Goal: Task Accomplishment & Management: Manage account settings

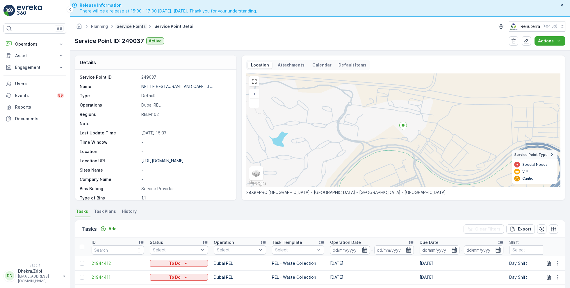
click at [132, 28] on link "Service Points" at bounding box center [131, 26] width 29 height 5
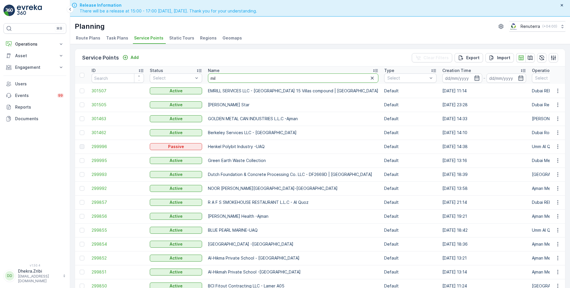
type input "mill"
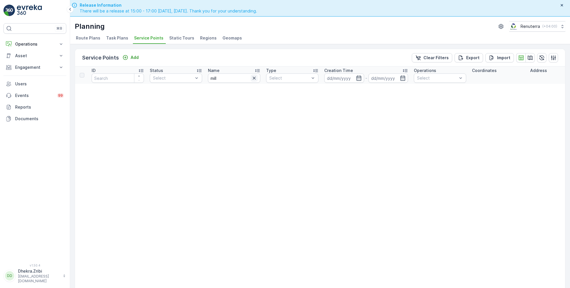
click at [254, 79] on icon "button" at bounding box center [254, 78] width 6 height 6
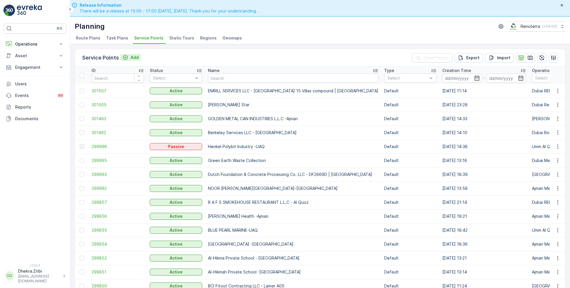
click at [133, 57] on p "Add" at bounding box center [134, 58] width 8 height 6
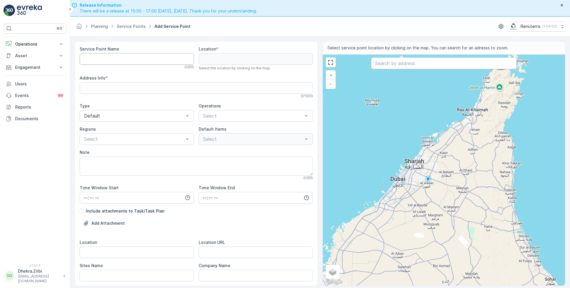
click at [137, 61] on Name "Service Point Name" at bounding box center [137, 59] width 114 height 12
paste Name "Millennium Stone"
type Name "Millennium Stone - Al Quoz"
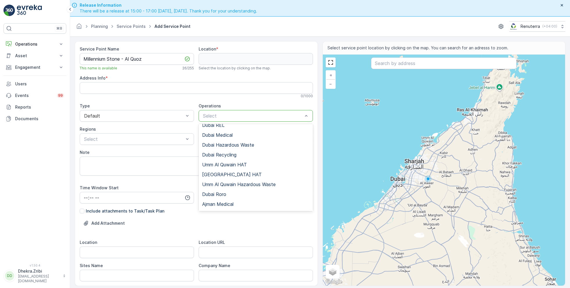
scroll to position [54, 0]
click at [217, 183] on span "Dubai Roro" at bounding box center [214, 184] width 24 height 5
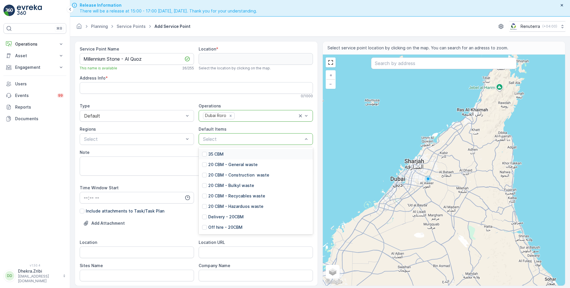
scroll to position [19, 0]
click at [227, 203] on p "20 CBM - Hazarduos waste" at bounding box center [235, 205] width 55 height 6
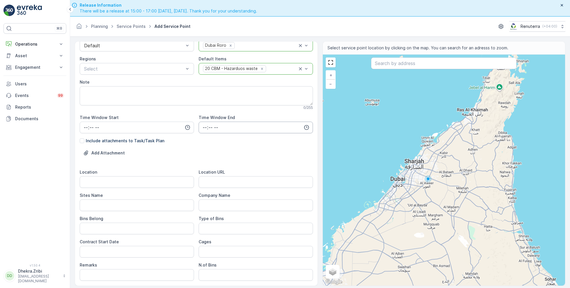
scroll to position [73, 0]
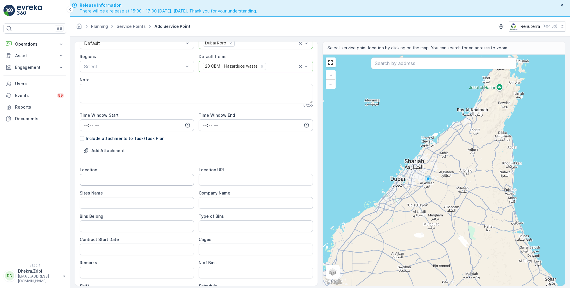
click at [142, 174] on input "Location" at bounding box center [137, 180] width 114 height 12
type input "Al Quoz"
type Name "Al Quoz"
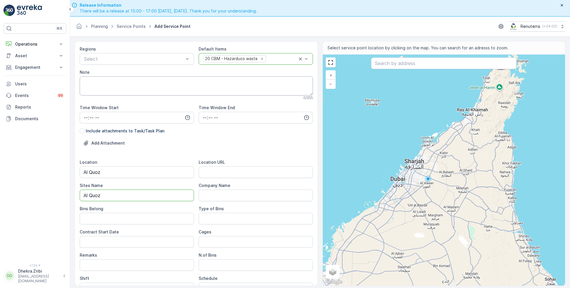
scroll to position [103, 0]
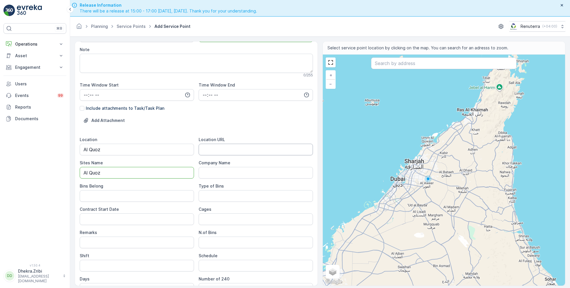
click at [219, 152] on URL "Location URL" at bounding box center [255, 150] width 114 height 12
paste URL "[URL][DOMAIN_NAME]"
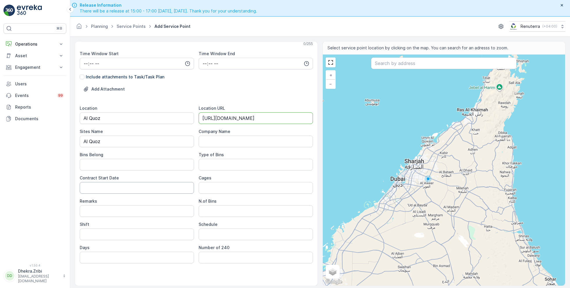
type URL "[URL][DOMAIN_NAME]"
click at [118, 185] on Date "Contract Start Date" at bounding box center [137, 188] width 114 height 12
type Date "[DATE]"
click at [218, 161] on Bins "Type of Bins" at bounding box center [255, 165] width 114 height 12
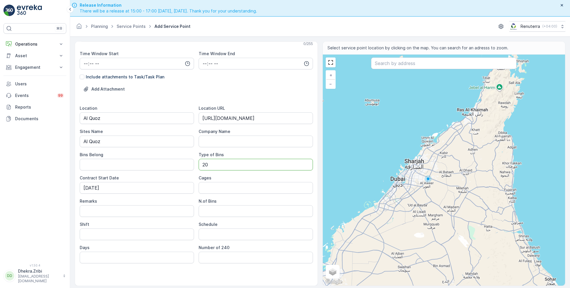
type Bins "20 CBM"
click at [225, 211] on Bins "N.of Bins" at bounding box center [255, 211] width 114 height 12
click at [138, 234] on input "Shift" at bounding box center [137, 235] width 114 height 12
type input "Day Shift"
click at [213, 230] on input "Schedule" at bounding box center [255, 235] width 114 height 12
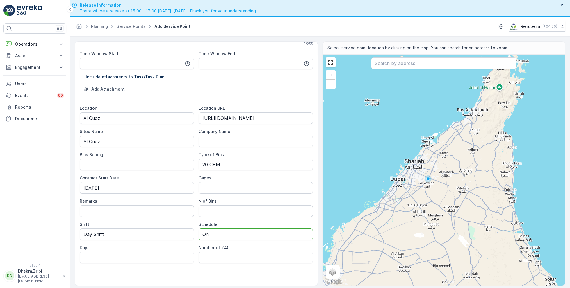
type input "On Call basis"
click at [406, 65] on input "text" at bounding box center [443, 64] width 145 height 12
paste input "Millennium Stone"
type input "Millennium Stone"
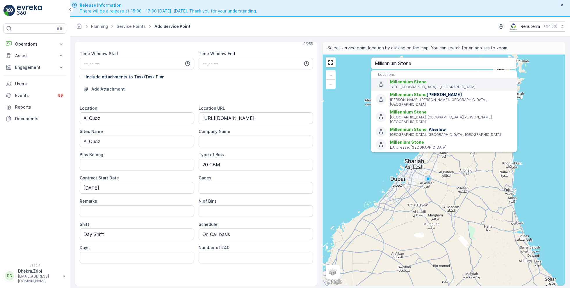
click at [421, 83] on span "Millennium Stone" at bounding box center [408, 81] width 37 height 5
type input "25.132447,55.2201909"
type Info "17 8 - Al Quoz - Al Quoz Industrial Area 3 - Dubai - United Arab Emirates"
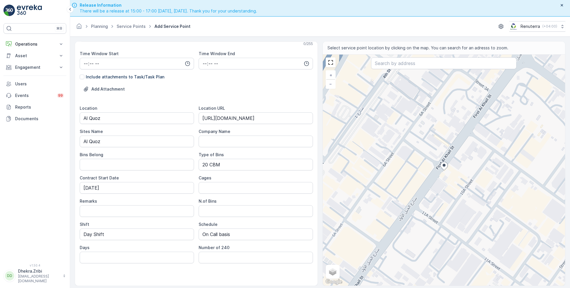
scroll to position [16, 0]
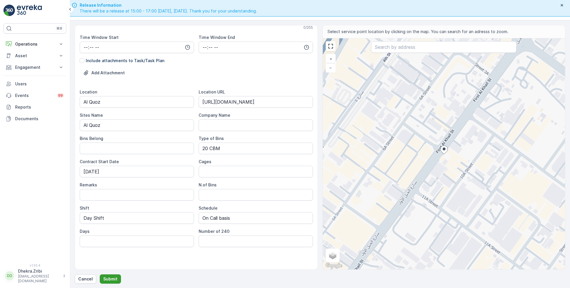
click at [114, 279] on p "Submit" at bounding box center [110, 279] width 14 height 6
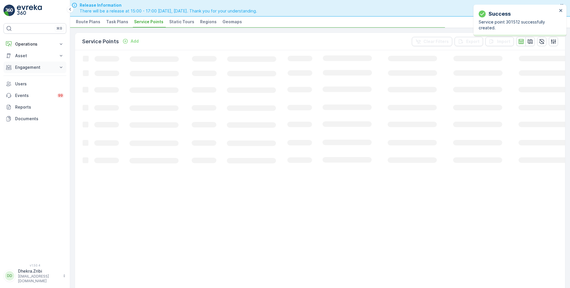
click at [37, 69] on p "Engagement" at bounding box center [35, 68] width 40 height 6
click at [27, 87] on p "Entities" at bounding box center [22, 86] width 15 height 6
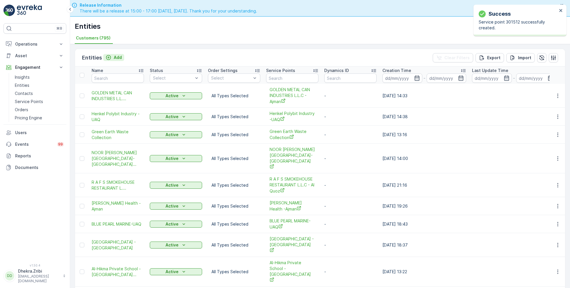
click at [118, 57] on p "Add" at bounding box center [118, 58] width 8 height 6
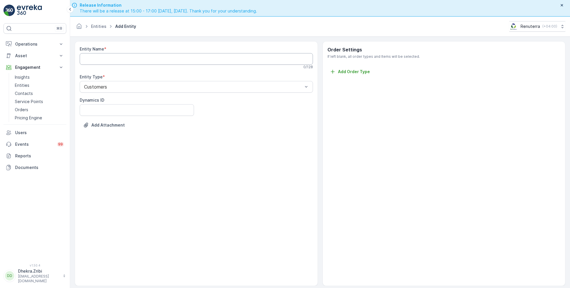
click at [118, 57] on Name "Entity Name" at bounding box center [196, 59] width 233 height 12
paste Name "Millennium Stone"
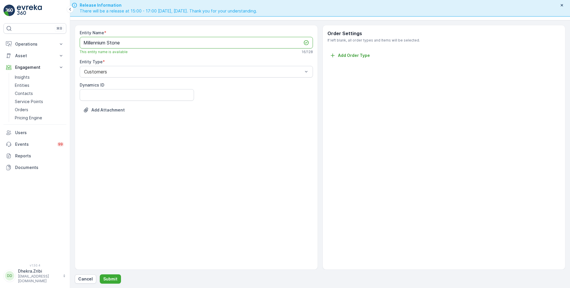
type Name "Millennium Stone"
click at [108, 273] on div "Entity Name * Millennium Stone This entity name is available 16 / 128 Entity Ty…" at bounding box center [320, 154] width 490 height 259
click at [111, 280] on p "Submit" at bounding box center [110, 279] width 14 height 6
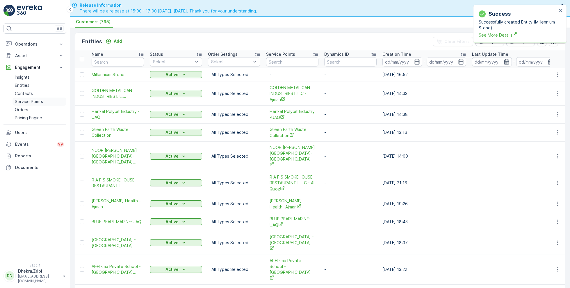
click at [31, 99] on p "Service Points" at bounding box center [29, 102] width 28 height 6
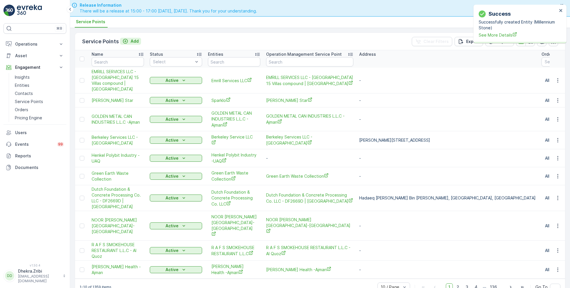
click at [133, 40] on p "Add" at bounding box center [134, 41] width 8 height 6
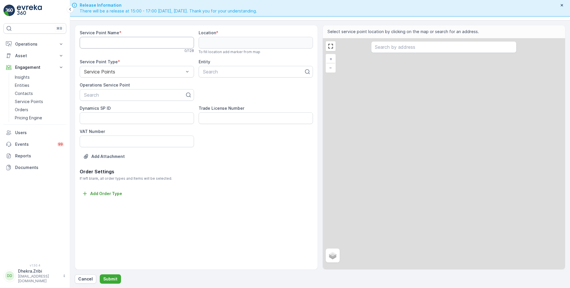
click at [125, 44] on Name "Service Point Name" at bounding box center [137, 43] width 114 height 12
paste Name "Millennium Stone"
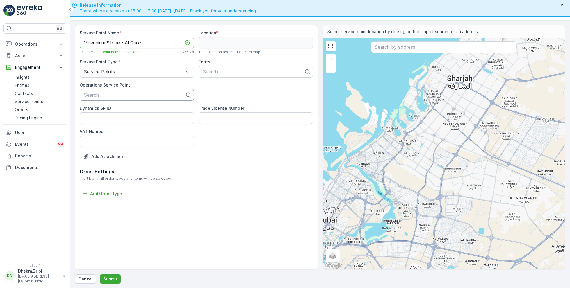
type Name "Millennium Stone - Al Quoz"
click at [129, 95] on div at bounding box center [134, 94] width 102 height 5
paste input "Millennium Stone - Al Quoz"
type input "Millennium Stone - Al Quoz"
click at [141, 110] on span "Millennium Stone - Al Quoz" at bounding box center [112, 109] width 58 height 5
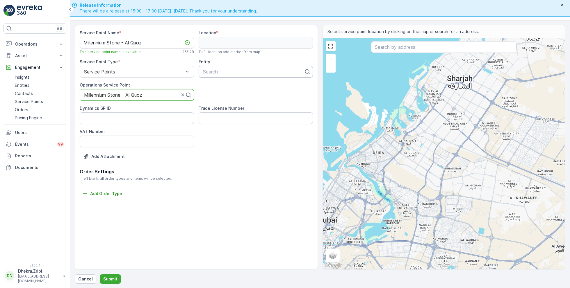
click at [230, 73] on div at bounding box center [253, 71] width 102 height 5
type input "mill"
click at [241, 85] on div "Millennium Stone" at bounding box center [255, 85] width 107 height 5
click at [388, 45] on input "text" at bounding box center [443, 47] width 145 height 12
paste input "Millennium Stone"
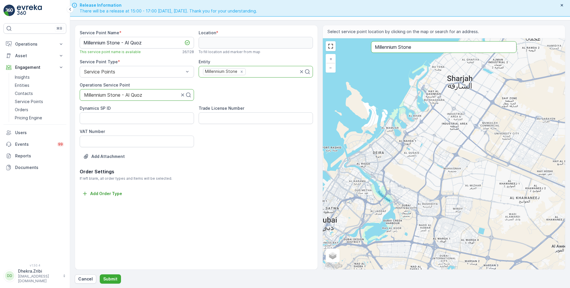
type input "Millennium Stone"
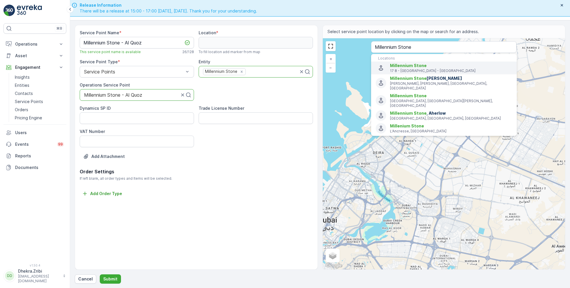
click at [420, 65] on span "Millennium Stone" at bounding box center [408, 65] width 37 height 5
type input "25.132447,55.2201909"
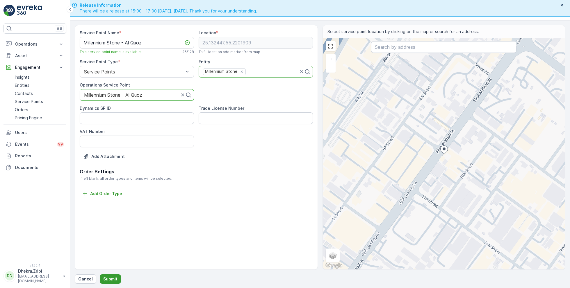
click at [108, 275] on button "Submit" at bounding box center [110, 279] width 21 height 9
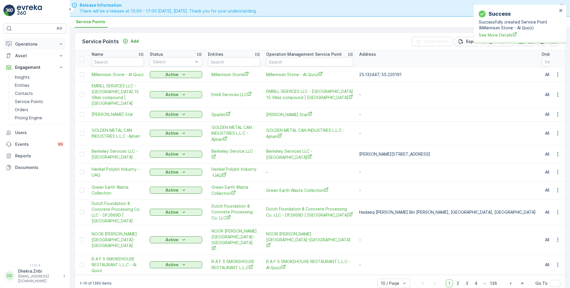
click at [31, 46] on p "Operations" at bounding box center [35, 44] width 40 height 6
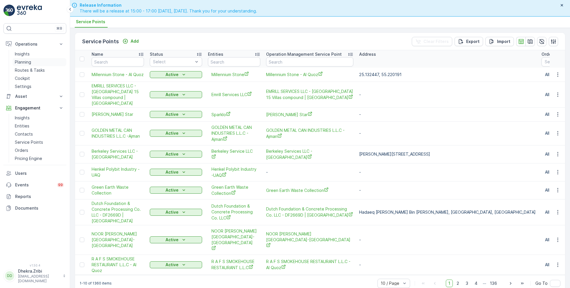
click at [27, 62] on p "Planning" at bounding box center [23, 62] width 16 height 6
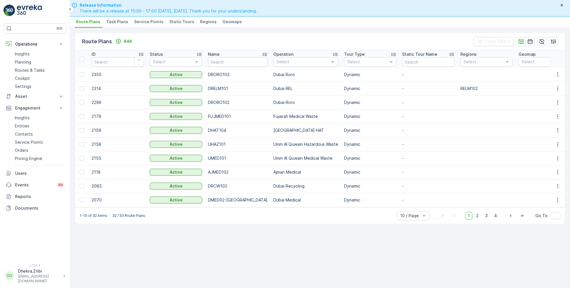
click at [143, 22] on span "Service Points" at bounding box center [148, 22] width 29 height 6
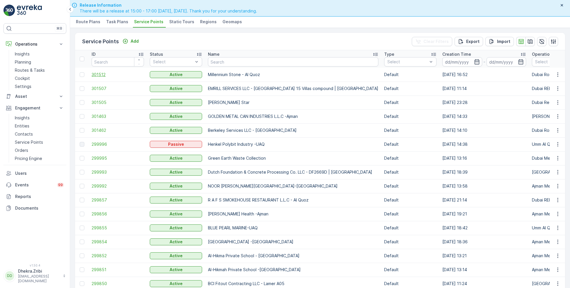
click at [97, 75] on span "301512" at bounding box center [118, 75] width 52 height 6
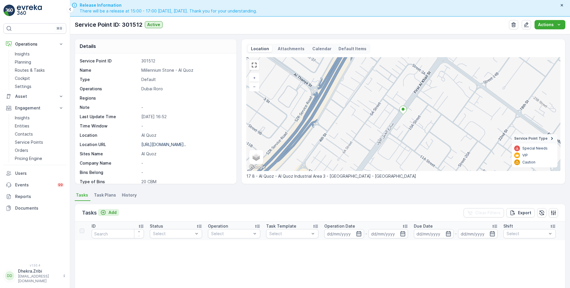
click at [114, 210] on p "Add" at bounding box center [112, 213] width 8 height 6
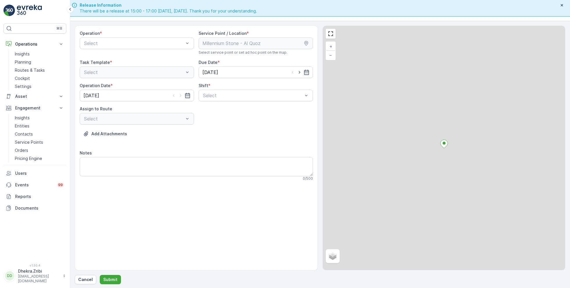
scroll to position [16, 0]
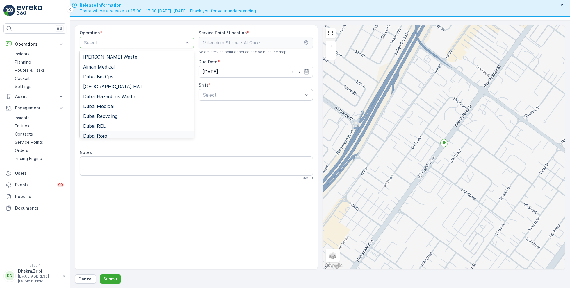
click at [108, 135] on div "Dubai Roro" at bounding box center [136, 135] width 107 height 5
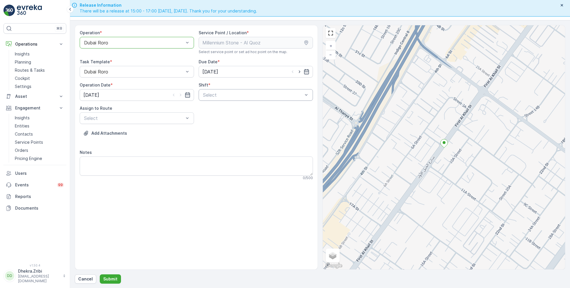
click at [224, 98] on div "Select" at bounding box center [255, 95] width 114 height 12
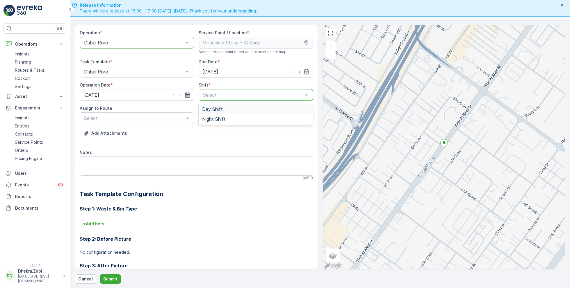
click at [215, 111] on span "Day Shift" at bounding box center [212, 109] width 21 height 5
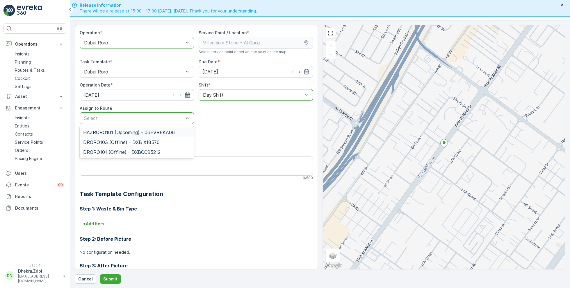
click at [135, 134] on span "HAZRORO101 (Upcoming) - 06EVREKA06" at bounding box center [129, 132] width 92 height 5
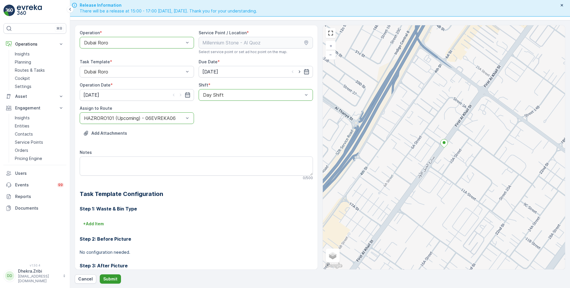
click at [109, 279] on p "Submit" at bounding box center [110, 279] width 14 height 6
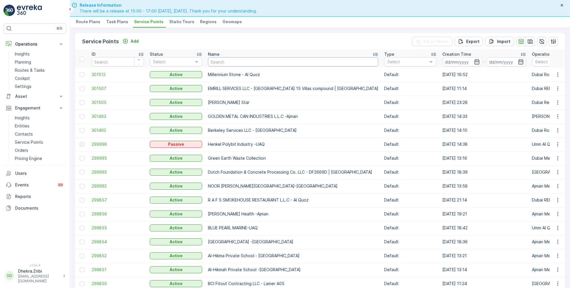
click at [222, 60] on input "text" at bounding box center [293, 61] width 170 height 9
type input "arifco"
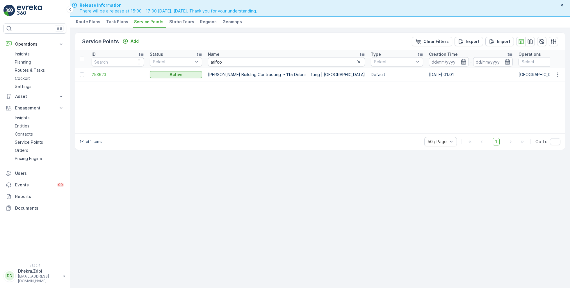
click at [97, 77] on td "253623" at bounding box center [118, 75] width 58 height 14
click at [98, 73] on span "253623" at bounding box center [118, 75] width 52 height 6
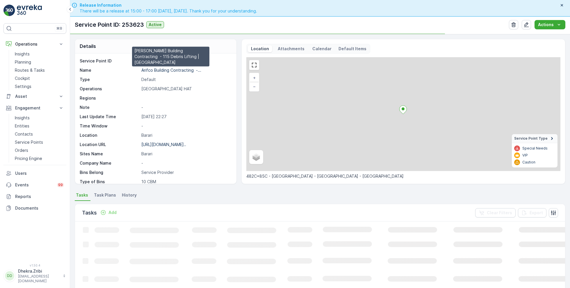
click at [173, 70] on p "Arifco Building Contracting -..." at bounding box center [171, 70] width 60 height 5
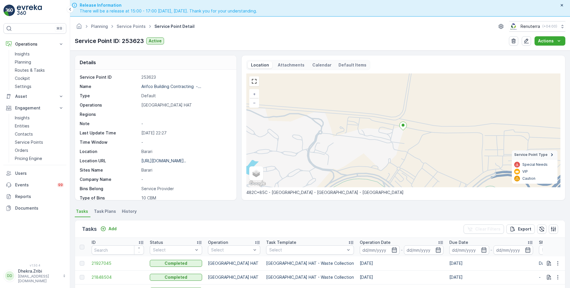
click at [132, 29] on ul "Service Points" at bounding box center [134, 26] width 38 height 8
click at [131, 27] on link "Service Points" at bounding box center [131, 26] width 29 height 5
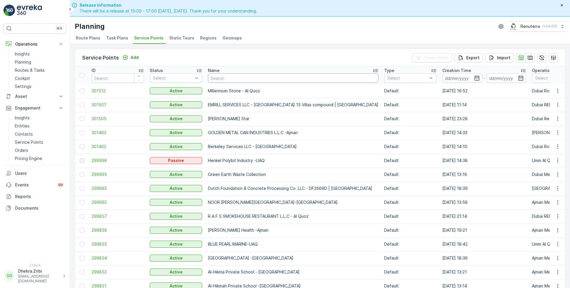
click at [239, 74] on input "text" at bounding box center [293, 78] width 170 height 9
type input "bom"
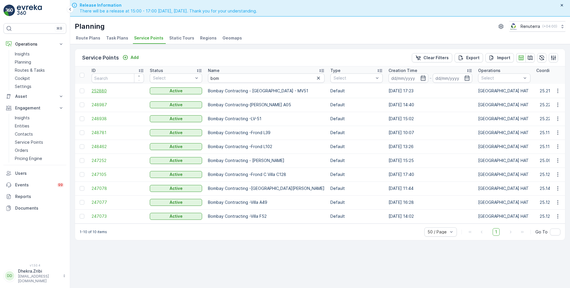
click at [99, 91] on span "252880" at bounding box center [118, 91] width 52 height 6
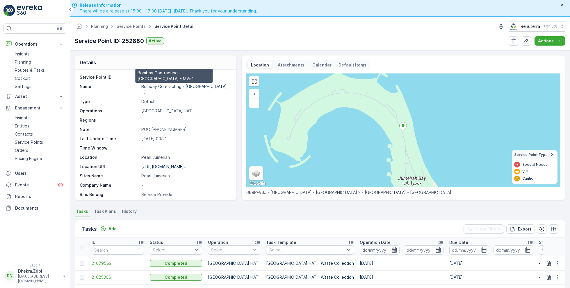
click at [170, 85] on p "Bombay Contracting - Jumeirah ..." at bounding box center [184, 89] width 87 height 11
click at [185, 86] on p "Bombay Contracting - Jumeirah ..." at bounding box center [184, 89] width 87 height 11
click at [127, 25] on link "Service Points" at bounding box center [131, 26] width 29 height 5
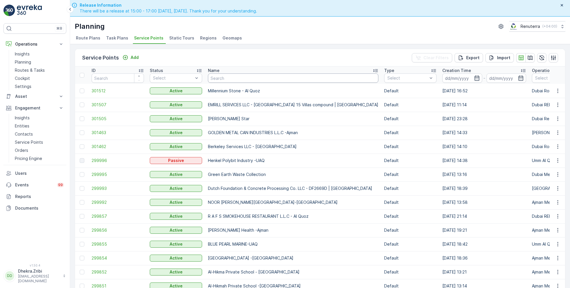
click at [229, 78] on input "text" at bounding box center [293, 78] width 170 height 9
type input "dubai"
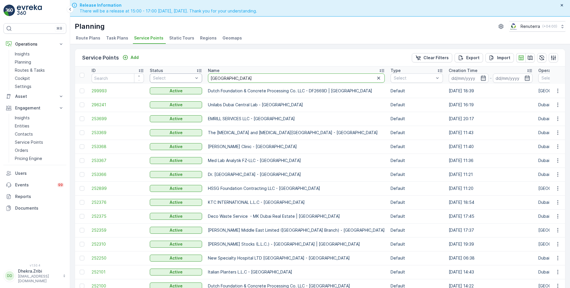
drag, startPoint x: 232, startPoint y: 80, endPoint x: 196, endPoint y: 78, distance: 36.3
type input "italian"
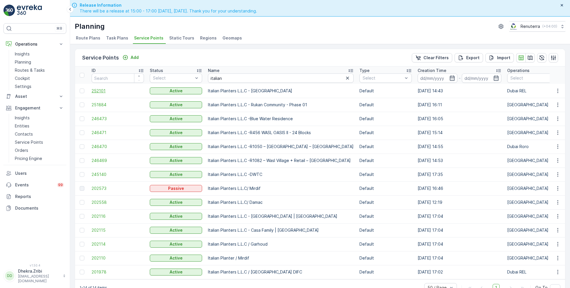
click at [99, 90] on span "252101" at bounding box center [118, 91] width 52 height 6
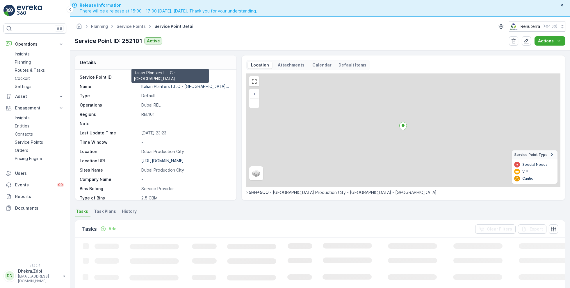
click at [166, 87] on p "Italian Planters L.L.C - Dubai..." at bounding box center [185, 86] width 88 height 5
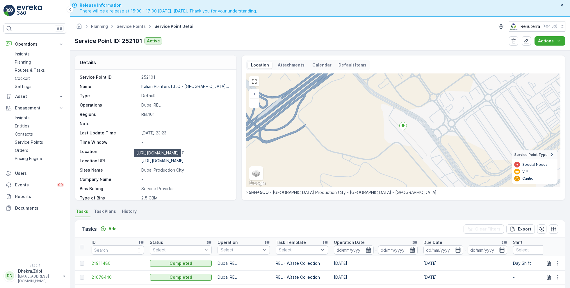
click at [160, 159] on p "https://maps.app.goo.gl/JajTAJ..." at bounding box center [163, 160] width 45 height 5
click at [126, 24] on link "Service Points" at bounding box center [131, 26] width 29 height 5
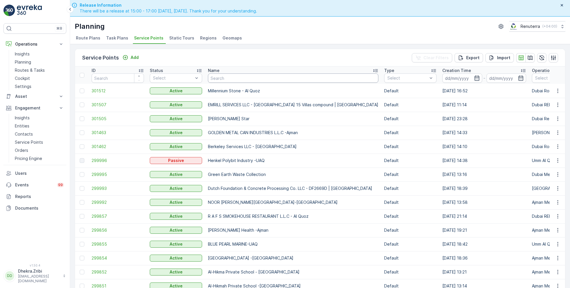
click at [237, 79] on input "text" at bounding box center [293, 78] width 170 height 9
type input "abbas"
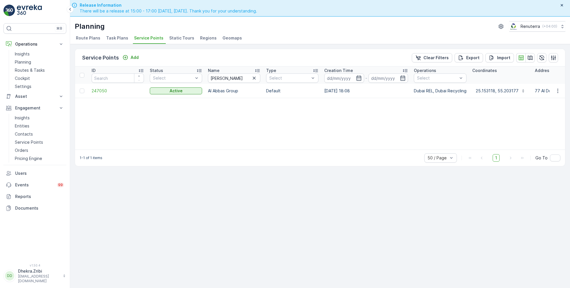
drag, startPoint x: 207, startPoint y: 89, endPoint x: 240, endPoint y: 90, distance: 33.4
click at [241, 90] on td "Al Abbas Group" at bounding box center [234, 91] width 58 height 14
copy p "Al Abbas Group"
click at [23, 62] on p "Planning" at bounding box center [23, 62] width 16 height 6
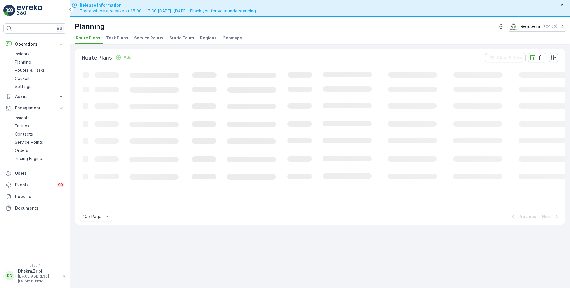
click at [153, 39] on span "Service Points" at bounding box center [148, 38] width 29 height 6
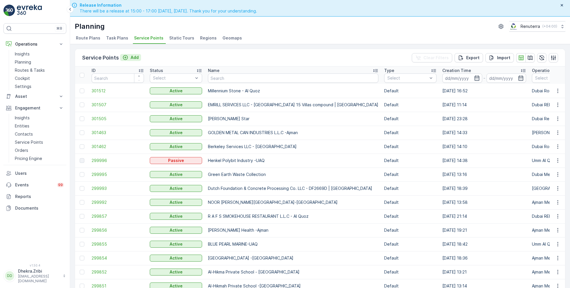
click at [127, 58] on icon "Add" at bounding box center [125, 58] width 6 height 6
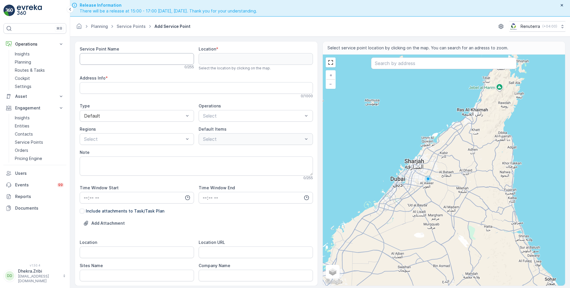
click at [150, 58] on Name "Service Point Name" at bounding box center [137, 59] width 114 height 12
paste Name "Al Abbas Group - Grand Store Warehouse | DIP 1"
type Name "Al Abbas Group - Grand Store Warehouse | DIP 1"
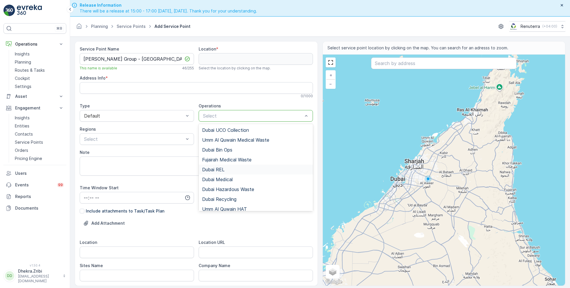
click at [222, 167] on span "Dubai REL" at bounding box center [213, 169] width 22 height 5
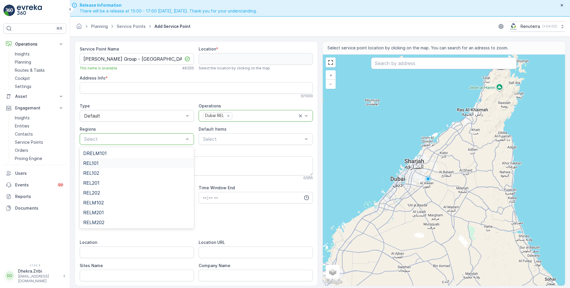
click at [105, 161] on div "REL101" at bounding box center [136, 163] width 107 height 5
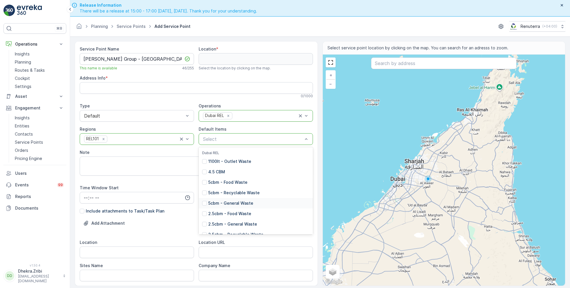
click at [244, 203] on p "5cbm - General Waste" at bounding box center [230, 204] width 45 height 6
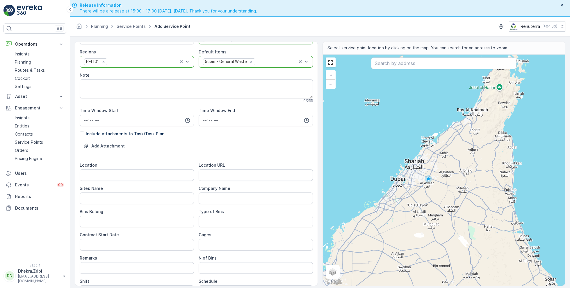
scroll to position [78, 0]
click at [117, 176] on input "Location" at bounding box center [137, 175] width 114 height 12
paste input "DIP 1"
type input "DIP 1"
click at [109, 197] on Name "Sites Name" at bounding box center [137, 198] width 114 height 12
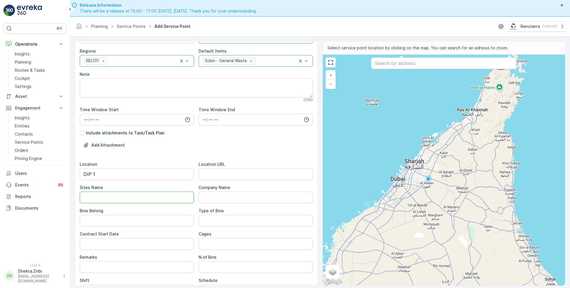
paste Name "DIP 1"
type Name "DIP 1"
click at [221, 172] on URL "Location URL" at bounding box center [255, 175] width 114 height 12
paste URL "https://maps.app.goo.gl/gor8wWV7WyhbXQBY7"
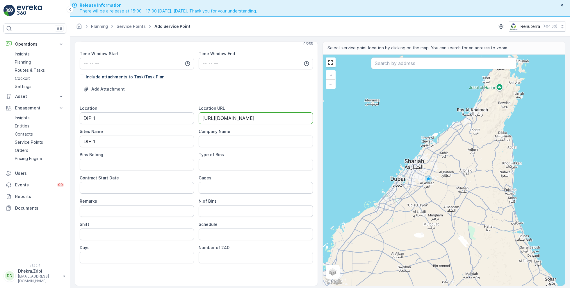
type URL "https://maps.app.goo.gl/gor8wWV7WyhbXQBY7"
click at [148, 162] on Belong "Bins Belong" at bounding box center [137, 165] width 114 height 12
type Belong "Service Provider"
click at [211, 167] on Bins "Type of Bins" at bounding box center [255, 165] width 114 height 12
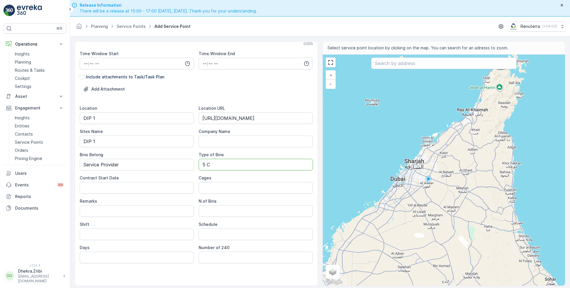
type Bins "5 CBM"
click at [155, 186] on Date "Contract Start Date" at bounding box center [137, 188] width 114 height 12
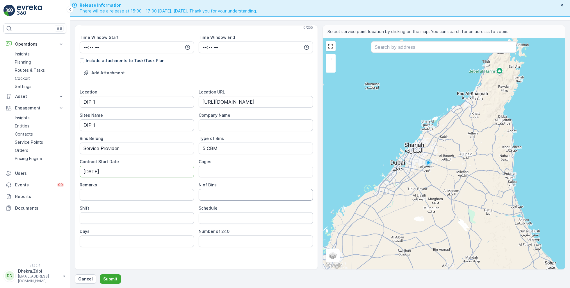
type Date "02-Sep-2025"
click at [214, 191] on Bins "N.of Bins" at bounding box center [255, 195] width 114 height 12
type Bins "1"
click at [125, 216] on input "Shift" at bounding box center [137, 218] width 114 height 12
type input "Night Shift"
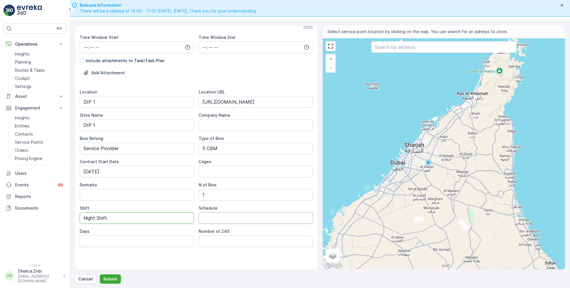
click at [215, 216] on input "Schedule" at bounding box center [255, 218] width 114 height 12
type input "Weekly 1 Time"
click at [173, 239] on input "Days" at bounding box center [137, 242] width 114 height 12
type input "Tue"
click at [199, 256] on div "Service Point Name Al Abbas Group - Grand Store Warehouse | DIP 1 This name is …" at bounding box center [196, 83] width 233 height 375
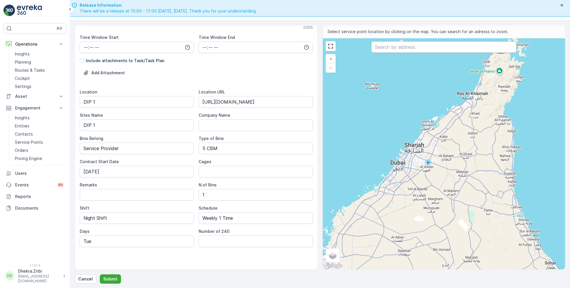
click at [403, 45] on input "text" at bounding box center [443, 47] width 145 height 12
paste input "Grand stores warehouse dip1"
type input "Grand stores warehouse dip1"
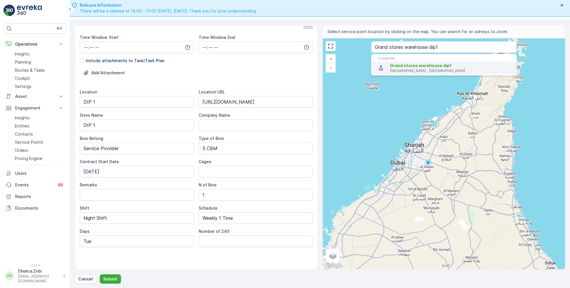
click at [400, 69] on p "Dubai - United Arab Emirates" at bounding box center [451, 71] width 122 height 5
type input "24.9744162,55.1792718"
type Info "1 - Dubai Investments Park - Dubai - United Arab Emirates"
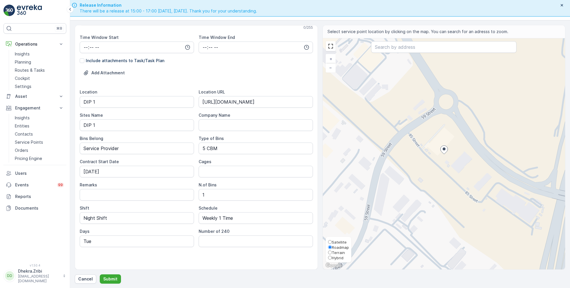
click at [336, 241] on span "Satellite" at bounding box center [339, 242] width 15 height 5
click at [332, 241] on input "Satellite" at bounding box center [330, 242] width 4 height 4
radio input "true"
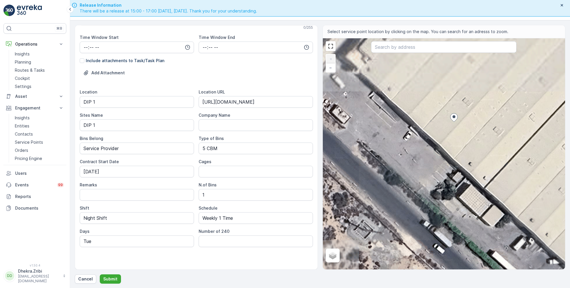
drag, startPoint x: 436, startPoint y: 103, endPoint x: 436, endPoint y: 181, distance: 77.9
click at [436, 181] on div "+ − Satellite Roadmap Terrain Hybrid Leaflet Locations Grand stores warehouse d…" at bounding box center [444, 153] width 242 height 231
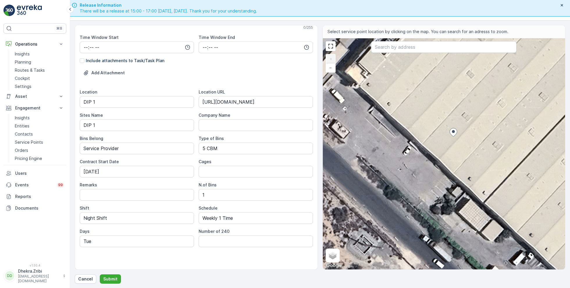
click at [425, 114] on div "+ − Satellite Roadmap Terrain Hybrid Leaflet Keyboard shortcuts Map Data Imager…" at bounding box center [444, 153] width 242 height 231
type input "24.974508550729162,55.179142484236955"
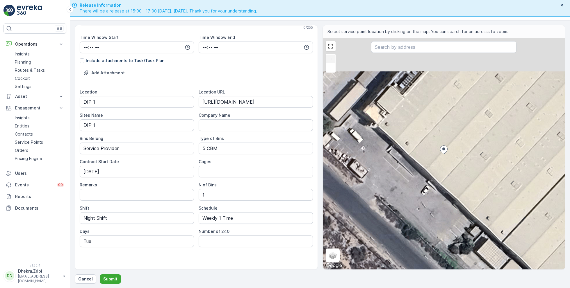
type Info "X5FH+VM8 - Dubai Investments Park - Dubai - United Arab Emirates"
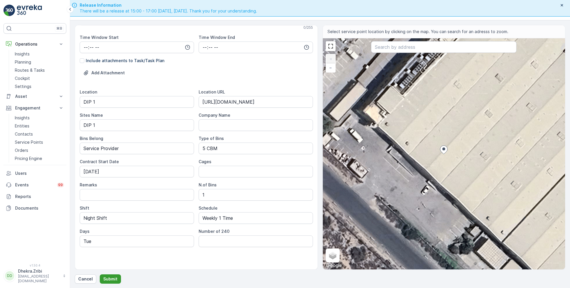
click at [118, 278] on button "Submit" at bounding box center [110, 279] width 21 height 9
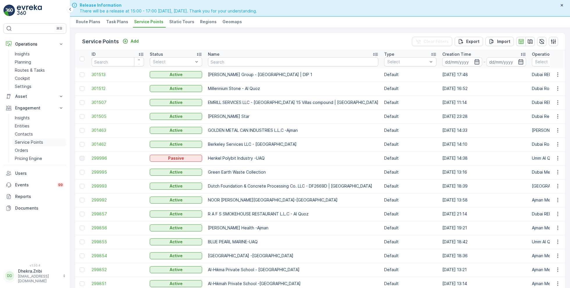
click at [35, 141] on p "Service Points" at bounding box center [29, 142] width 28 height 6
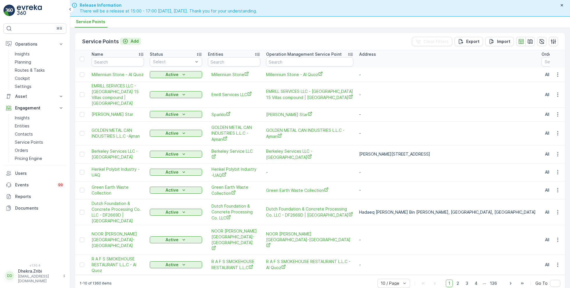
click at [129, 42] on div "Add" at bounding box center [130, 41] width 16 height 6
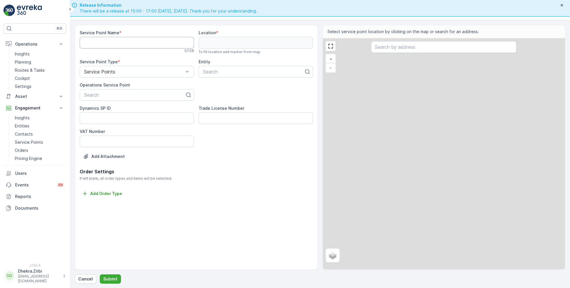
click at [129, 42] on Name "Service Point Name" at bounding box center [137, 43] width 114 height 12
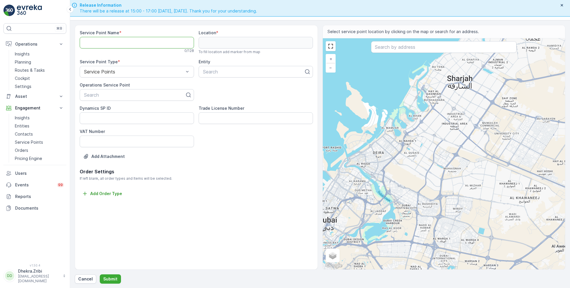
click at [144, 40] on Name "Service Point Name" at bounding box center [137, 43] width 114 height 12
paste Name "Al Abbas Group - Grand Store Warehouse | DIP 1"
type Name "Al Abbas Group - Grand Store Warehouse | DIP 1"
click at [130, 95] on div at bounding box center [134, 94] width 102 height 5
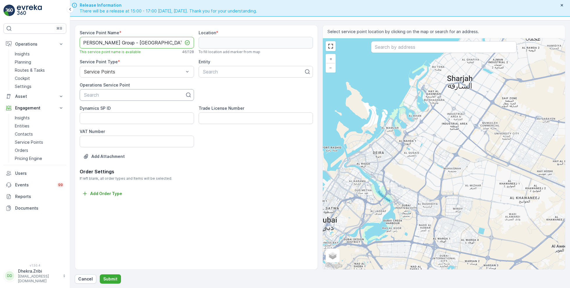
scroll to position [0, 0]
paste input "Al Abbas Group - Grand Store Warehouse | DIP 1"
type input "Al Abbas Group - Grand Store Warehouse | DIP 1"
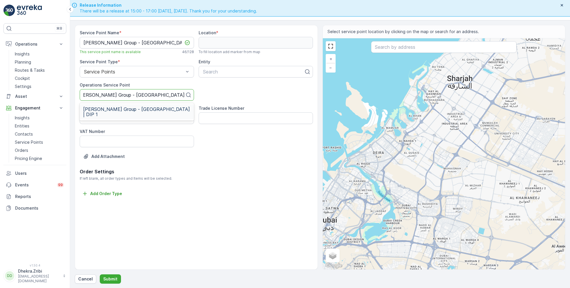
scroll to position [0, 5]
click at [137, 111] on span "Al Abbas Group - Grand Store Warehouse | DIP 1" at bounding box center [136, 112] width 107 height 10
click at [224, 73] on div at bounding box center [253, 71] width 102 height 5
type input "al abbas"
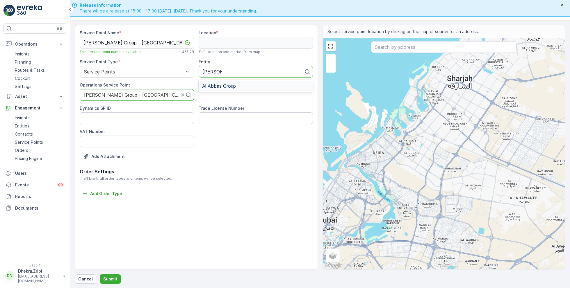
click at [248, 83] on div "Al Abbas Group" at bounding box center [255, 85] width 107 height 5
click at [396, 48] on input "text" at bounding box center [443, 47] width 145 height 12
paste input "Grand stores warehouse dip1"
type input "Grand stores warehouse dip1"
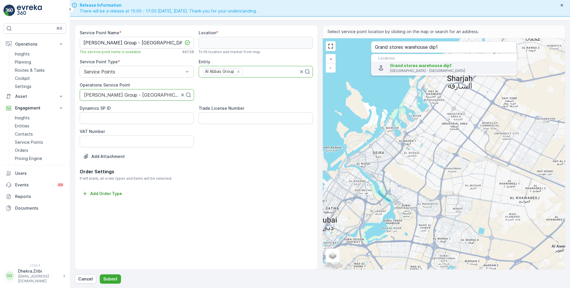
click at [405, 70] on p "Dubai - United Arab Emirates" at bounding box center [451, 71] width 122 height 5
type input "24.9744162,55.1792718"
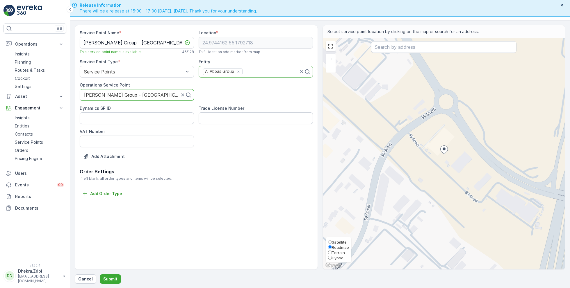
click at [337, 240] on span "Satellite" at bounding box center [339, 242] width 15 height 5
click at [332, 240] on input "Satellite" at bounding box center [330, 242] width 4 height 4
radio input "true"
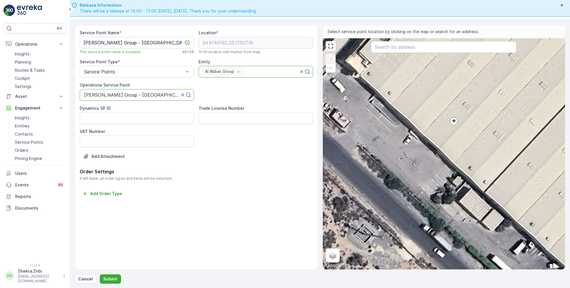
click at [428, 102] on div "+ − Satellite Roadmap Terrain Hybrid Leaflet Keyboard shortcuts Map Data Imager…" at bounding box center [444, 153] width 242 height 231
type input "24.97451462925652,55.17915321092914"
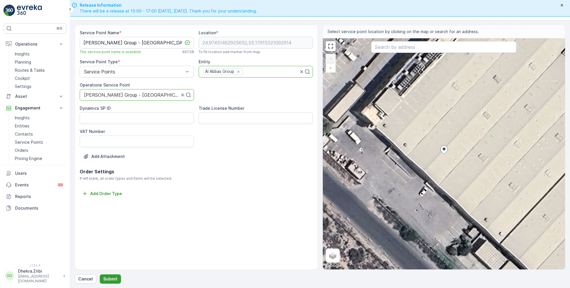
click at [106, 277] on p "Submit" at bounding box center [110, 279] width 14 height 6
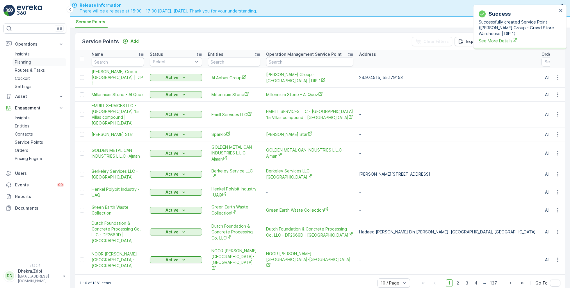
click at [30, 62] on p "Planning" at bounding box center [23, 62] width 16 height 6
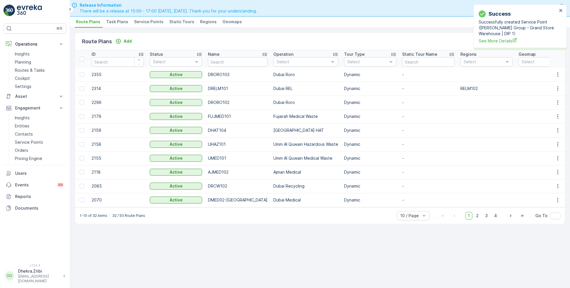
click at [150, 19] on span "Service Points" at bounding box center [148, 22] width 29 height 6
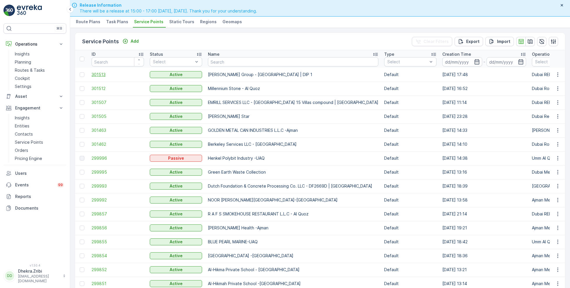
click at [102, 76] on span "301513" at bounding box center [118, 75] width 52 height 6
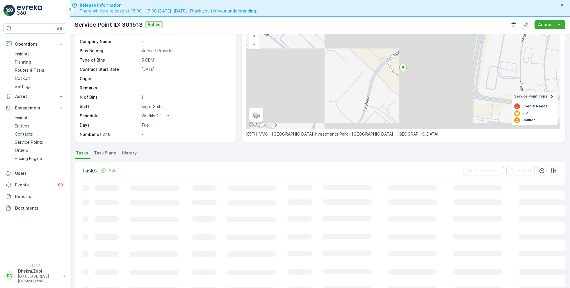
scroll to position [49, 0]
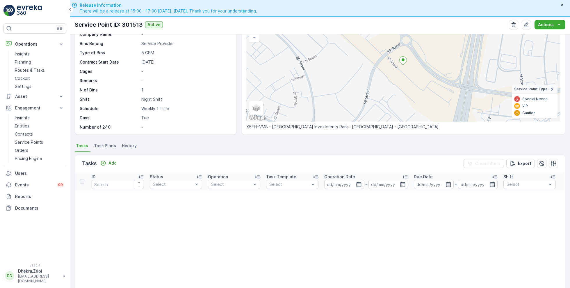
click at [103, 146] on span "Task Plans" at bounding box center [105, 146] width 22 height 6
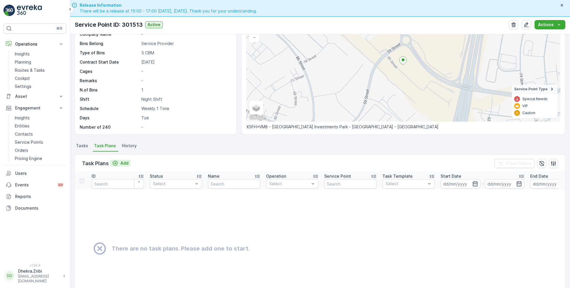
click at [125, 162] on p "Add" at bounding box center [124, 163] width 8 height 6
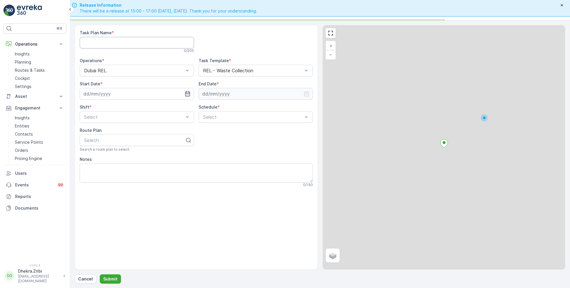
click at [112, 45] on Name "Task Plan Name" at bounding box center [137, 43] width 114 height 12
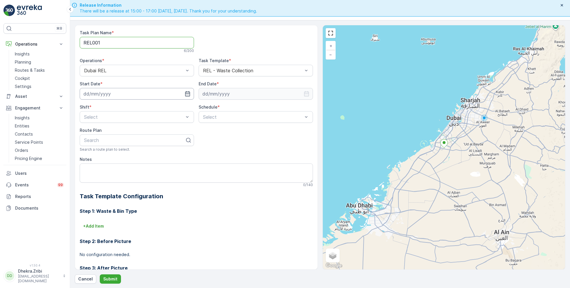
type Name "REL001"
click at [137, 90] on input at bounding box center [137, 94] width 114 height 12
click at [111, 165] on div "23" at bounding box center [110, 164] width 9 height 9
type input "[DATE]"
click at [273, 96] on input at bounding box center [255, 94] width 114 height 12
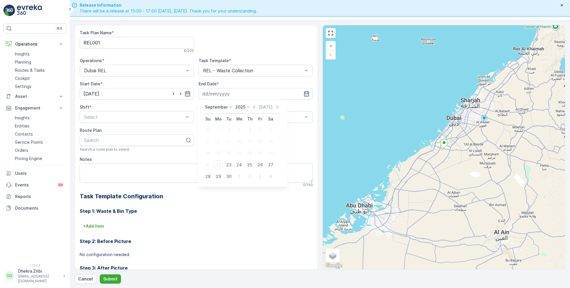
click at [223, 110] on div "September 2025 Today" at bounding box center [242, 109] width 75 height 10
click at [217, 108] on p "September" at bounding box center [216, 107] width 23 height 6
click at [219, 162] on span "December" at bounding box center [218, 161] width 20 height 6
click at [238, 107] on p "2025" at bounding box center [238, 107] width 10 height 6
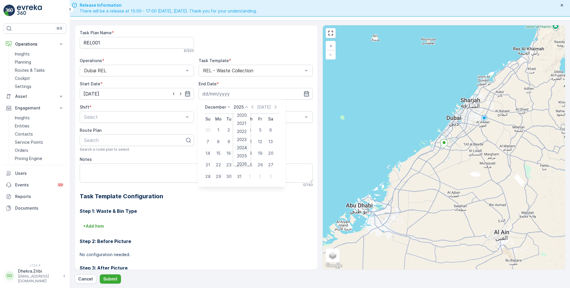
scroll to position [36, 0]
click at [239, 128] on span "2026" at bounding box center [242, 128] width 10 height 6
click at [250, 175] on div "31" at bounding box center [249, 176] width 9 height 9
type input "31.12.2026"
click at [129, 121] on div "Select" at bounding box center [137, 117] width 114 height 12
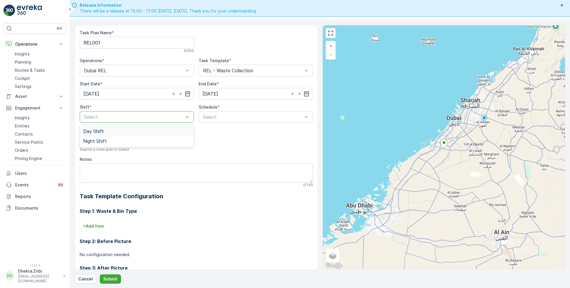
click at [94, 131] on span "Day Shift" at bounding box center [93, 131] width 21 height 5
click at [208, 139] on span "Weekly" at bounding box center [209, 141] width 15 height 5
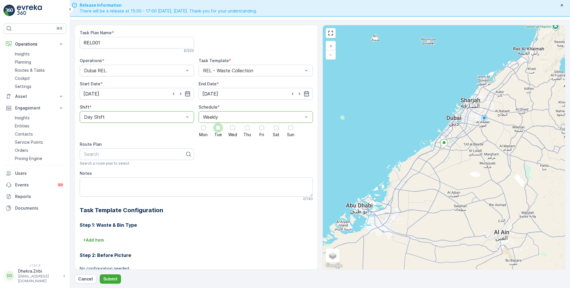
click at [219, 129] on div at bounding box center [218, 128] width 5 height 5
click at [218, 123] on input "Tue" at bounding box center [218, 123] width 0 height 0
click at [132, 152] on div at bounding box center [134, 154] width 102 height 5
type input "rel"
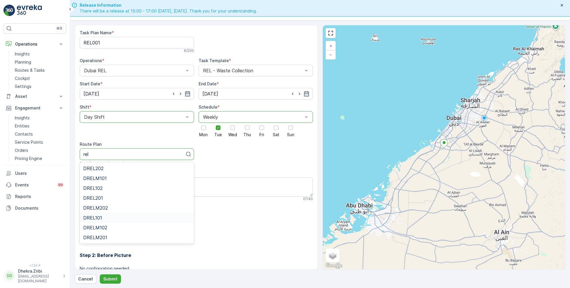
click at [95, 217] on span "DREL101" at bounding box center [92, 217] width 19 height 5
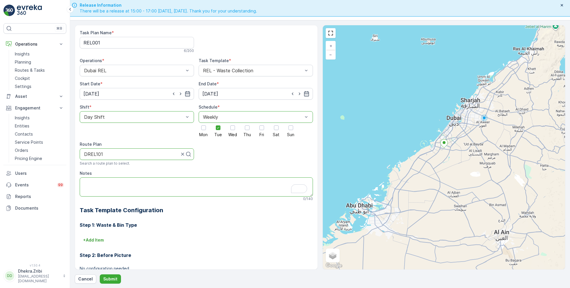
scroll to position [16, 0]
paste textarea "+971 56 537 4711"
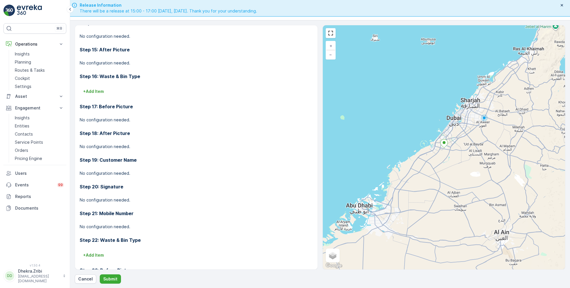
scroll to position [754, 0]
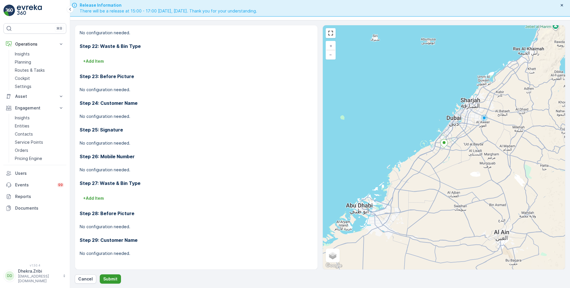
type textarea "POC: +971 56 537 4711"
click at [105, 276] on button "Submit" at bounding box center [110, 279] width 21 height 9
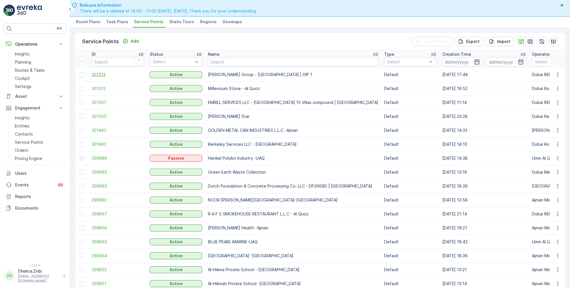
click at [99, 74] on span "301513" at bounding box center [118, 75] width 52 height 6
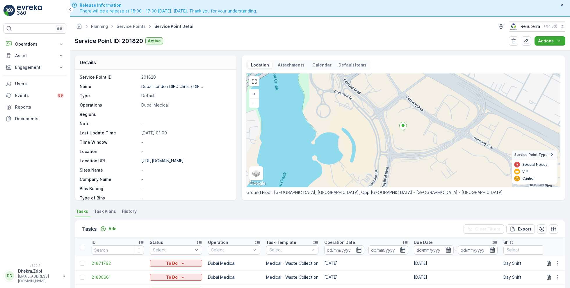
scroll to position [80, 0]
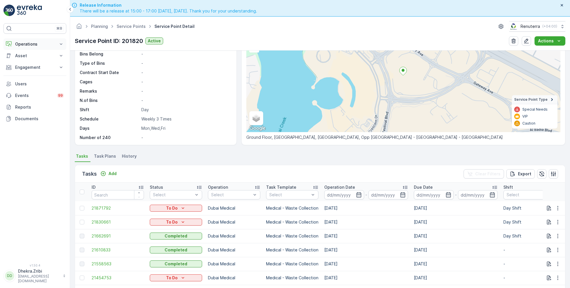
click at [30, 46] on p "Operations" at bounding box center [35, 44] width 40 height 6
click at [32, 70] on p "Routes & Tasks" at bounding box center [30, 70] width 30 height 6
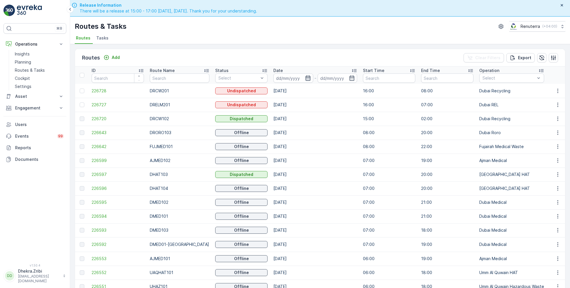
click at [305, 80] on icon "button" at bounding box center [308, 78] width 6 height 6
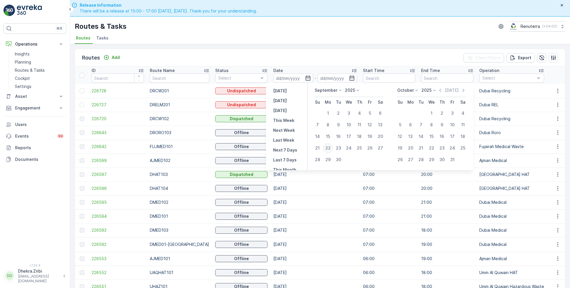
click at [328, 146] on div "22" at bounding box center [327, 148] width 9 height 9
type input "[DATE]"
click at [328, 146] on div "22" at bounding box center [327, 148] width 9 height 9
type input "[DATE]"
click at [290, 45] on div "Routes Add Clear Filters Export ID Route Name Status Select Date 22.09.2025 - 2…" at bounding box center [320, 174] width 500 height 261
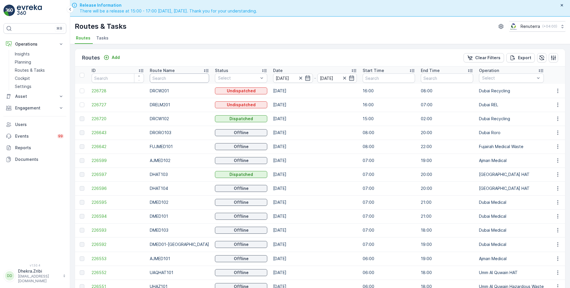
click at [167, 76] on input "text" at bounding box center [179, 78] width 59 height 9
type input "rcw"
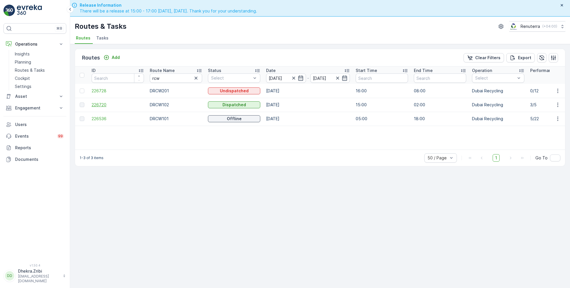
click at [103, 104] on span "226720" at bounding box center [118, 105] width 52 height 6
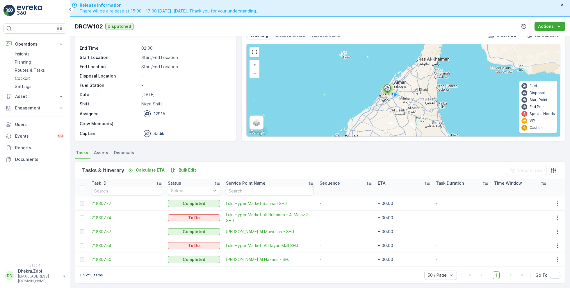
scroll to position [16, 0]
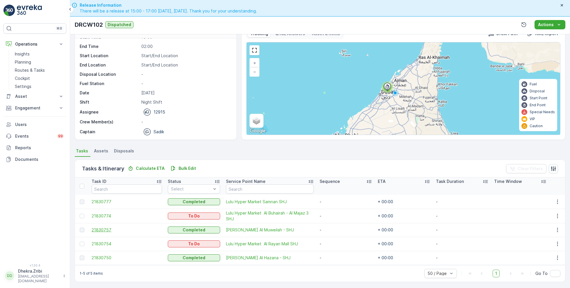
click at [104, 230] on span "21830757" at bounding box center [127, 230] width 70 height 6
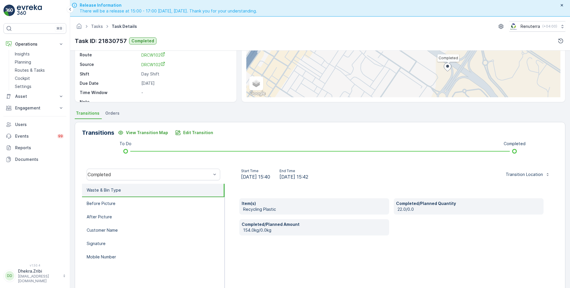
scroll to position [78, 0]
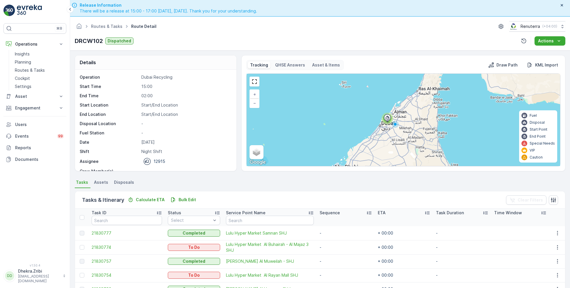
scroll to position [15, 0]
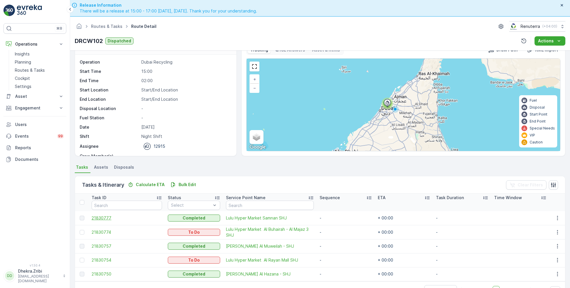
click at [105, 216] on span "21830777" at bounding box center [127, 218] width 70 height 6
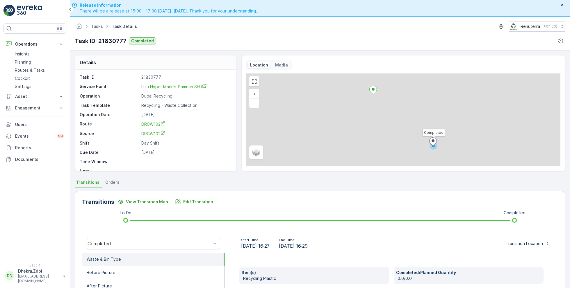
scroll to position [78, 0]
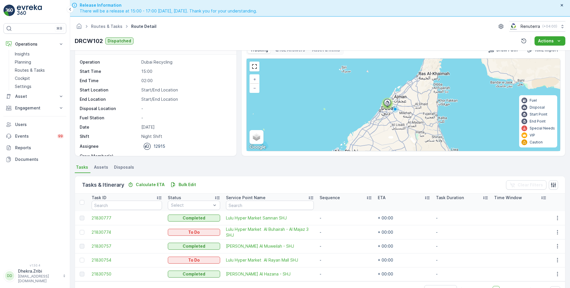
scroll to position [16, 0]
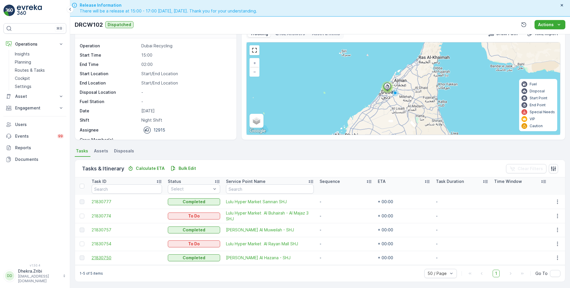
click at [103, 258] on span "21830750" at bounding box center [127, 258] width 70 height 6
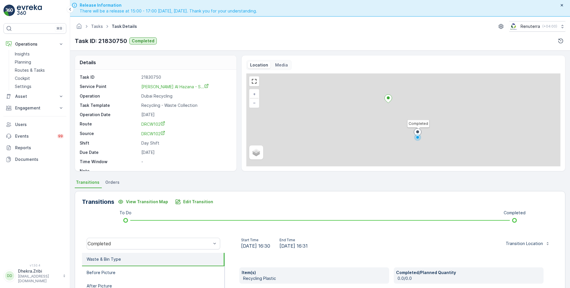
scroll to position [78, 0]
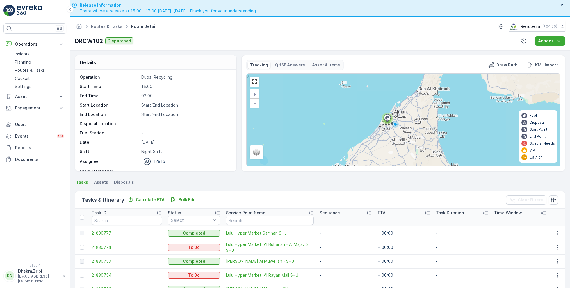
scroll to position [15, 0]
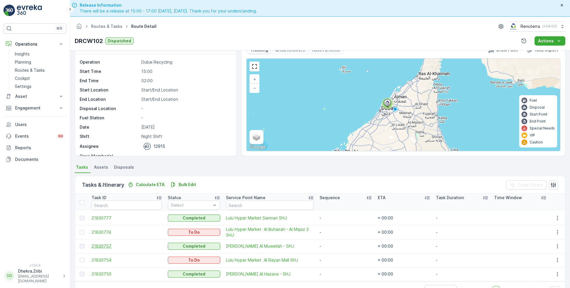
click at [107, 245] on span "21830757" at bounding box center [127, 247] width 70 height 6
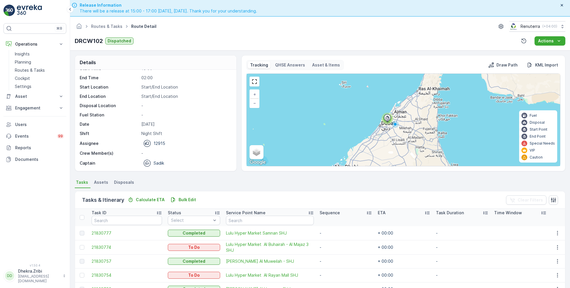
scroll to position [15, 0]
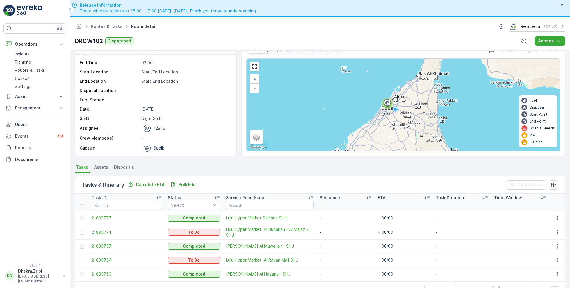
click at [104, 244] on span "21830757" at bounding box center [127, 247] width 70 height 6
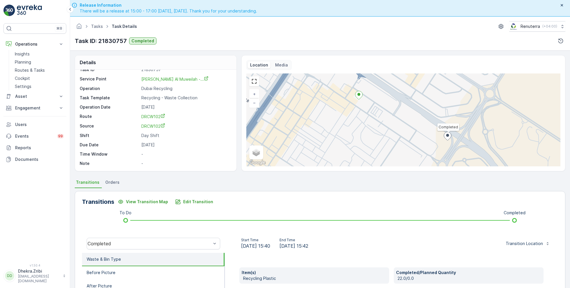
scroll to position [78, 0]
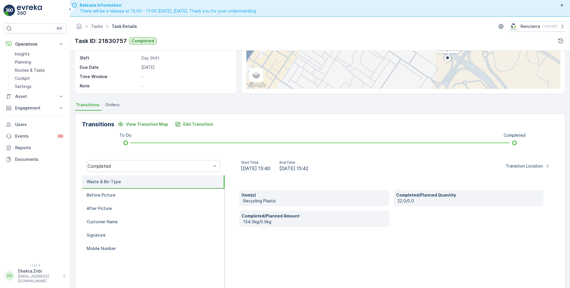
click at [249, 222] on p "154.0kg/0.0kg" at bounding box center [315, 222] width 144 height 6
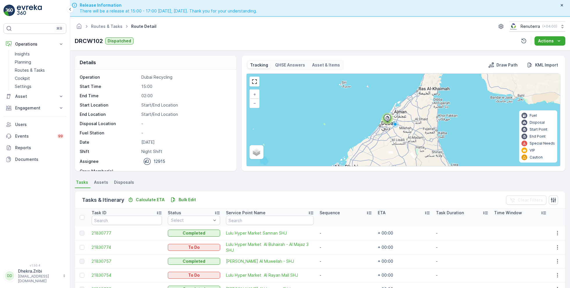
scroll to position [15, 0]
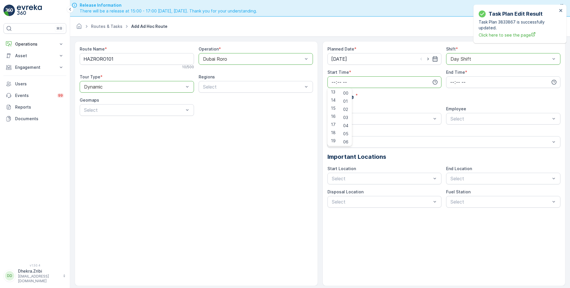
scroll to position [107, 0]
click at [332, 124] on span "17" at bounding box center [333, 124] width 5 height 6
type input "17:00"
click at [394, 92] on div "Planned Date * 22.09.2025 Shift * option Day Shift, selected. Day Shift Start T…" at bounding box center [443, 127] width 233 height 162
click at [460, 80] on input "time" at bounding box center [503, 82] width 114 height 12
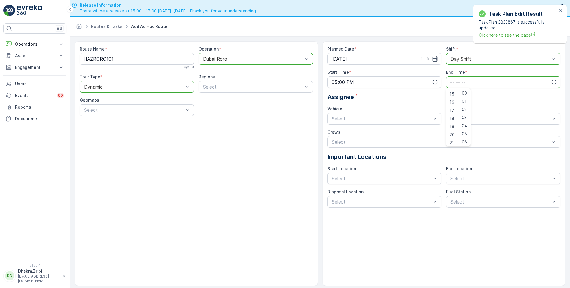
scroll to position [139, 0]
click at [452, 101] on span "18" at bounding box center [451, 100] width 5 height 6
type input "18:00"
click at [465, 92] on span "00" at bounding box center [463, 93] width 5 height 6
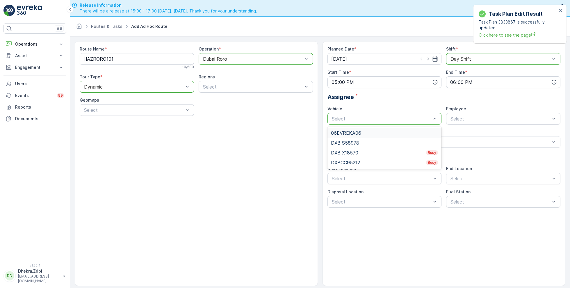
click at [359, 134] on span "06EVREKA06" at bounding box center [346, 132] width 30 height 5
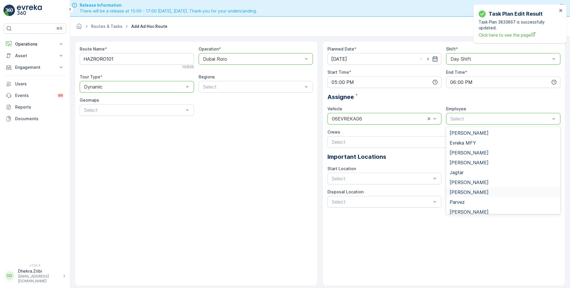
scroll to position [14, 0]
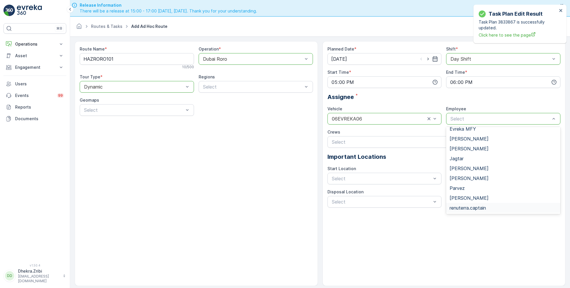
click at [467, 207] on span "renuterra.captain" at bounding box center [467, 207] width 36 height 5
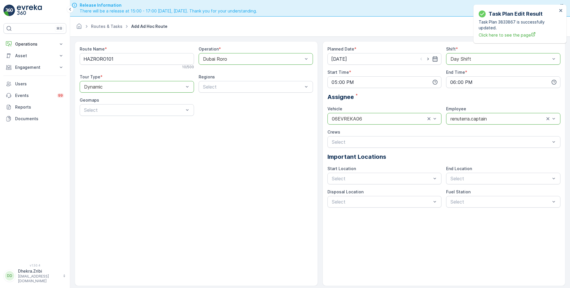
scroll to position [16, 0]
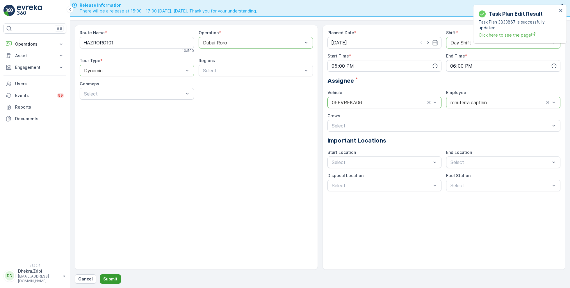
click at [113, 279] on p "Submit" at bounding box center [110, 279] width 14 height 6
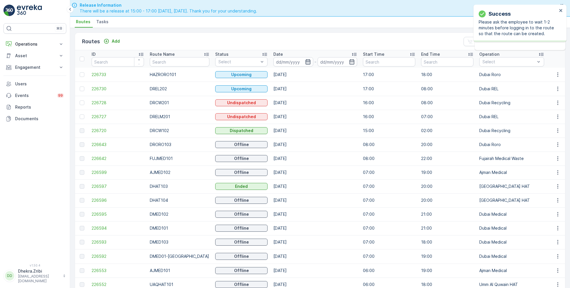
click at [305, 59] on icon "button" at bounding box center [307, 61] width 5 height 5
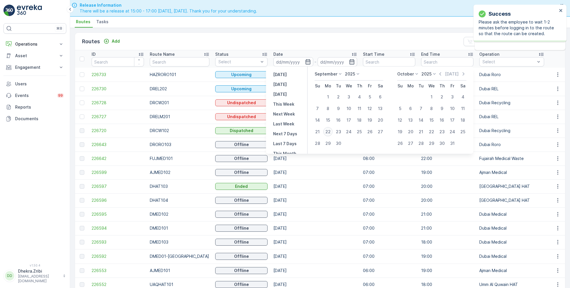
click at [330, 132] on div "22" at bounding box center [327, 131] width 9 height 9
type input "[DATE]"
click at [330, 132] on div "22" at bounding box center [327, 131] width 9 height 9
type input "[DATE]"
click at [301, 35] on div "Routes Add Clear Filters Export" at bounding box center [320, 41] width 490 height 17
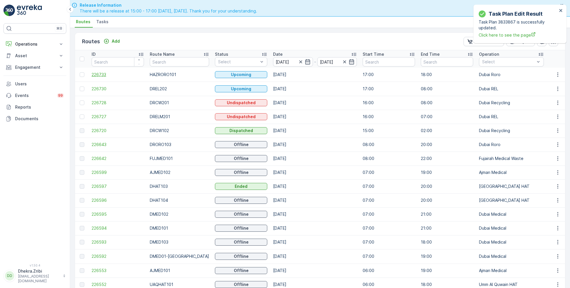
click at [101, 72] on span "226733" at bounding box center [118, 75] width 52 height 6
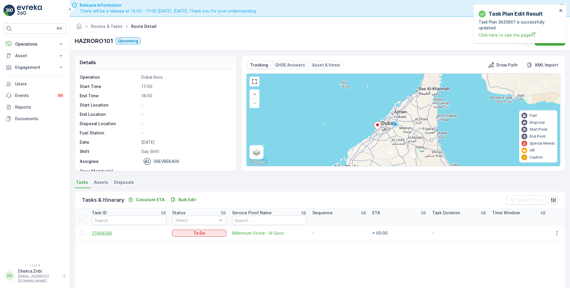
click at [107, 235] on span "21944549" at bounding box center [129, 233] width 74 height 6
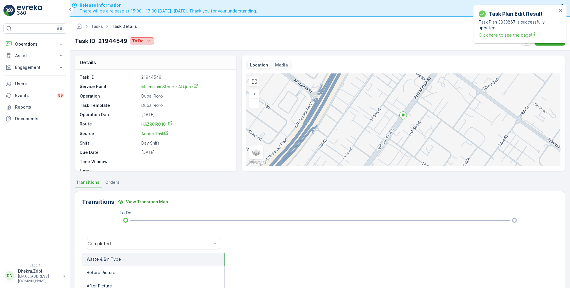
click at [146, 42] on icon "To Do" at bounding box center [149, 41] width 6 height 6
click at [158, 49] on div "Completed" at bounding box center [161, 49] width 60 height 8
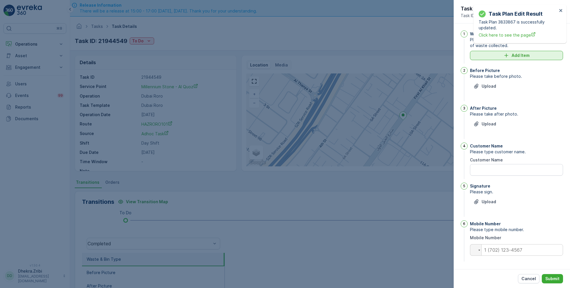
click at [516, 52] on button "Add Item" at bounding box center [516, 55] width 93 height 9
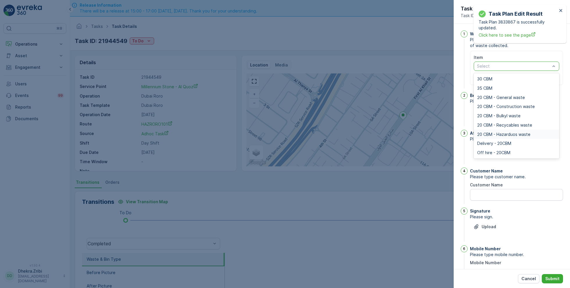
click at [505, 132] on span "20 CBM - Hazarduos waste" at bounding box center [503, 134] width 53 height 5
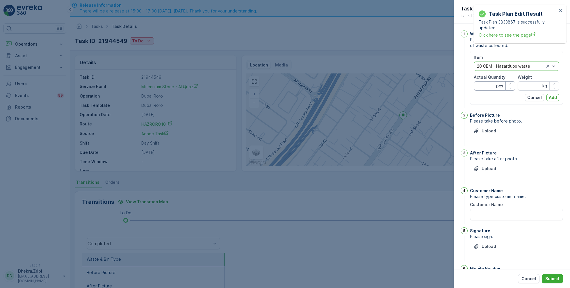
click at [491, 85] on Quantity "Actual Quantity" at bounding box center [494, 85] width 42 height 9
type Quantity "1"
click at [534, 87] on input "Weight" at bounding box center [538, 85] width 42 height 9
type input "0"
click at [554, 98] on p "Add" at bounding box center [552, 98] width 8 height 6
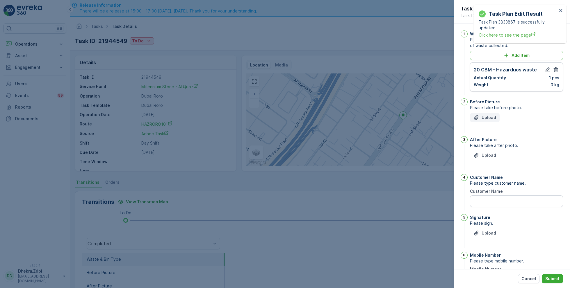
click at [490, 116] on p "Upload" at bounding box center [488, 118] width 15 height 6
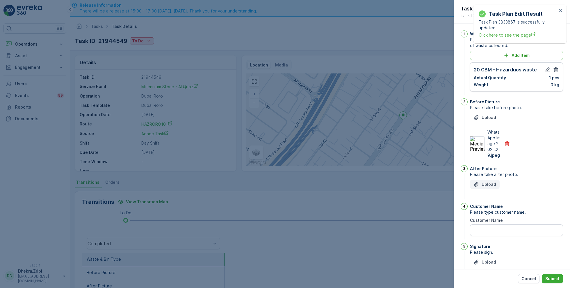
click at [483, 187] on p "Upload" at bounding box center [488, 185] width 15 height 6
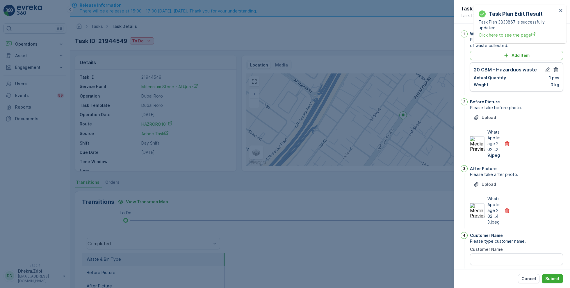
scroll to position [101, 0]
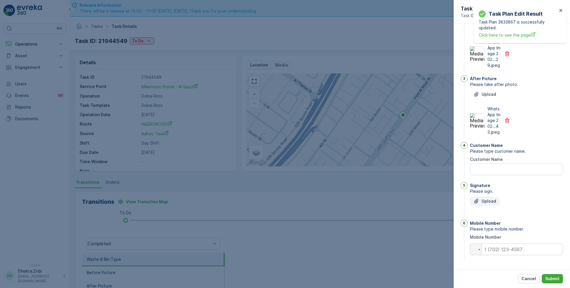
click at [486, 203] on p "Upload" at bounding box center [488, 201] width 15 height 6
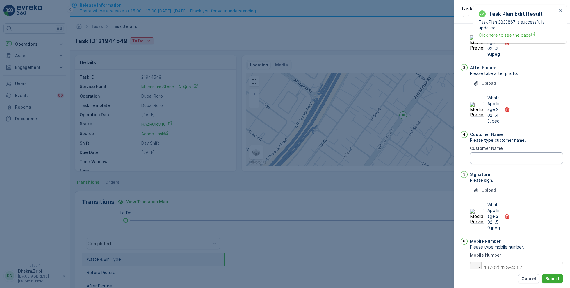
click at [502, 164] on Name "Customer Name" at bounding box center [516, 159] width 93 height 12
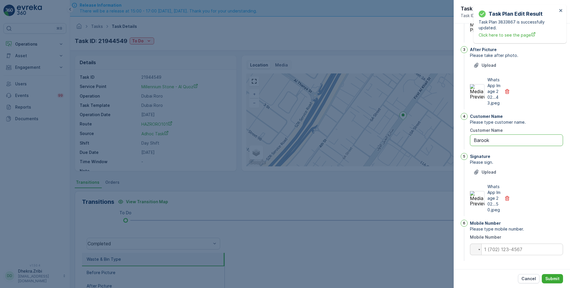
type Name "Barook"
click at [489, 248] on input "tel" at bounding box center [516, 250] width 93 height 12
type input "0553245580"
click at [553, 282] on button "Submit" at bounding box center [551, 278] width 21 height 9
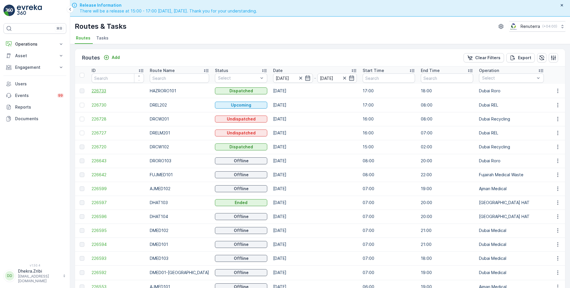
click at [105, 90] on span "226733" at bounding box center [118, 91] width 52 height 6
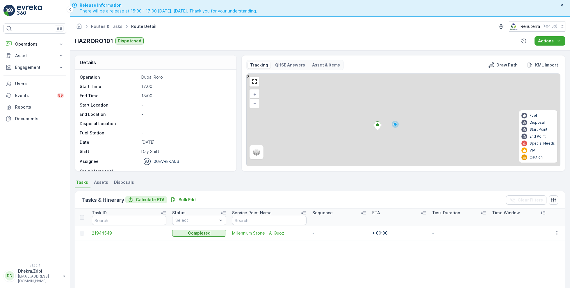
scroll to position [11, 0]
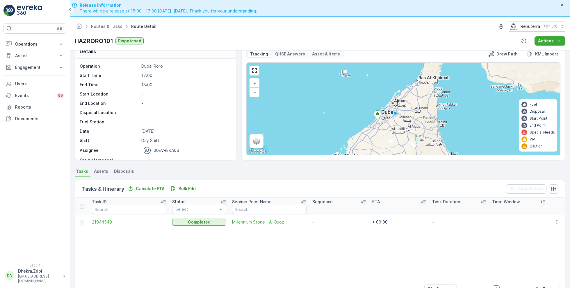
click at [103, 221] on span "21944549" at bounding box center [129, 222] width 74 height 6
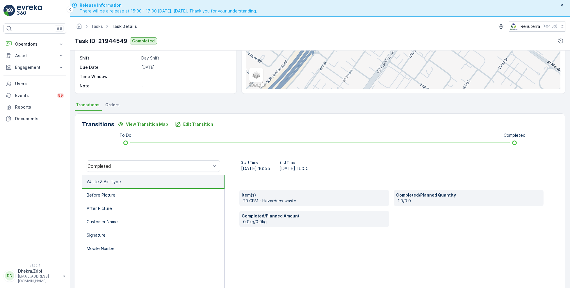
scroll to position [16, 0]
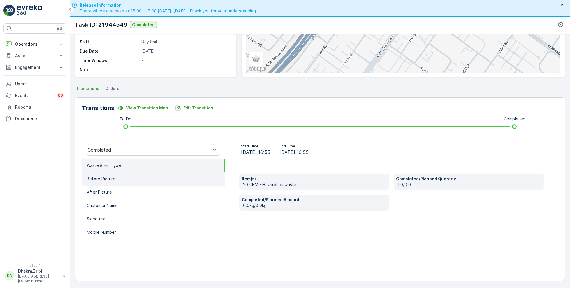
click at [104, 179] on p "Before Picture" at bounding box center [101, 179] width 29 height 6
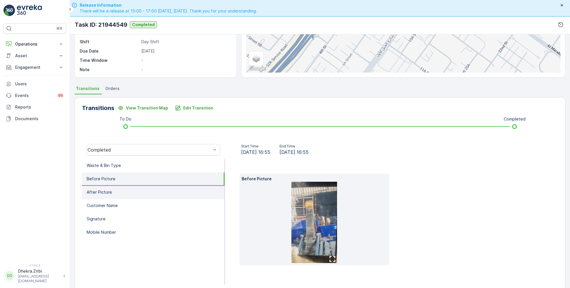
click at [108, 190] on p "After Picture" at bounding box center [99, 192] width 25 height 6
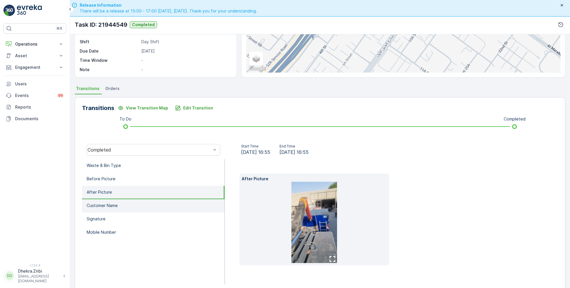
click at [114, 201] on li "Customer Name" at bounding box center [153, 205] width 142 height 13
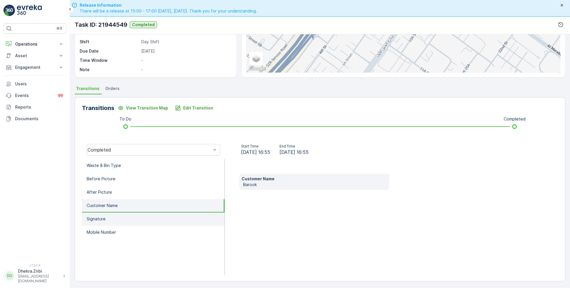
click at [114, 218] on li "Signature" at bounding box center [153, 219] width 142 height 13
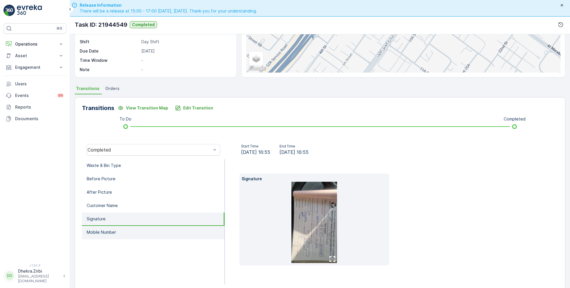
click at [123, 227] on li "Mobile Number" at bounding box center [153, 232] width 142 height 13
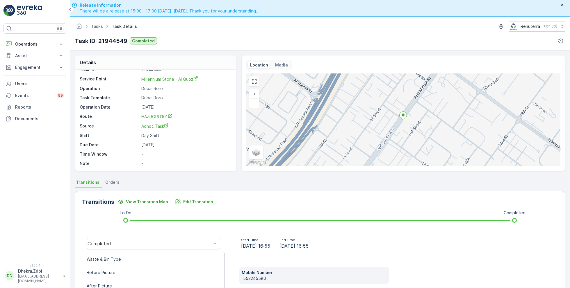
scroll to position [0, 0]
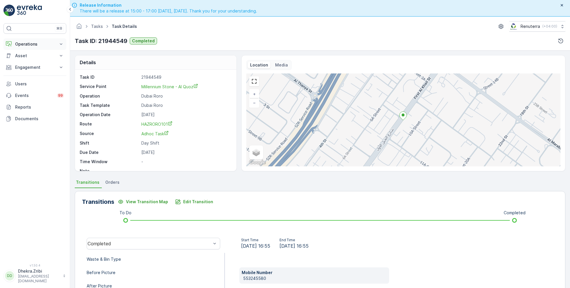
click at [33, 42] on p "Operations" at bounding box center [35, 44] width 40 height 6
click at [26, 61] on p "Planning" at bounding box center [23, 62] width 16 height 6
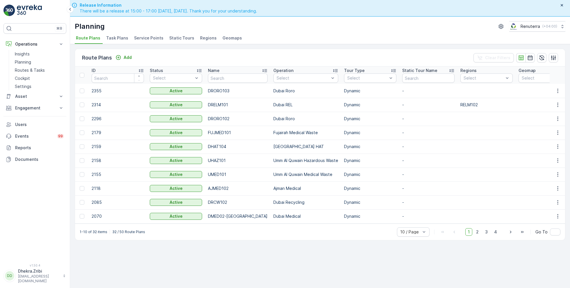
click at [147, 38] on span "Service Points" at bounding box center [148, 38] width 29 height 6
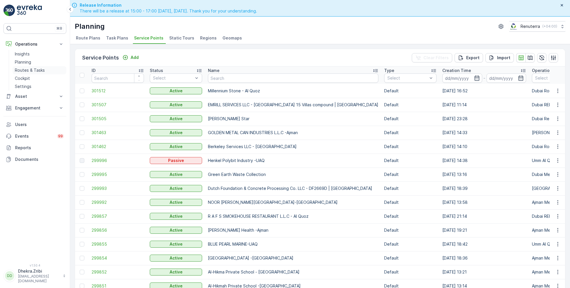
click at [29, 69] on p "Routes & Tasks" at bounding box center [30, 70] width 30 height 6
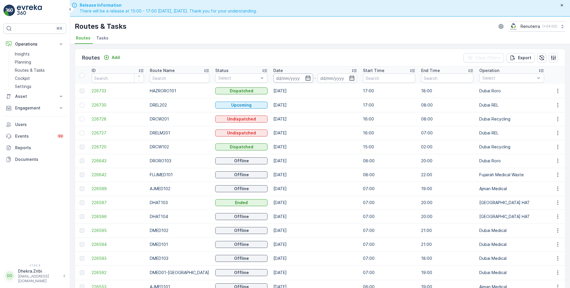
click at [297, 79] on input at bounding box center [293, 78] width 40 height 9
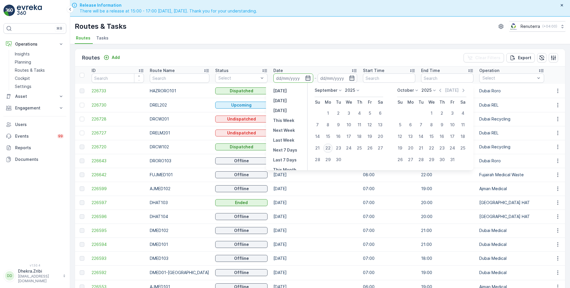
click at [329, 149] on div "22" at bounding box center [327, 148] width 9 height 9
type input "[DATE]"
click at [329, 149] on div "22" at bounding box center [327, 148] width 9 height 9
type input "[DATE]"
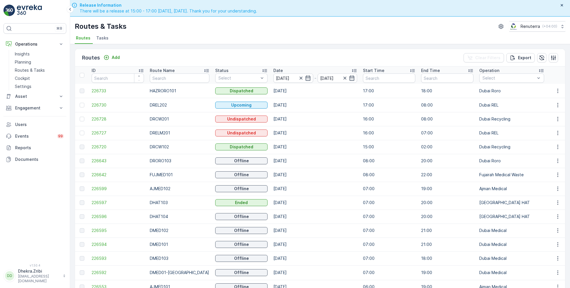
click at [314, 30] on div "Routes & Tasks Renuterra ( +04:00 )" at bounding box center [320, 26] width 490 height 10
click at [167, 80] on input "text" at bounding box center [179, 78] width 59 height 9
type input "hat"
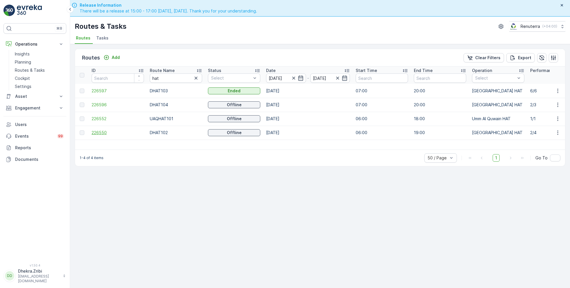
click at [97, 131] on span "226550" at bounding box center [118, 133] width 52 height 6
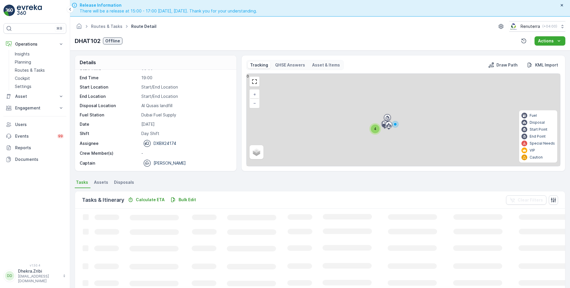
scroll to position [11, 0]
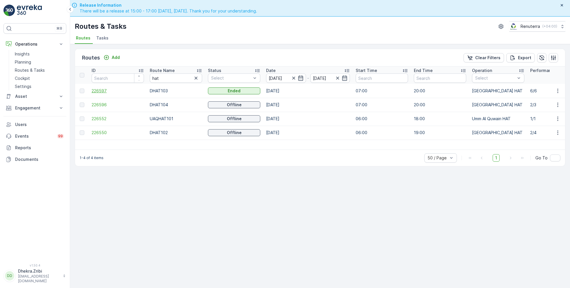
click at [102, 90] on span "226597" at bounding box center [118, 91] width 52 height 6
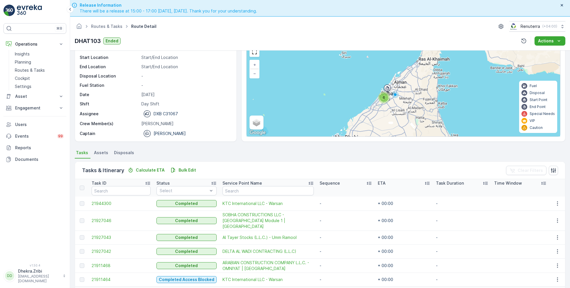
scroll to position [16, 0]
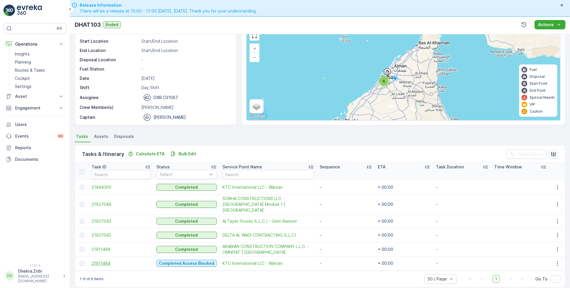
click at [111, 261] on span "21911464" at bounding box center [121, 264] width 59 height 6
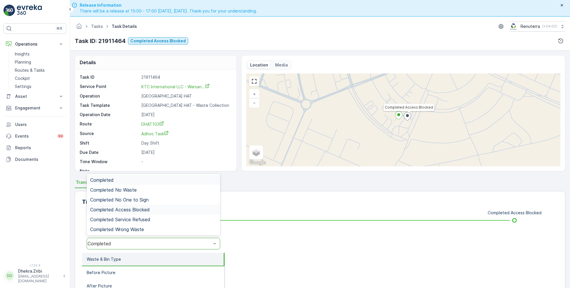
click at [139, 208] on span "Completed Access Blocked" at bounding box center [120, 209] width 60 height 5
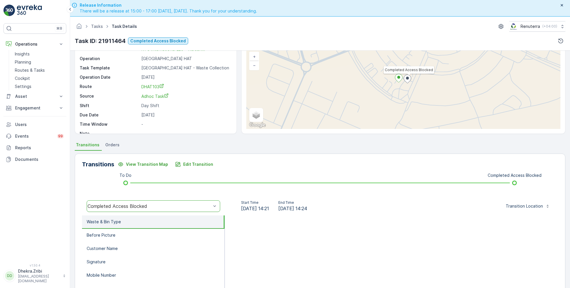
scroll to position [43, 0]
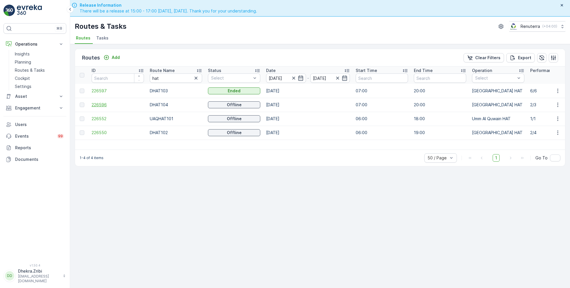
click at [106, 103] on span "226596" at bounding box center [118, 105] width 52 height 6
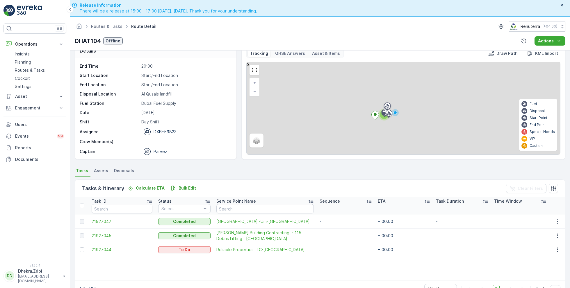
scroll to position [11, 0]
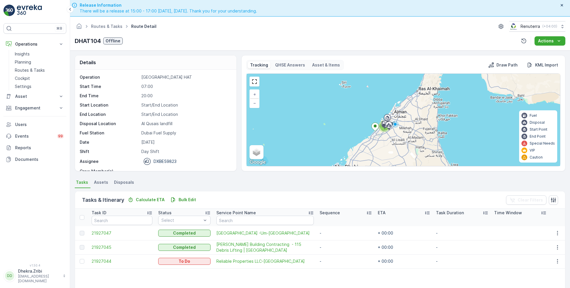
scroll to position [18, 0]
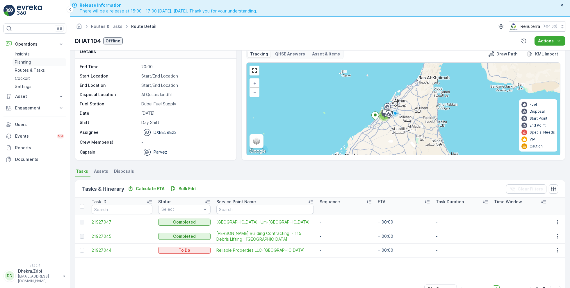
click at [22, 62] on p "Planning" at bounding box center [23, 62] width 16 height 6
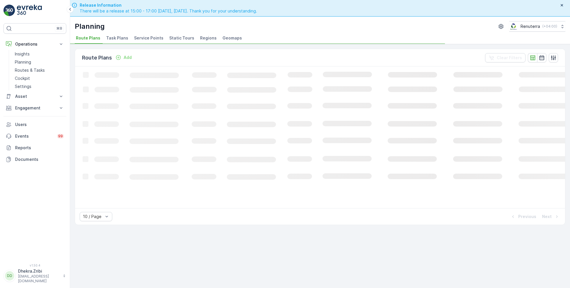
click at [153, 39] on span "Service Points" at bounding box center [148, 38] width 29 height 6
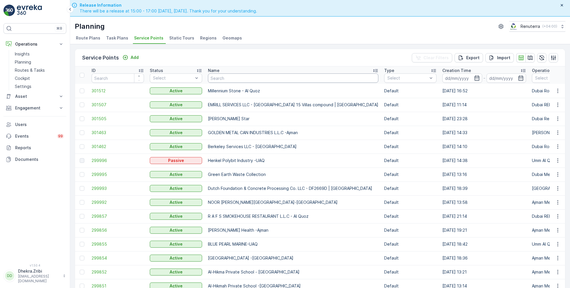
click at [238, 79] on input "text" at bounding box center [293, 78] width 170 height 9
type input "al hud"
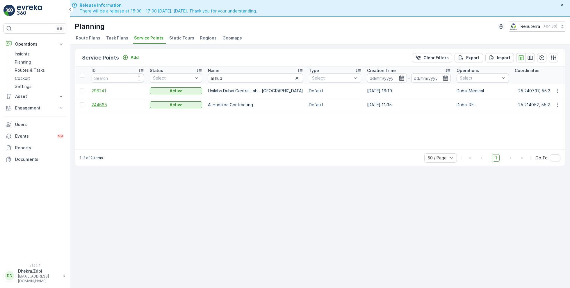
click at [108, 104] on span "244665" at bounding box center [118, 105] width 52 height 6
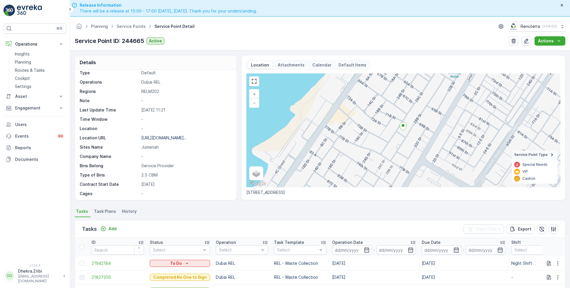
scroll to position [21, 0]
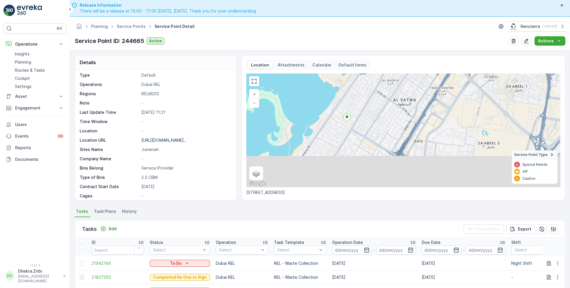
drag, startPoint x: 369, startPoint y: 168, endPoint x: 332, endPoint y: 120, distance: 60.7
click at [332, 120] on div "+ − Satellite Roadmap Terrain Hybrid Leaflet Keyboard shortcuts Map Data Map da…" at bounding box center [403, 131] width 314 height 114
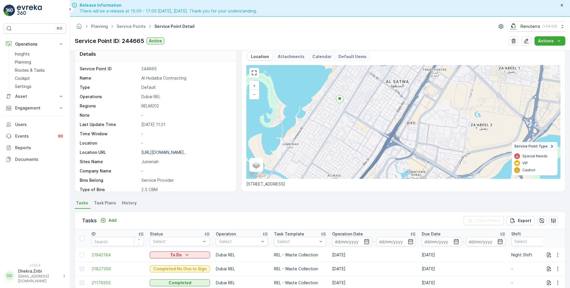
scroll to position [0, 0]
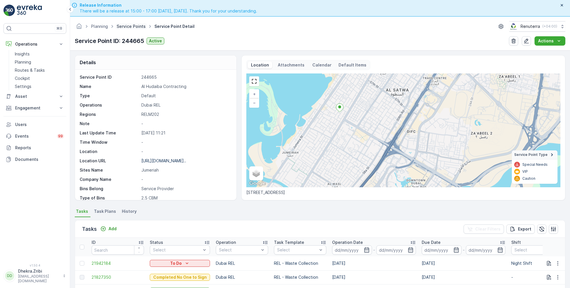
click at [127, 25] on link "Service Points" at bounding box center [131, 26] width 29 height 5
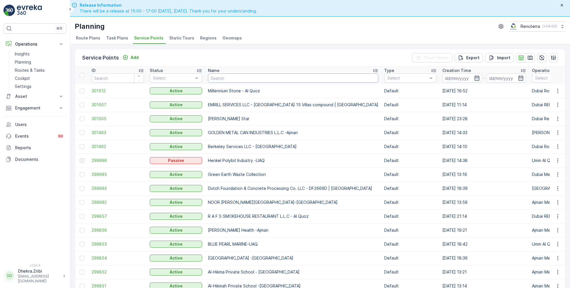
click at [226, 80] on input "text" at bounding box center [293, 78] width 170 height 9
type input "al amera"
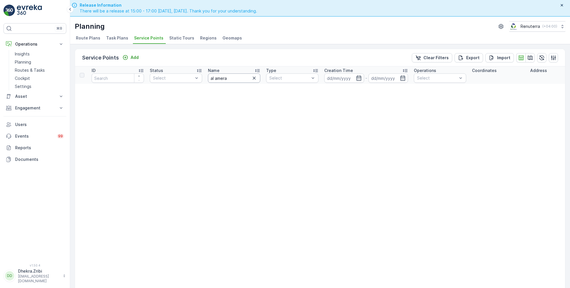
click at [241, 78] on input "al amera" at bounding box center [234, 78] width 52 height 9
type input "al am"
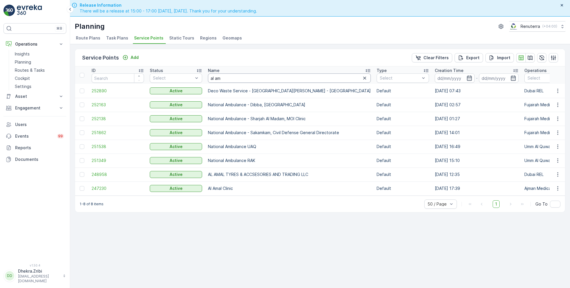
click at [234, 79] on input "al am" at bounding box center [289, 78] width 163 height 9
drag, startPoint x: 234, startPoint y: 79, endPoint x: 199, endPoint y: 76, distance: 34.7
type input "priting"
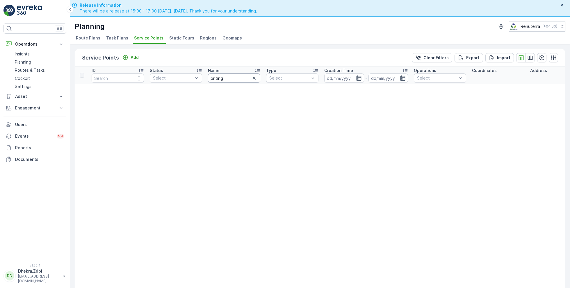
click at [231, 77] on input "priting" at bounding box center [234, 78] width 52 height 9
type input "pri"
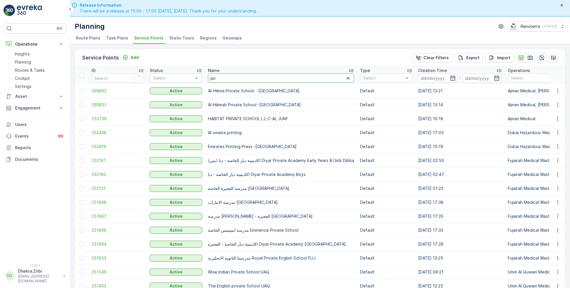
click at [222, 75] on input "pri" at bounding box center [281, 78] width 146 height 9
type input "printing"
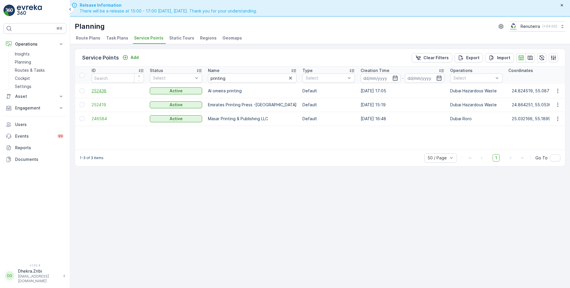
click at [101, 90] on span "252438" at bounding box center [118, 91] width 52 height 6
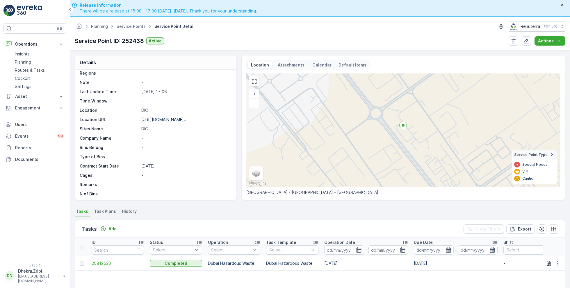
scroll to position [80, 0]
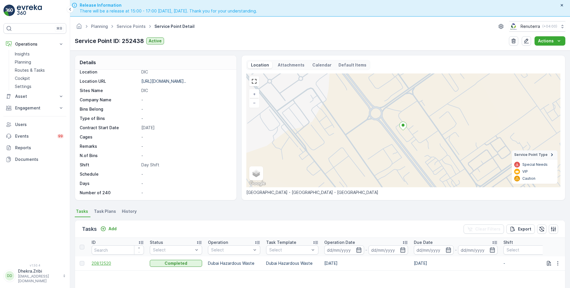
click at [103, 261] on span "20812520" at bounding box center [118, 264] width 52 height 6
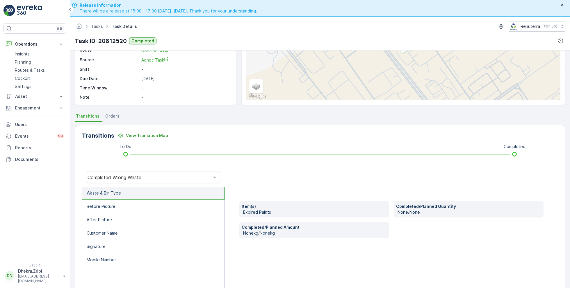
scroll to position [78, 0]
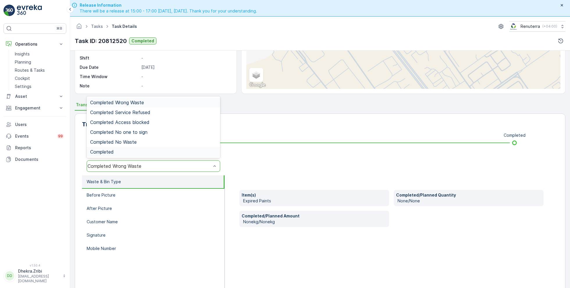
click at [122, 154] on div "Completed" at bounding box center [153, 152] width 133 height 10
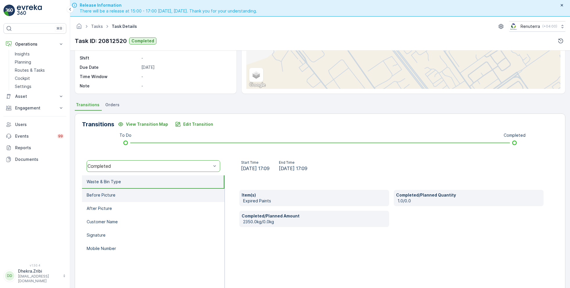
click at [122, 194] on li "Before Picture" at bounding box center [153, 195] width 142 height 13
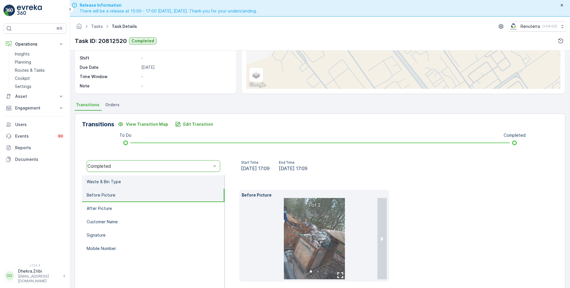
click at [120, 181] on li "Waste & Bin Type" at bounding box center [153, 182] width 142 height 13
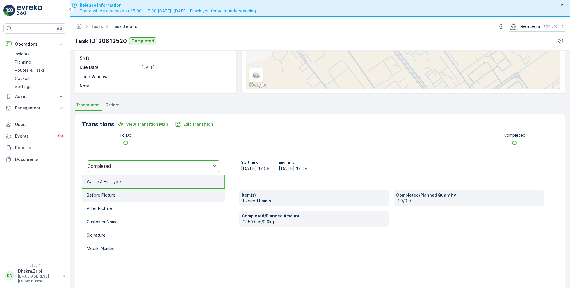
click at [126, 195] on li "Before Picture" at bounding box center [153, 195] width 142 height 13
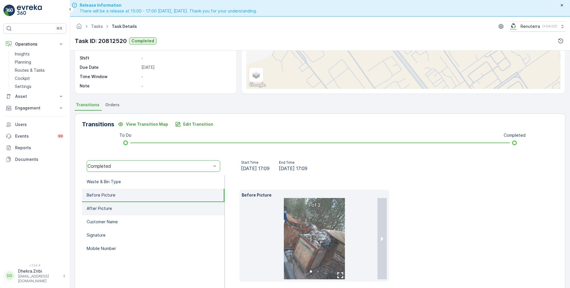
click at [128, 210] on li "After Picture" at bounding box center [153, 208] width 142 height 13
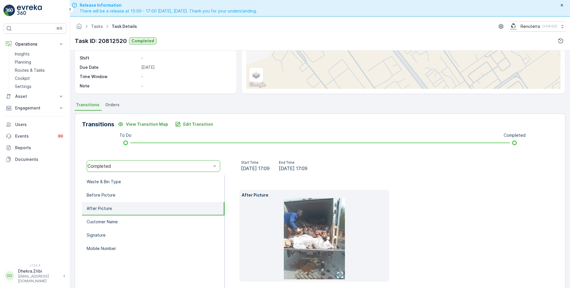
click at [297, 229] on img at bounding box center [314, 238] width 61 height 81
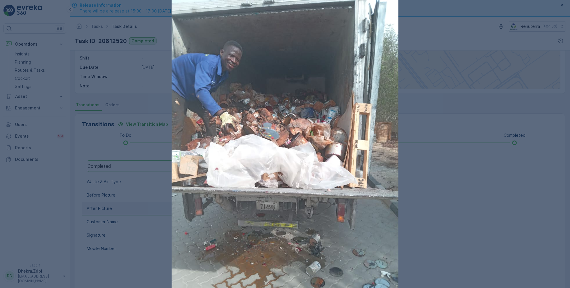
click at [490, 197] on div at bounding box center [285, 144] width 570 height 288
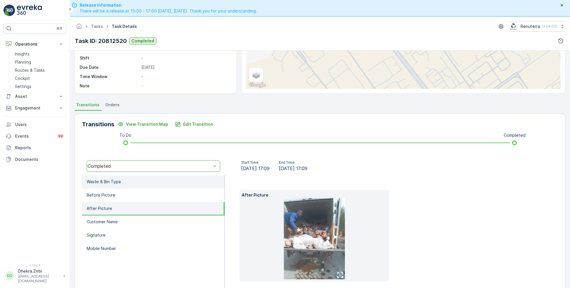
click at [125, 184] on li "Waste & Bin Type" at bounding box center [153, 182] width 142 height 13
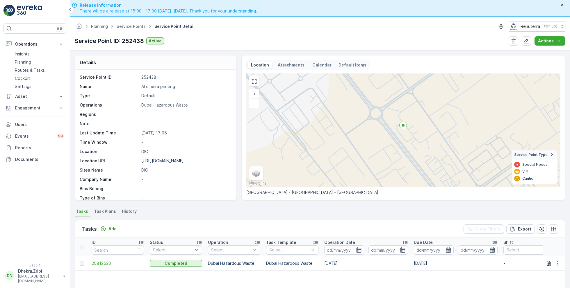
click at [103, 262] on span "20812520" at bounding box center [118, 264] width 52 height 6
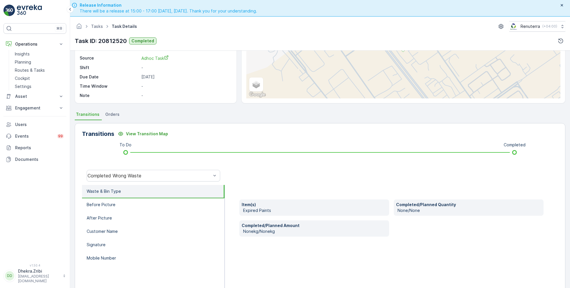
scroll to position [70, 0]
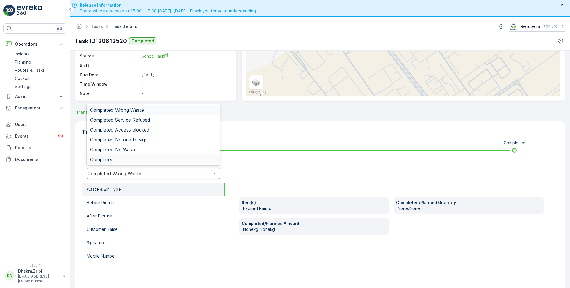
click at [127, 157] on div "Completed" at bounding box center [153, 159] width 126 height 5
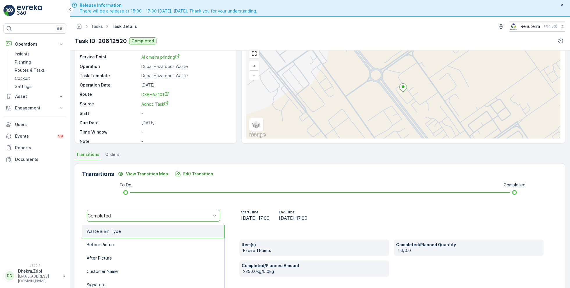
scroll to position [1, 0]
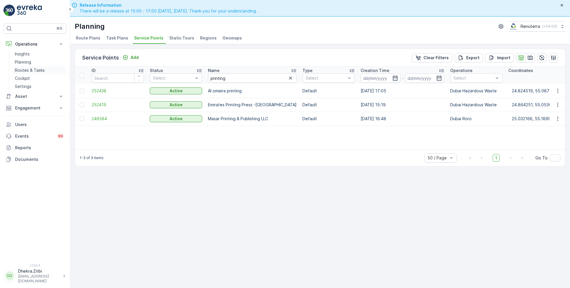
click at [36, 69] on p "Routes & Tasks" at bounding box center [30, 70] width 30 height 6
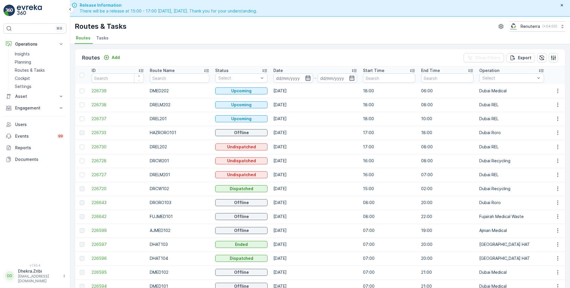
click at [305, 76] on icon "button" at bounding box center [307, 78] width 5 height 5
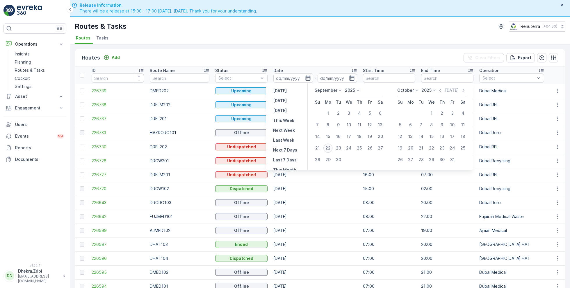
click at [328, 147] on div "22" at bounding box center [327, 148] width 9 height 9
type input "22.09.2025"
click at [328, 147] on div "22" at bounding box center [327, 148] width 9 height 9
type input "22.09.2025"
click at [265, 33] on div "Routes & Tasks Renuterra ( +04:00 ) Routes Tasks" at bounding box center [320, 31] width 500 height 28
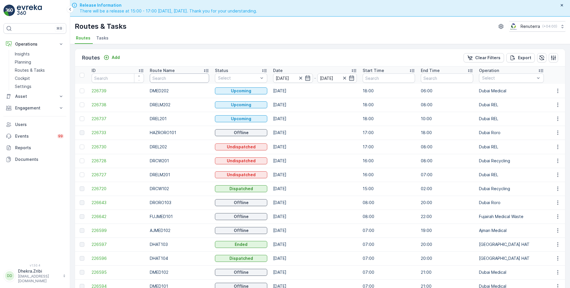
click at [166, 75] on input "text" at bounding box center [179, 78] width 59 height 9
type input "hat"
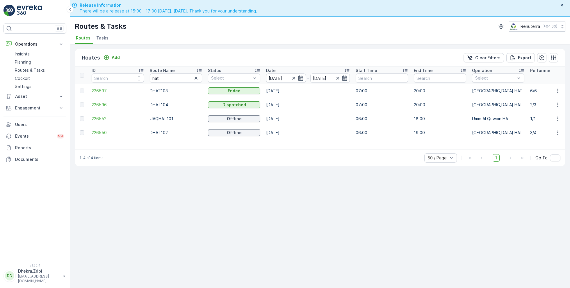
click at [98, 101] on td "226596" at bounding box center [118, 105] width 58 height 14
click at [100, 104] on span "226596" at bounding box center [118, 105] width 52 height 6
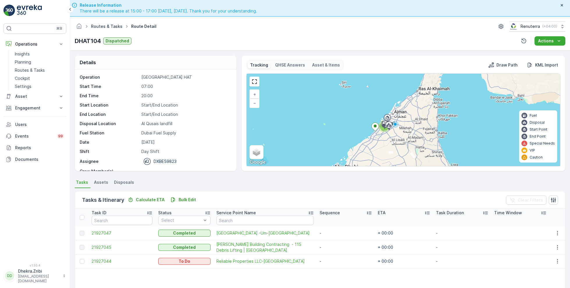
click at [111, 28] on link "Routes & Tasks" at bounding box center [106, 26] width 31 height 5
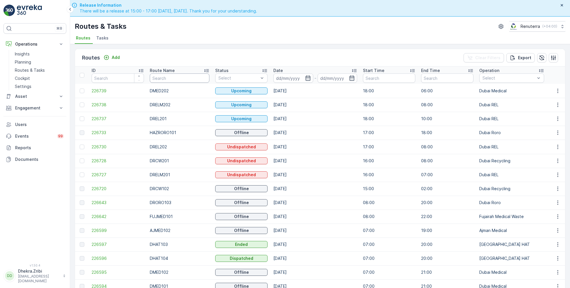
click at [165, 80] on input "text" at bounding box center [180, 78] width 60 height 9
type input "DRCW101"
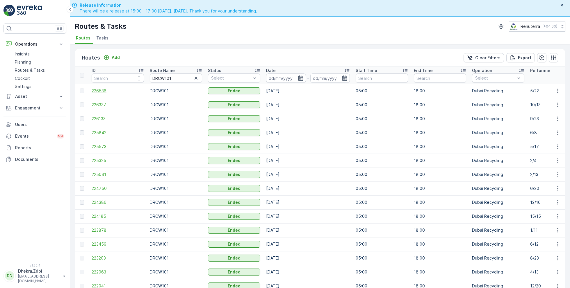
click at [103, 90] on span "226536" at bounding box center [118, 91] width 52 height 6
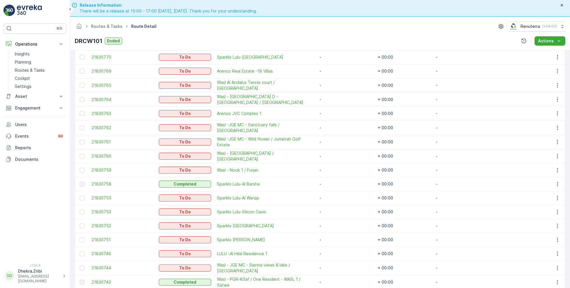
scroll to position [253, 0]
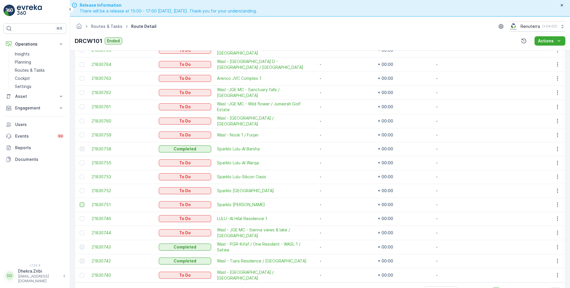
click at [83, 204] on div at bounding box center [82, 205] width 5 height 5
click at [80, 203] on input "checkbox" at bounding box center [80, 203] width 0 height 0
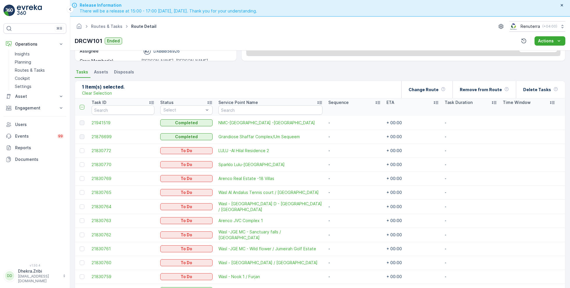
scroll to position [99, 0]
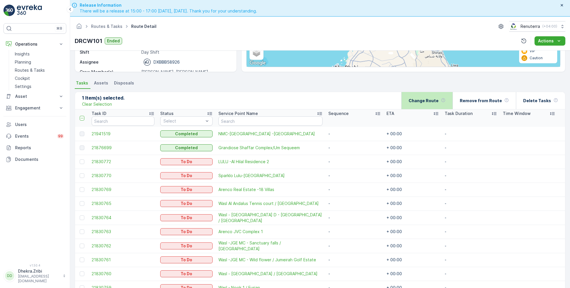
click at [428, 98] on p "Change Route" at bounding box center [423, 101] width 30 height 6
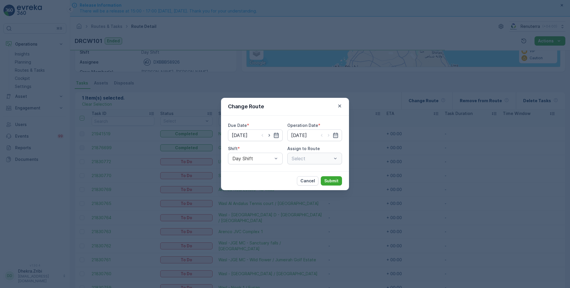
type input "22.09.2025"
click at [274, 137] on icon "button" at bounding box center [276, 135] width 5 height 5
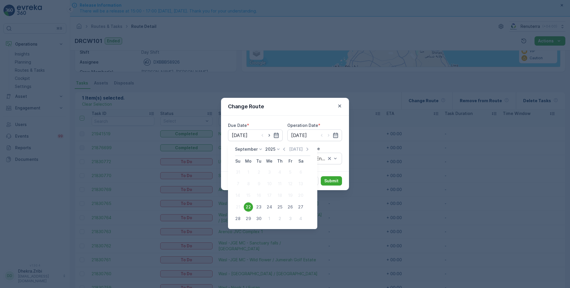
click at [209, 188] on div "Change Route Due Date * 22.09.2025 Operation Date * 22.09.2025 Shift * Day Shif…" at bounding box center [285, 144] width 570 height 288
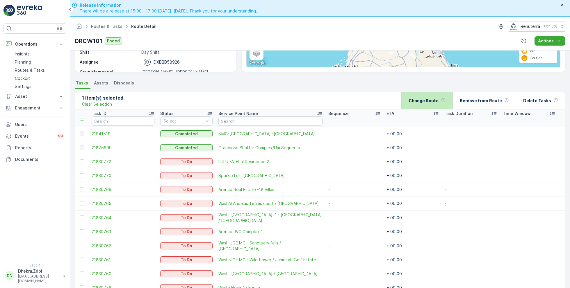
click at [429, 99] on p "Change Route" at bounding box center [423, 101] width 30 height 6
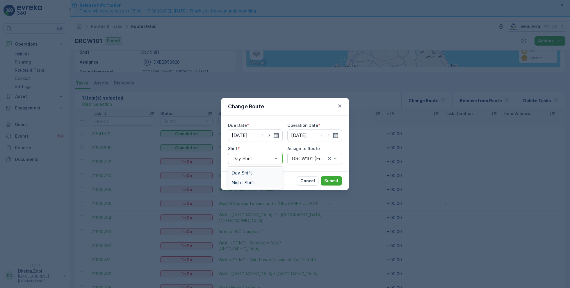
click at [248, 185] on span "Night Shift" at bounding box center [243, 182] width 24 height 5
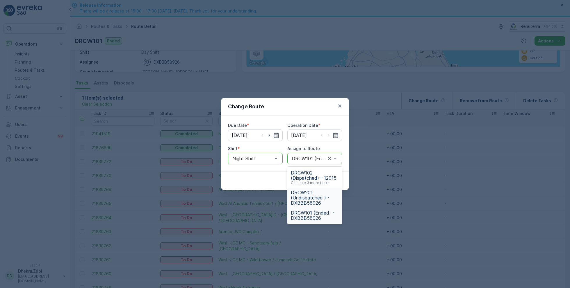
click at [305, 193] on span "DRCW201 (Undispatched ) - DXBBB58926" at bounding box center [315, 198] width 48 height 16
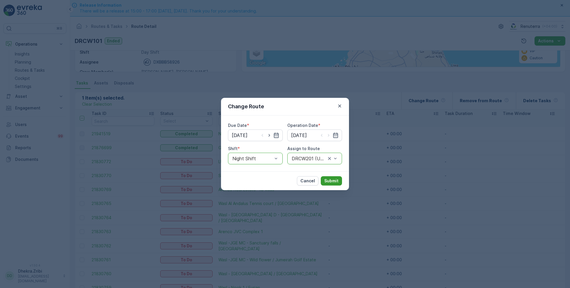
click at [331, 181] on p "Submit" at bounding box center [331, 181] width 14 height 6
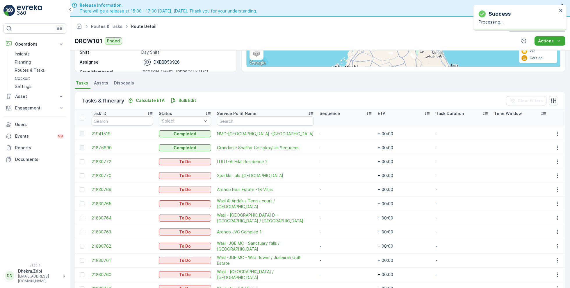
scroll to position [141, 0]
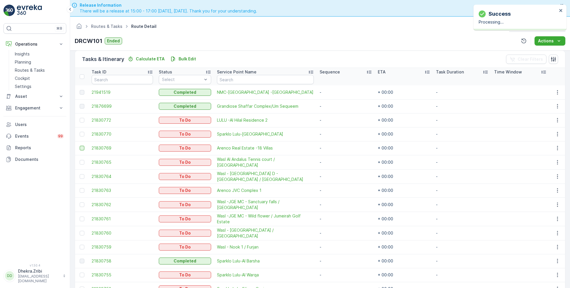
click at [83, 148] on div at bounding box center [82, 148] width 5 height 5
click at [80, 146] on input "checkbox" at bounding box center [80, 146] width 0 height 0
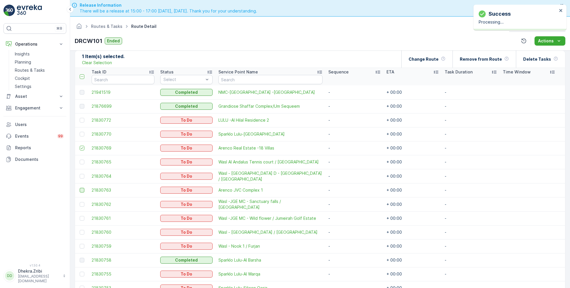
click at [81, 190] on div at bounding box center [82, 190] width 5 height 5
click at [80, 188] on input "checkbox" at bounding box center [80, 188] width 0 height 0
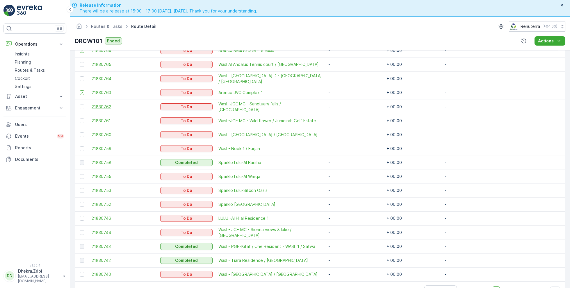
scroll to position [16, 0]
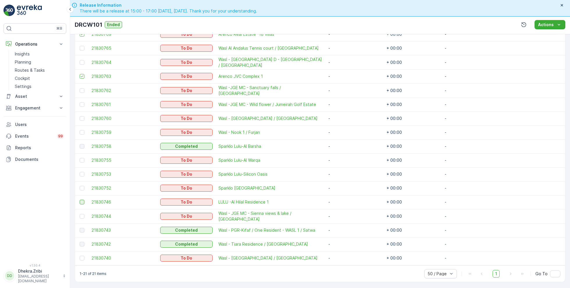
click at [81, 201] on div at bounding box center [82, 202] width 5 height 5
click at [80, 200] on input "checkbox" at bounding box center [80, 200] width 0 height 0
click at [80, 200] on icon at bounding box center [82, 202] width 4 height 4
click at [80, 200] on input "checkbox" at bounding box center [80, 200] width 0 height 0
click at [83, 133] on div at bounding box center [82, 132] width 5 height 5
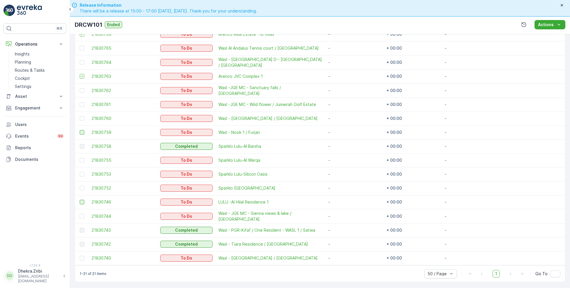
click at [80, 130] on input "checkbox" at bounding box center [80, 130] width 0 height 0
click at [83, 119] on td at bounding box center [82, 119] width 14 height 14
click at [81, 103] on div at bounding box center [82, 104] width 5 height 5
click at [80, 102] on input "checkbox" at bounding box center [80, 102] width 0 height 0
click at [81, 90] on div at bounding box center [82, 90] width 5 height 5
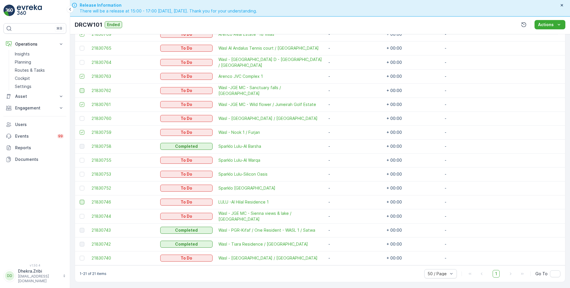
click at [80, 88] on input "checkbox" at bounding box center [80, 88] width 0 height 0
click at [82, 116] on div at bounding box center [82, 118] width 5 height 5
click at [80, 116] on input "checkbox" at bounding box center [80, 116] width 0 height 0
click at [82, 216] on div at bounding box center [82, 216] width 5 height 5
click at [80, 214] on input "checkbox" at bounding box center [80, 214] width 0 height 0
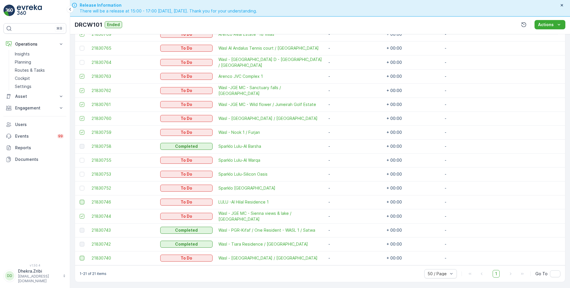
click at [83, 258] on div at bounding box center [82, 258] width 5 height 5
click at [80, 256] on input "checkbox" at bounding box center [80, 256] width 0 height 0
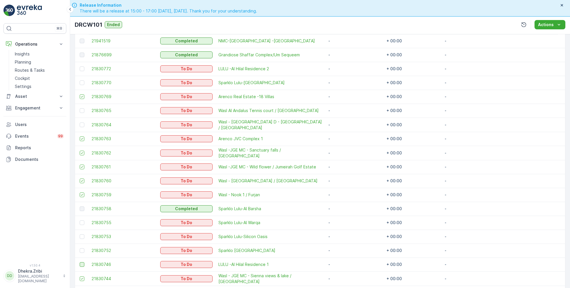
scroll to position [172, 0]
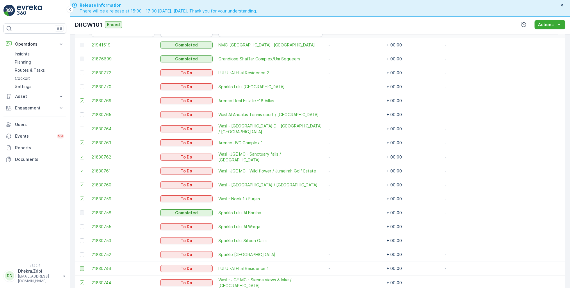
click at [81, 117] on td at bounding box center [82, 115] width 14 height 14
click at [83, 115] on div at bounding box center [82, 114] width 5 height 5
click at [80, 112] on input "checkbox" at bounding box center [80, 112] width 0 height 0
click at [83, 130] on div at bounding box center [82, 129] width 5 height 5
click at [80, 127] on input "checkbox" at bounding box center [80, 127] width 0 height 0
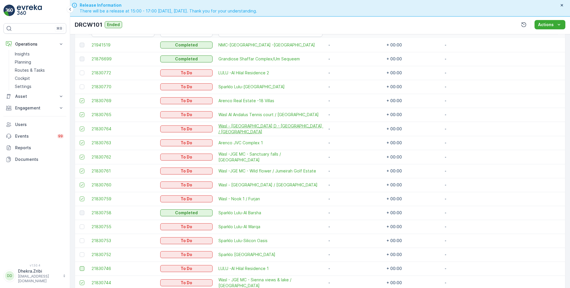
scroll to position [0, 0]
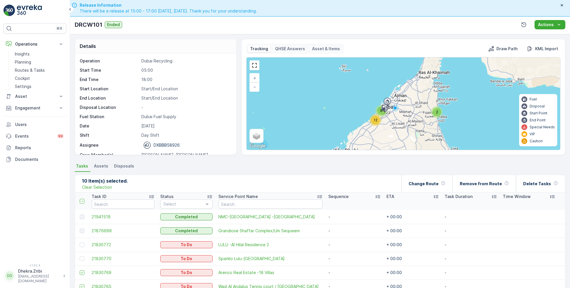
click at [531, 193] on th "Time Window" at bounding box center [529, 201] width 58 height 17
click at [533, 187] on div "Delete Tasks" at bounding box center [540, 183] width 35 height 17
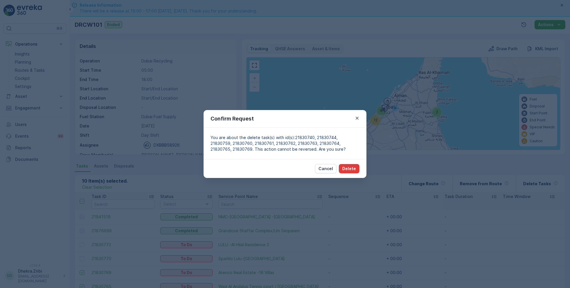
click at [353, 169] on p "Delete" at bounding box center [349, 169] width 14 height 6
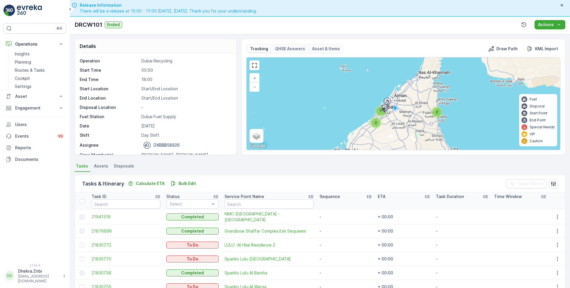
click at [87, 25] on p "DRCW101" at bounding box center [89, 24] width 28 height 9
click at [35, 60] on link "Planning" at bounding box center [39, 62] width 54 height 8
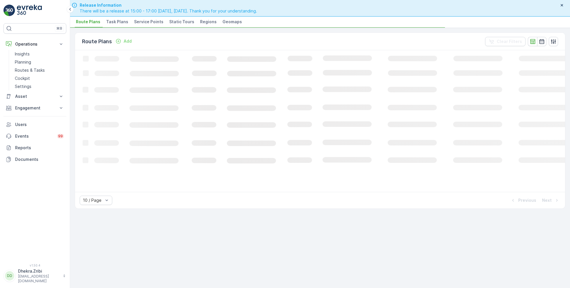
click at [147, 20] on span "Service Points" at bounding box center [148, 22] width 29 height 6
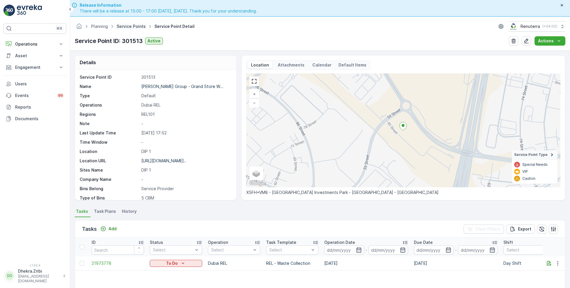
click at [128, 26] on link "Service Points" at bounding box center [131, 26] width 29 height 5
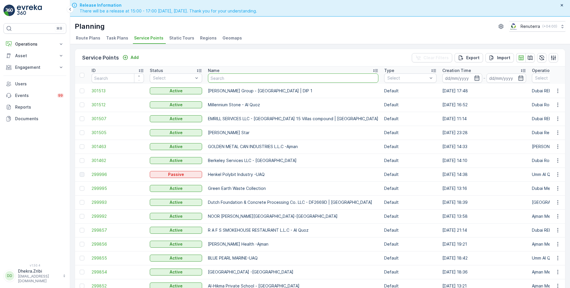
click at [221, 76] on input "text" at bounding box center [293, 78] width 170 height 9
type input "G"
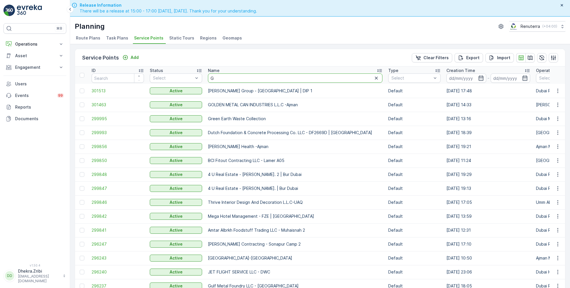
click at [229, 78] on input "G" at bounding box center [295, 78] width 174 height 9
type input "G&"
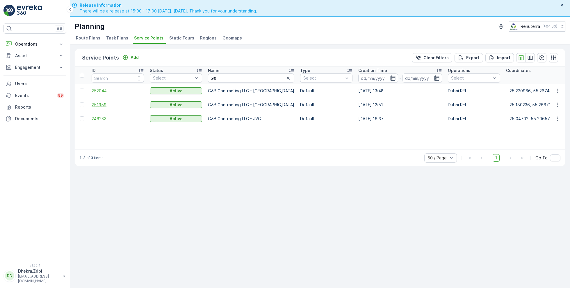
click at [100, 103] on span "251959" at bounding box center [118, 105] width 52 height 6
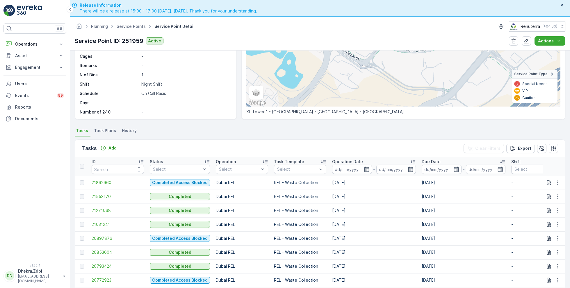
scroll to position [82, 0]
click at [106, 145] on icon "Add" at bounding box center [103, 147] width 6 height 6
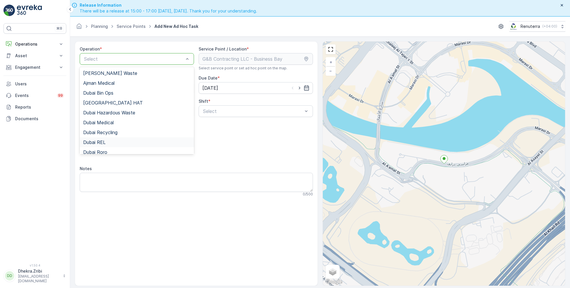
click at [109, 140] on div "Dubai REL" at bounding box center [136, 142] width 107 height 5
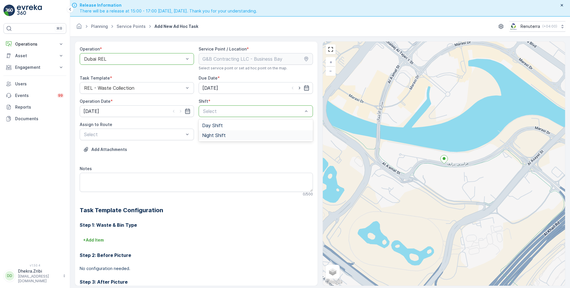
click at [215, 135] on span "Night Shift" at bounding box center [214, 135] width 24 height 5
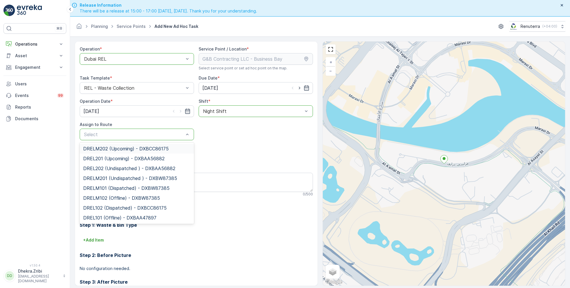
click at [130, 148] on span "DRELM202 (Upcoming) - DXBCC86175" at bounding box center [125, 148] width 85 height 5
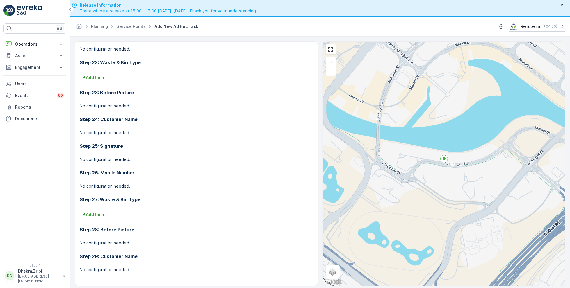
scroll to position [16, 0]
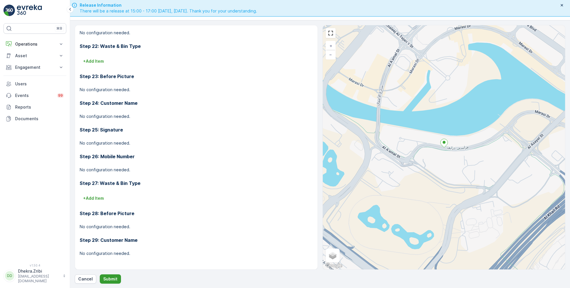
click at [110, 275] on button "Submit" at bounding box center [110, 279] width 21 height 9
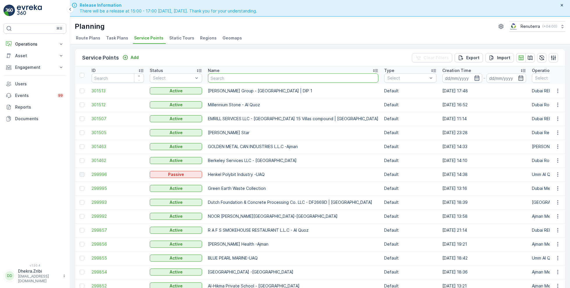
scroll to position [16, 0]
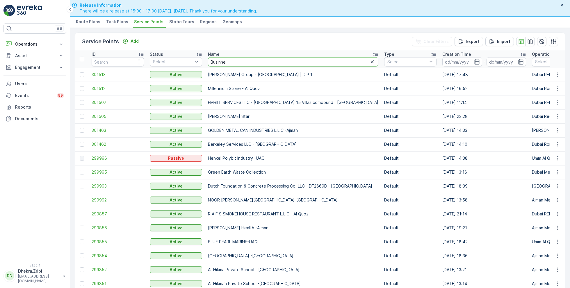
type input "Businnes"
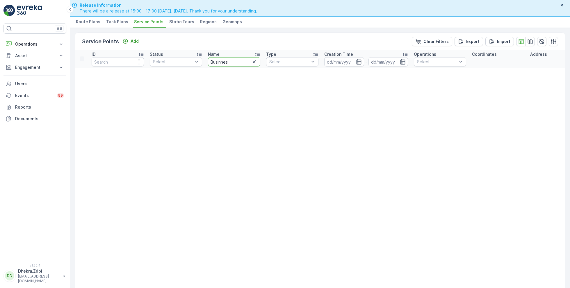
drag, startPoint x: 239, startPoint y: 64, endPoint x: 204, endPoint y: 64, distance: 35.5
drag, startPoint x: 239, startPoint y: 65, endPoint x: 191, endPoint y: 64, distance: 47.1
type input "B"
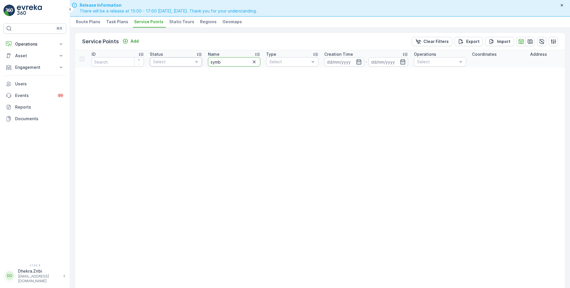
type input "symbo"
drag, startPoint x: 232, startPoint y: 60, endPoint x: 191, endPoint y: 58, distance: 40.5
type input "Business"
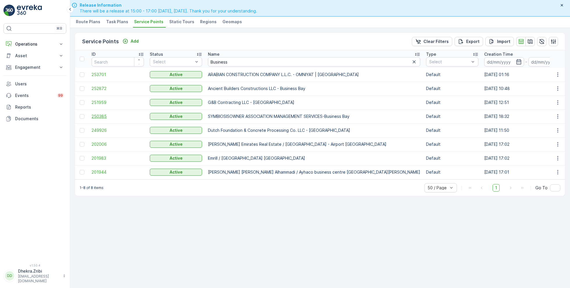
click at [99, 117] on span "250385" at bounding box center [118, 117] width 52 height 6
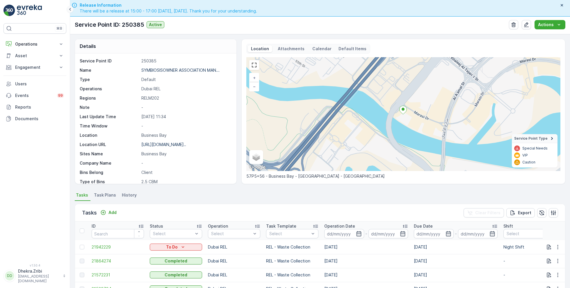
click at [71, 11] on icon at bounding box center [70, 9] width 6 height 7
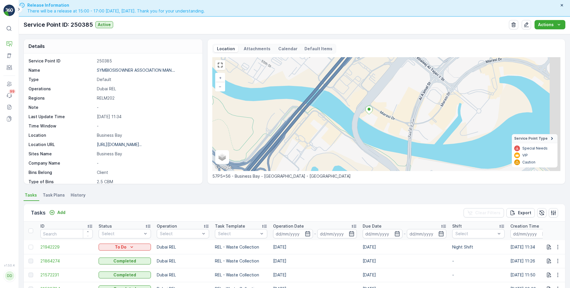
click at [19, 8] on icon at bounding box center [19, 9] width 6 height 7
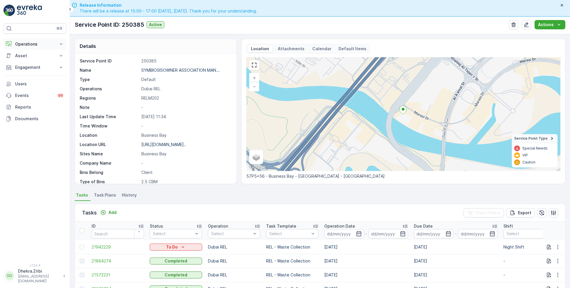
click at [43, 48] on button "Operations" at bounding box center [34, 44] width 63 height 12
click at [47, 62] on link "Planning" at bounding box center [39, 62] width 54 height 8
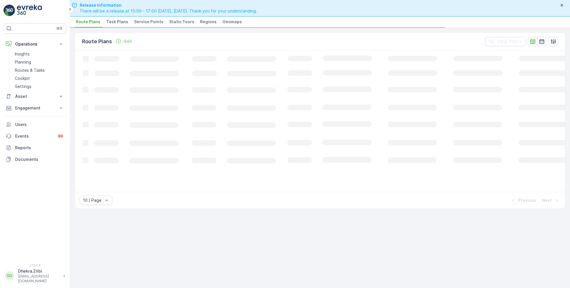
click at [157, 22] on span "Service Points" at bounding box center [148, 22] width 29 height 6
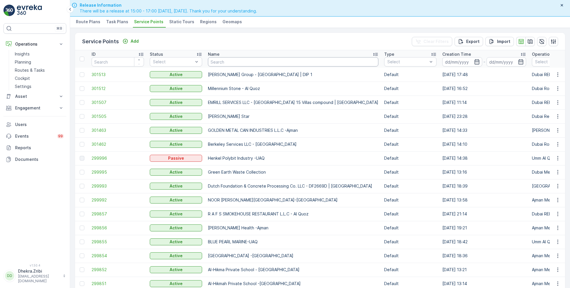
click at [223, 65] on input "text" at bounding box center [293, 61] width 170 height 9
type input "leju"
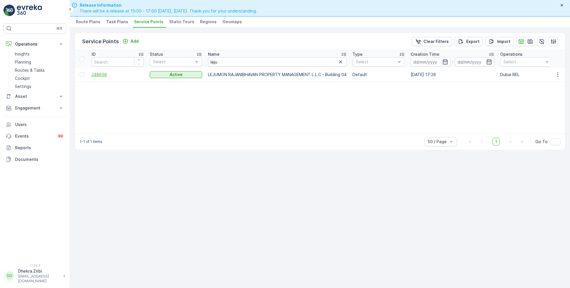
click at [106, 75] on span "248656" at bounding box center [118, 75] width 52 height 6
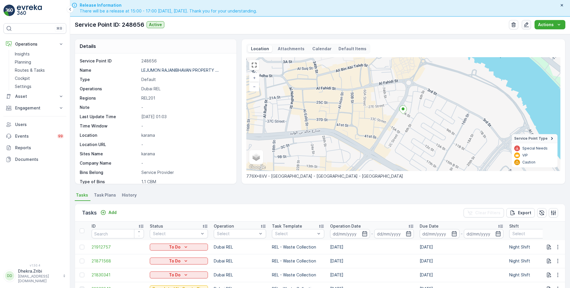
click at [528, 22] on icon "button" at bounding box center [526, 25] width 6 height 6
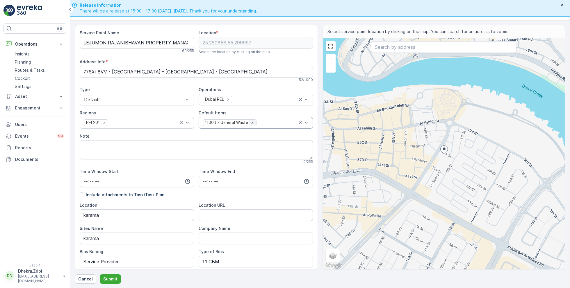
click at [249, 125] on div "Remove 1100lt - General Waste" at bounding box center [252, 122] width 6 height 5
click at [248, 125] on div at bounding box center [252, 122] width 101 height 5
type input "240"
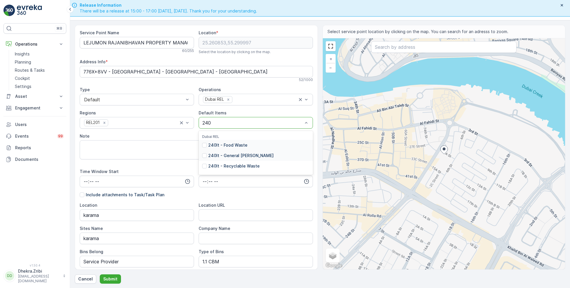
click at [303, 152] on div "240lt - General Waste" at bounding box center [255, 156] width 114 height 10
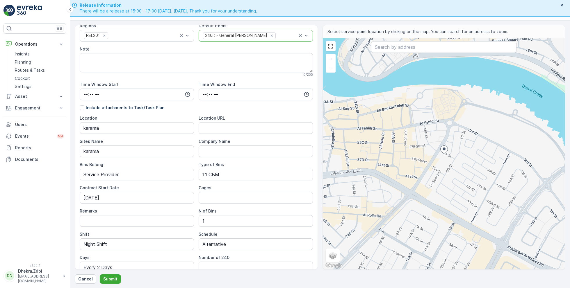
scroll to position [113, 0]
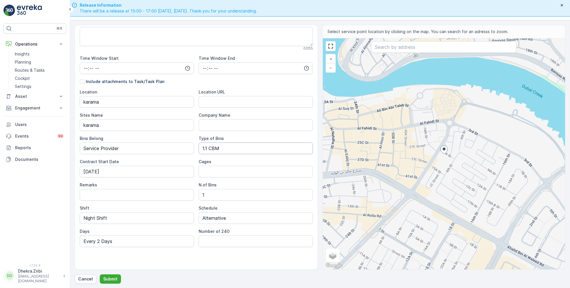
click at [235, 145] on Bins "1.1 CBM" at bounding box center [255, 149] width 114 height 12
type Bins "1"
type Bins "240 LTRS"
type Bins "2"
click at [153, 241] on input "Every 2 Days" at bounding box center [137, 242] width 114 height 12
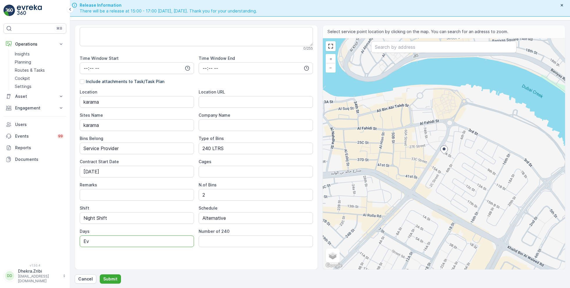
type input "E"
type input "Daily"
drag, startPoint x: 234, startPoint y: 221, endPoint x: 176, endPoint y: 219, distance: 58.4
click at [176, 219] on div "Location karama Location URL Sites Name karama Company Name Bins Belong Service…" at bounding box center [196, 168] width 233 height 158
type input "Daily"
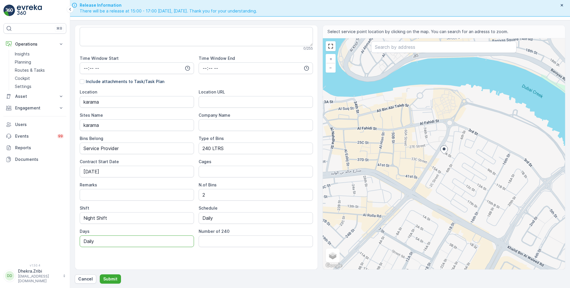
drag, startPoint x: 117, startPoint y: 240, endPoint x: 75, endPoint y: 240, distance: 41.8
click at [74, 240] on form "Service Point Name LEJUMON RAJANIBHAVAN PROPERTY MANAGEMENT L.L.C - Building 04…" at bounding box center [320, 154] width 500 height 268
type input "7 Days a week"
click at [111, 278] on p "Submit" at bounding box center [110, 279] width 14 height 6
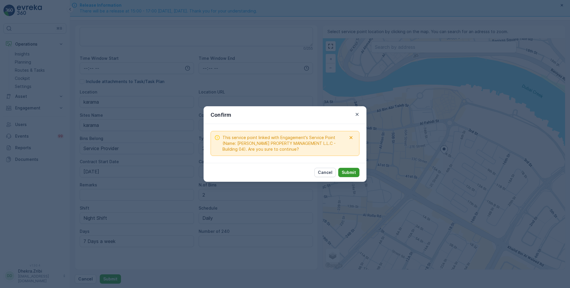
click at [349, 173] on p "Submit" at bounding box center [348, 173] width 14 height 6
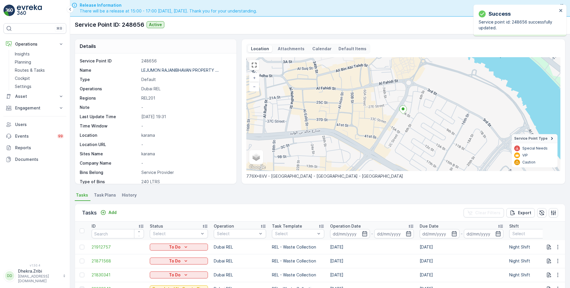
click at [99, 194] on span "Task Plans" at bounding box center [105, 195] width 22 height 6
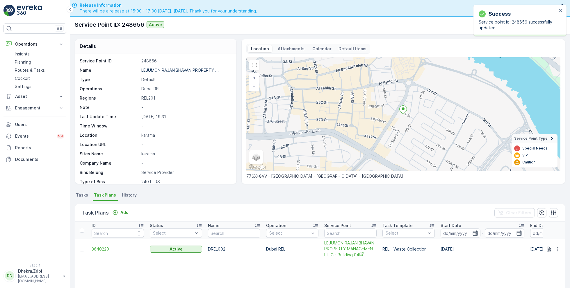
click at [101, 248] on span "3640220" at bounding box center [118, 249] width 52 height 6
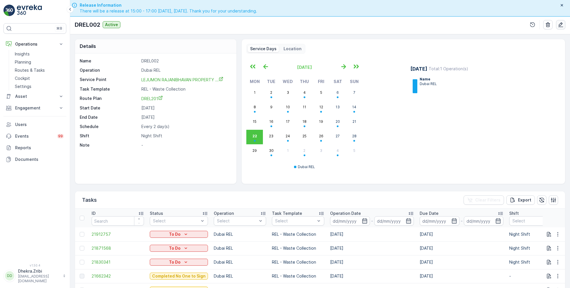
click at [560, 21] on button "button" at bounding box center [560, 24] width 9 height 9
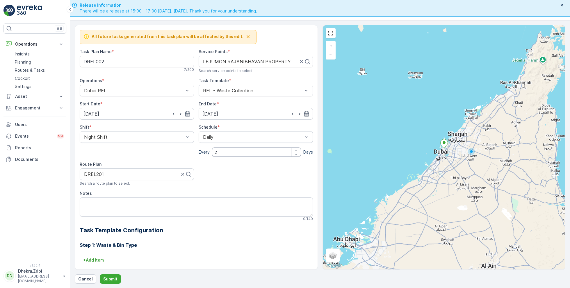
click at [219, 148] on input "2" at bounding box center [256, 152] width 89 height 9
click at [226, 152] on input "2" at bounding box center [256, 152] width 89 height 9
type input "1"
click at [247, 114] on input "31.12.2025" at bounding box center [255, 114] width 114 height 12
click at [246, 126] on icon at bounding box center [247, 127] width 6 height 6
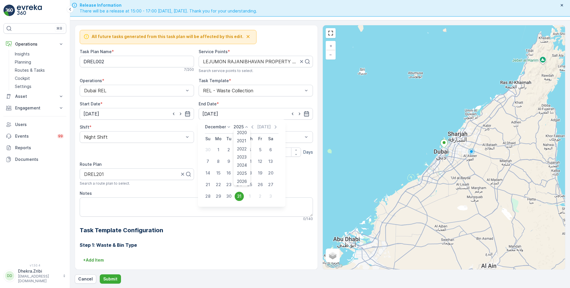
scroll to position [35, 0]
click at [246, 182] on div "2030" at bounding box center [242, 182] width 15 height 8
click at [243, 130] on div "2030" at bounding box center [241, 127] width 16 height 6
click at [243, 180] on span "2026" at bounding box center [242, 182] width 10 height 6
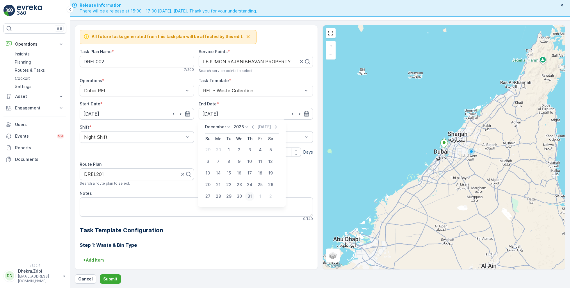
click at [246, 196] on div "31" at bounding box center [249, 196] width 9 height 9
type input "31.12.2026"
click at [136, 174] on div at bounding box center [131, 174] width 96 height 5
type input "DREL201"
click at [137, 188] on p "Loading..." at bounding box center [136, 189] width 107 height 6
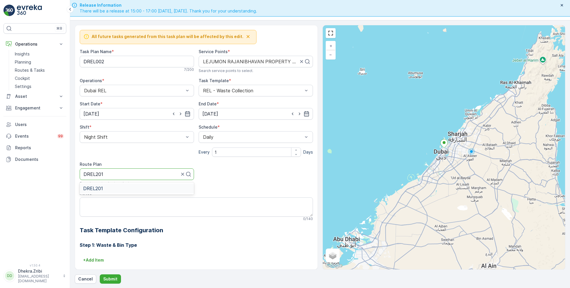
click at [137, 188] on div "DREL201" at bounding box center [136, 188] width 107 height 5
click at [113, 275] on button "Submit" at bounding box center [110, 279] width 21 height 9
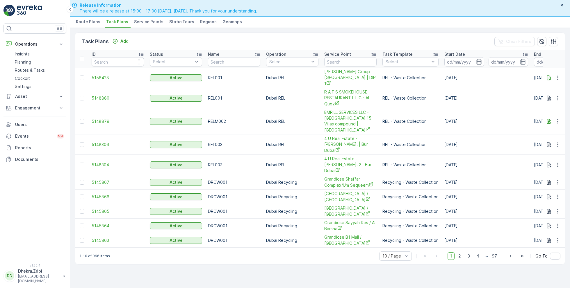
click at [153, 25] on li "Service Points" at bounding box center [149, 23] width 33 height 10
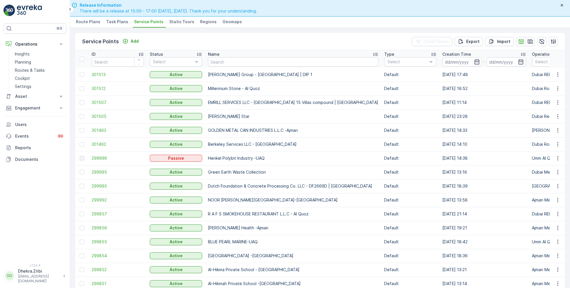
click at [218, 68] on td "[PERSON_NAME] Group - [GEOGRAPHIC_DATA] | DIP 1" at bounding box center [293, 75] width 176 height 14
click at [223, 66] on th "Name" at bounding box center [293, 58] width 176 height 17
click at [226, 65] on input "text" at bounding box center [293, 61] width 170 height 9
type input "4 u"
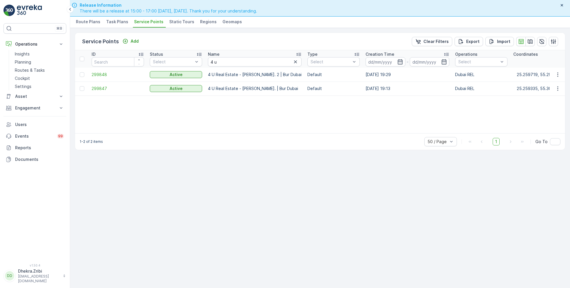
click at [112, 84] on td "299847" at bounding box center [118, 89] width 58 height 14
click at [107, 88] on span "299847" at bounding box center [118, 89] width 52 height 6
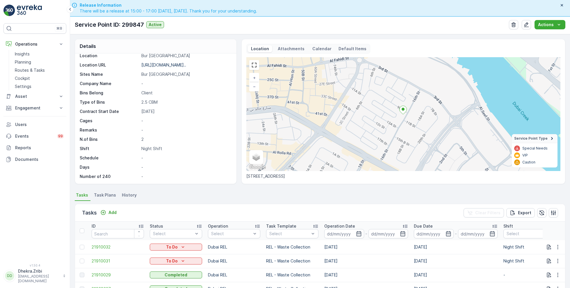
scroll to position [40, 0]
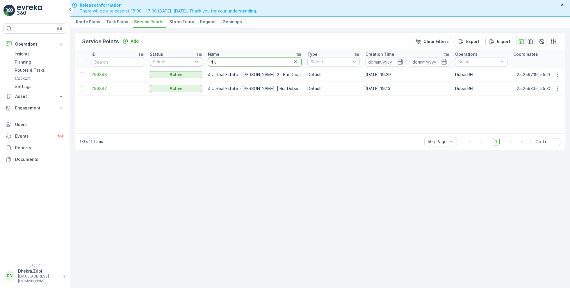
drag, startPoint x: 235, startPoint y: 65, endPoint x: 196, endPoint y: 62, distance: 38.8
type input "K"
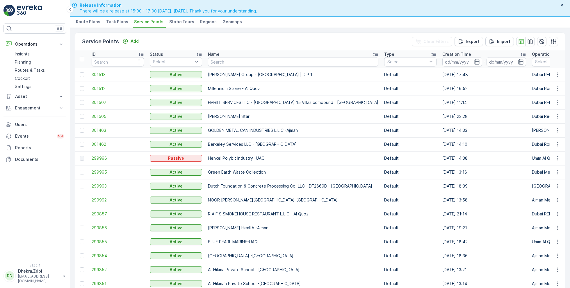
click at [229, 69] on td "Al Abbas Group - Grand Store Warehouse | DIP 1" at bounding box center [293, 75] width 176 height 14
click at [237, 63] on input "text" at bounding box center [293, 61] width 170 height 9
type input "k"
type input "e"
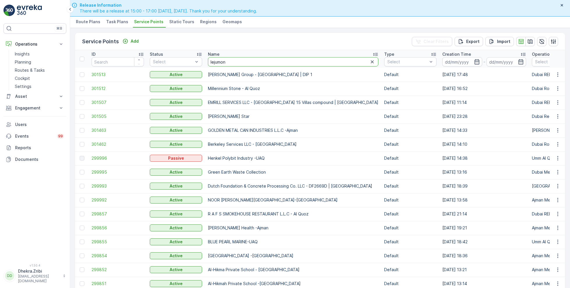
type input "lejumon"
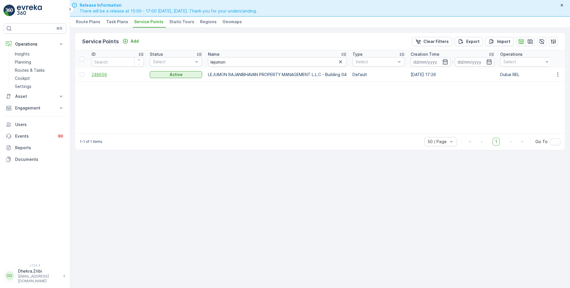
click at [112, 76] on span "248656" at bounding box center [118, 75] width 52 height 6
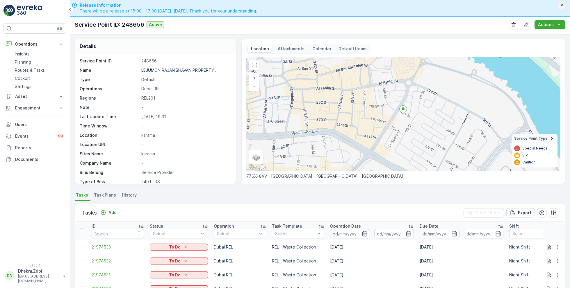
click at [563, 5] on icon "button" at bounding box center [561, 5] width 5 height 5
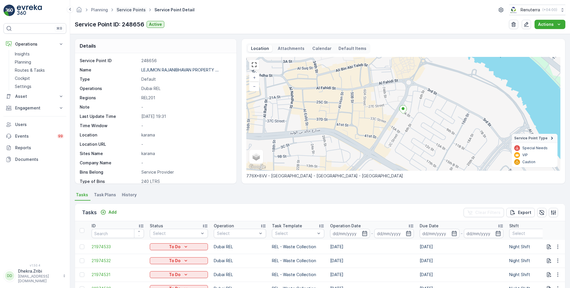
click at [135, 9] on link "Service Points" at bounding box center [131, 9] width 29 height 5
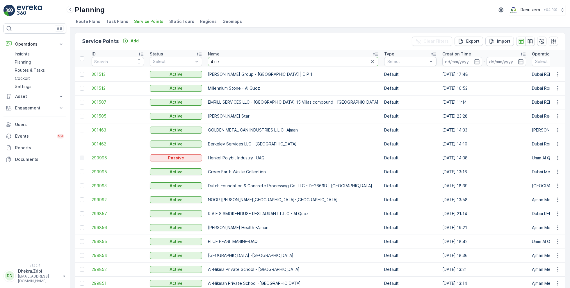
type input "4 u re"
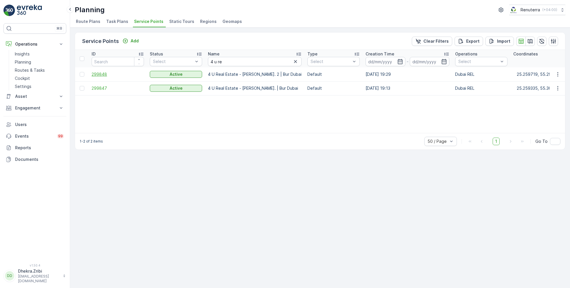
click at [107, 75] on span "299848" at bounding box center [118, 74] width 52 height 6
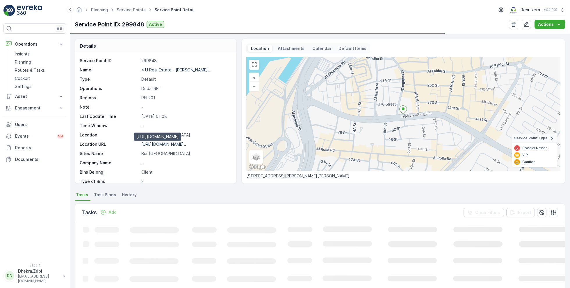
click at [186, 143] on p "https://maps.app.goo.gl/G7jKqj..." at bounding box center [163, 144] width 45 height 5
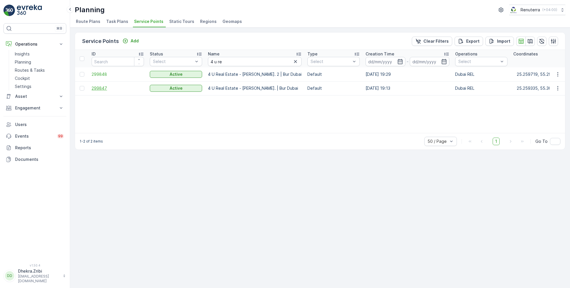
click at [112, 88] on span "299847" at bounding box center [118, 88] width 52 height 6
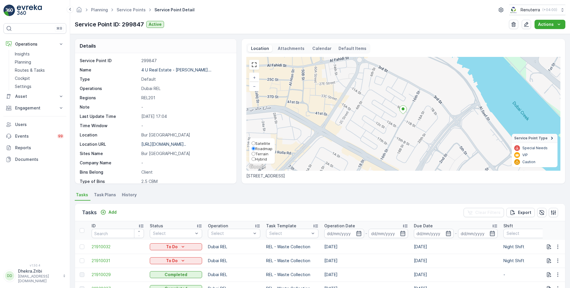
click at [259, 142] on span "Satellite" at bounding box center [262, 143] width 15 height 5
click at [255, 142] on input "Satellite" at bounding box center [253, 144] width 4 height 4
radio input "true"
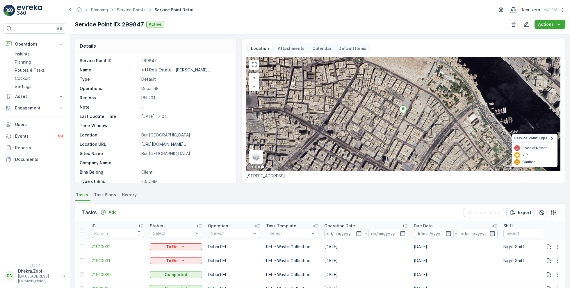
scroll to position [18, 0]
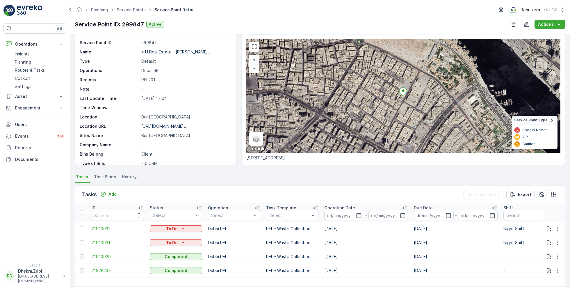
click at [85, 242] on div at bounding box center [83, 243] width 6 height 5
click at [80, 241] on input "checkbox" at bounding box center [80, 241] width 0 height 0
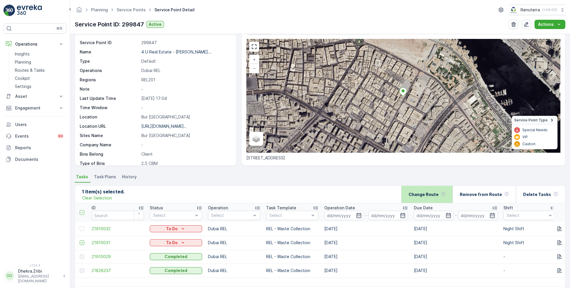
click at [421, 194] on p "Change Route" at bounding box center [423, 195] width 30 height 6
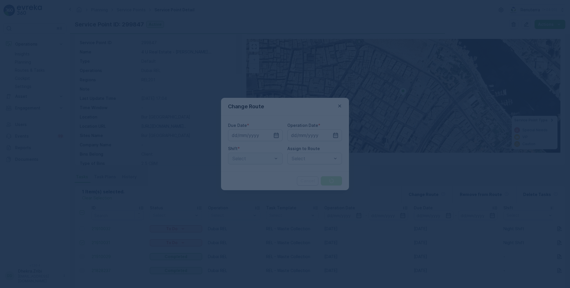
type input "[DATE]"
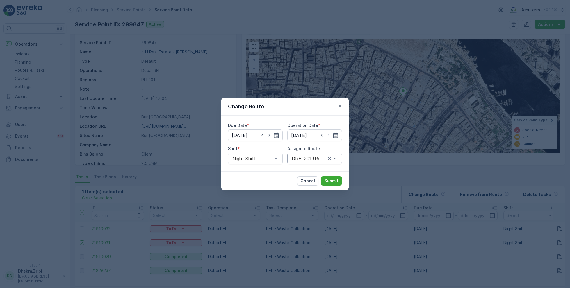
click at [298, 164] on div "DREL201 (Route Plan) - DXBAA56882" at bounding box center [314, 159] width 55 height 12
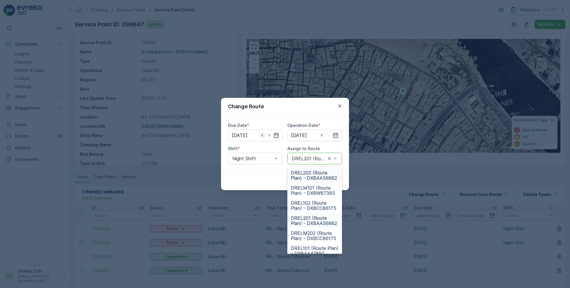
click at [259, 134] on icon "button" at bounding box center [262, 136] width 6 height 6
type input "22.09.2025"
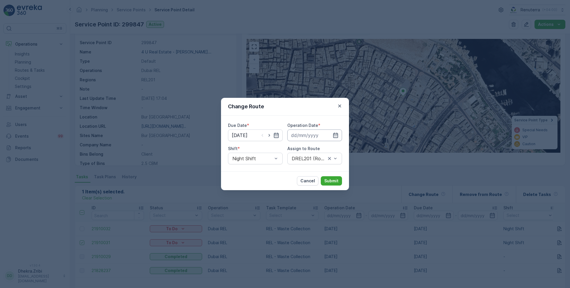
click at [309, 137] on input at bounding box center [314, 136] width 55 height 12
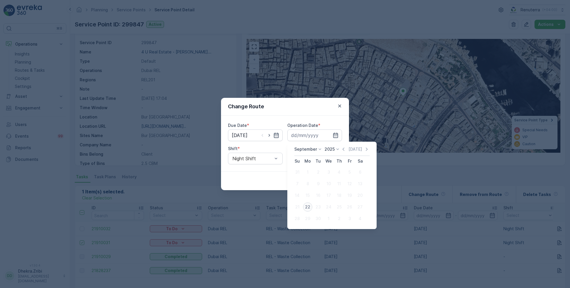
click at [309, 210] on div "22" at bounding box center [307, 207] width 9 height 9
type input "22.09.2025"
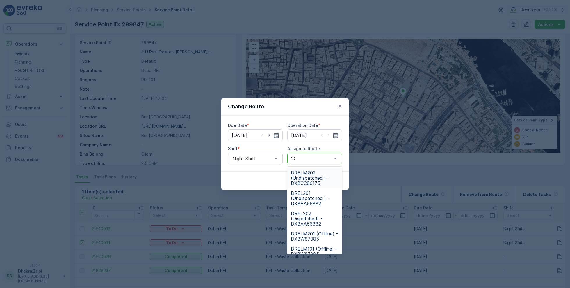
type input "201"
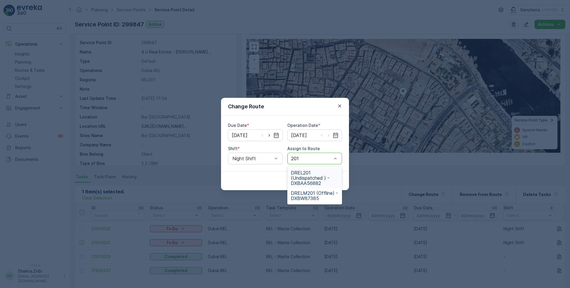
click at [315, 181] on span "DREL201 (Undispatched ) - DXBAA56882" at bounding box center [315, 178] width 48 height 16
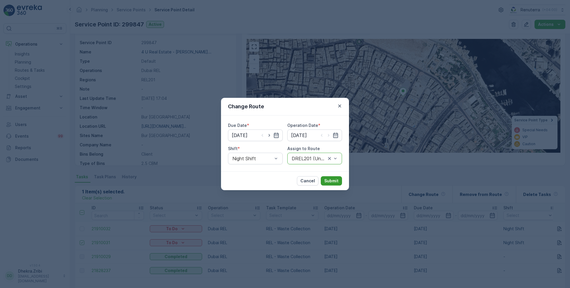
click at [332, 185] on button "Submit" at bounding box center [331, 180] width 21 height 9
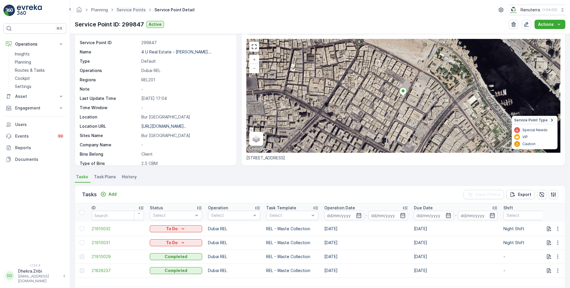
click at [136, 12] on ul "Service Points" at bounding box center [134, 10] width 38 height 8
click at [136, 12] on link "Service Points" at bounding box center [131, 9] width 29 height 5
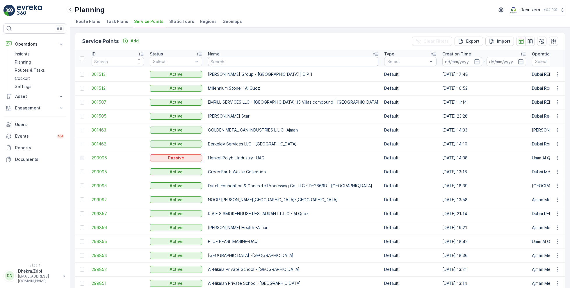
click at [232, 65] on input "text" at bounding box center [293, 61] width 170 height 9
click at [240, 62] on input "text" at bounding box center [293, 61] width 170 height 9
type input "meera"
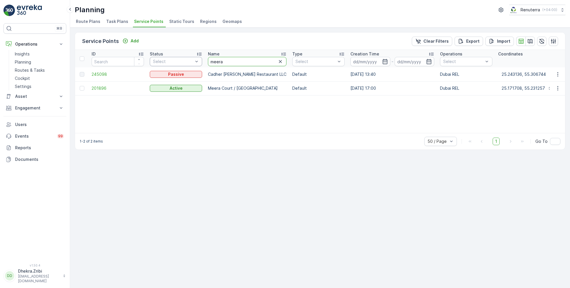
drag, startPoint x: 226, startPoint y: 61, endPoint x: 193, endPoint y: 59, distance: 33.2
type input "mira"
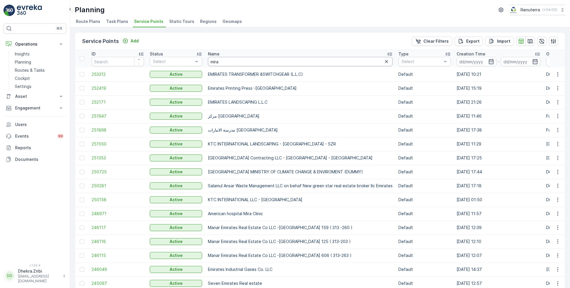
click at [231, 61] on input "mira" at bounding box center [300, 61] width 185 height 9
type input "mira hos"
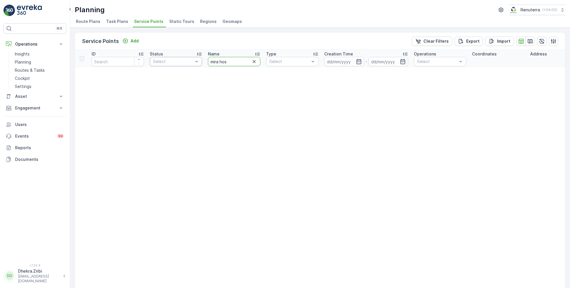
drag, startPoint x: 229, startPoint y: 60, endPoint x: 196, endPoint y: 60, distance: 32.3
click at [254, 64] on icon "button" at bounding box center [254, 62] width 6 height 6
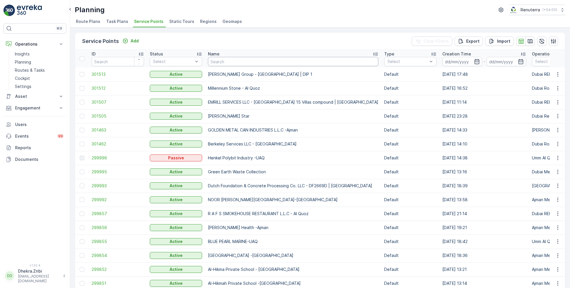
click at [222, 64] on input "text" at bounding box center [293, 61] width 170 height 9
paste input "Italian Planters L.L.C -R1082 – Wasl Village + Retail – [GEOGRAPHIC_DATA]"
type input "Italian Planters L.L.C -R1082 – Wasl Village + Retail – [GEOGRAPHIC_DATA]"
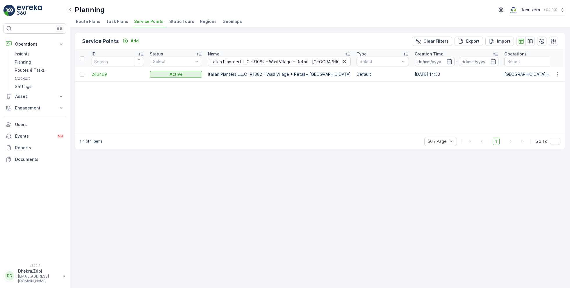
click at [103, 74] on span "246469" at bounding box center [118, 74] width 52 height 6
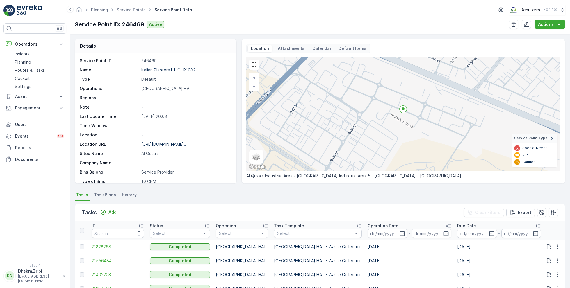
click at [237, 152] on div "Details Service Point ID 246469 Name Italian Planters L.L.C -R1082 ... Type Def…" at bounding box center [320, 111] width 490 height 145
click at [112, 211] on p "Add" at bounding box center [112, 213] width 8 height 6
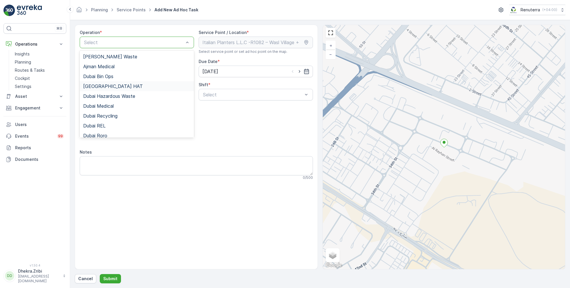
click at [107, 88] on div "[GEOGRAPHIC_DATA] HAT" at bounding box center [136, 86] width 107 height 5
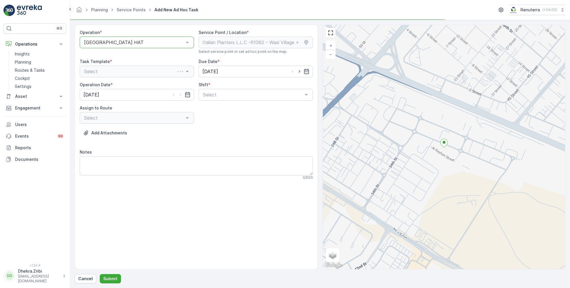
click at [107, 88] on div "Operation Date * 22.09.2025" at bounding box center [137, 91] width 114 height 19
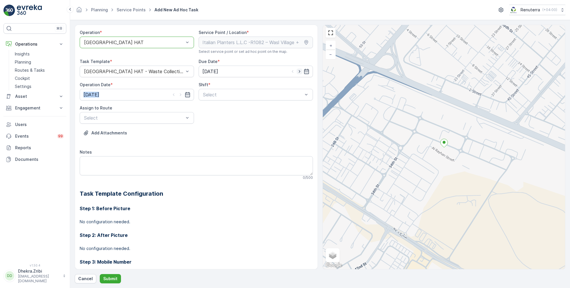
click at [299, 71] on icon "button" at bounding box center [299, 72] width 6 height 6
type input "[DATE]"
click at [181, 95] on icon "button" at bounding box center [181, 95] width 6 height 6
type input "[DATE]"
click at [210, 112] on div "Day Shift" at bounding box center [255, 109] width 114 height 10
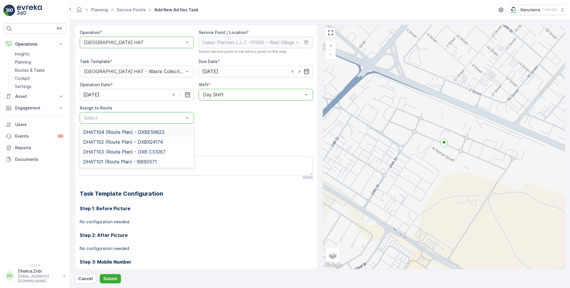
click at [106, 133] on span "DHAT104 (Route Plan) - DXBE59823" at bounding box center [123, 132] width 81 height 5
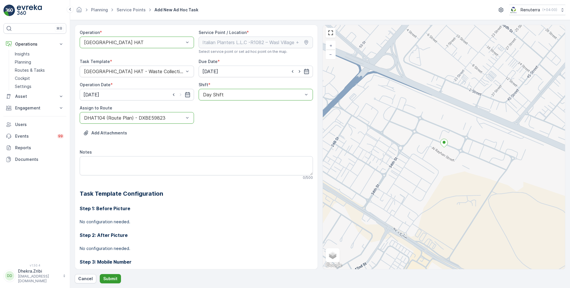
click at [106, 276] on button "Submit" at bounding box center [110, 278] width 21 height 9
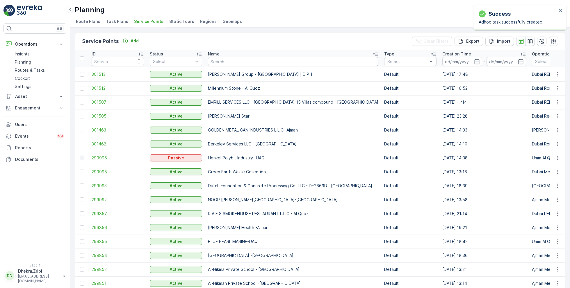
click at [228, 60] on input "text" at bounding box center [293, 61] width 170 height 9
paste input "Technical Glass & Aluminium Co. LLC - Factory 2 | [PERSON_NAME]"
type input "Technical Glass & Aluminium Co. LLC - Factory 2 | [PERSON_NAME]"
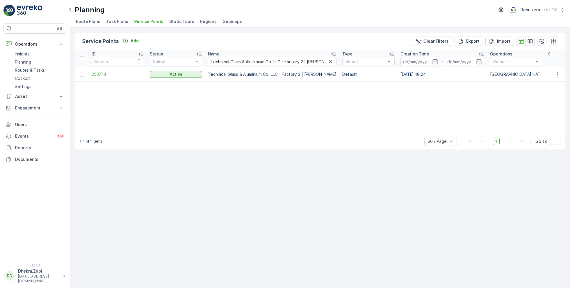
click at [96, 72] on span "253714" at bounding box center [118, 74] width 52 height 6
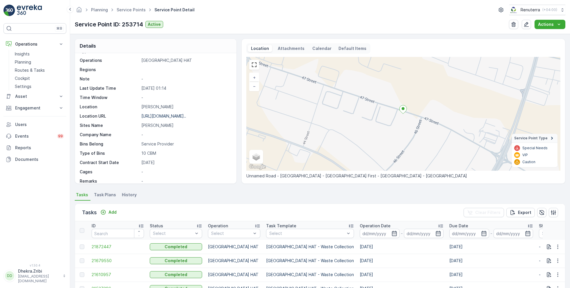
scroll to position [28, 0]
click at [109, 210] on p "Add" at bounding box center [112, 213] width 8 height 6
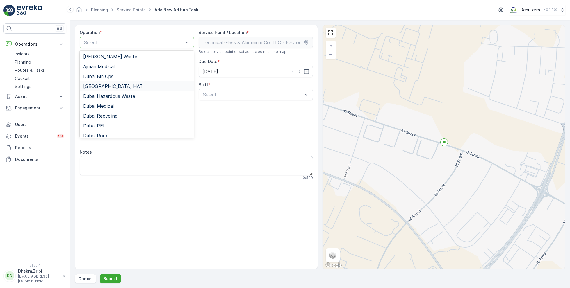
click at [102, 88] on span "[GEOGRAPHIC_DATA] HAT" at bounding box center [113, 86] width 60 height 5
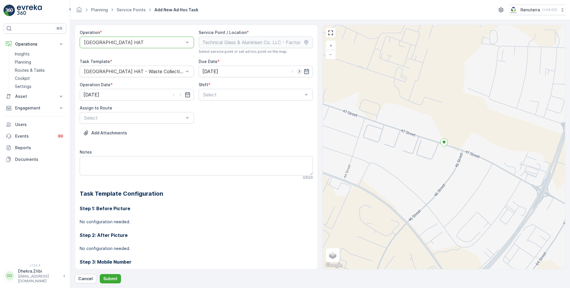
click at [299, 72] on icon "button" at bounding box center [299, 72] width 6 height 6
type input "[DATE]"
click at [180, 94] on icon "button" at bounding box center [181, 95] width 6 height 6
type input "[DATE]"
click at [218, 108] on span "Day Shift" at bounding box center [212, 108] width 21 height 5
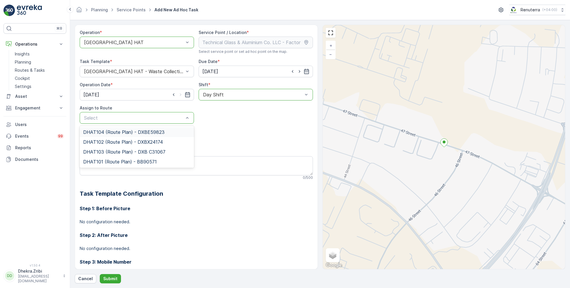
click at [115, 131] on span "DHAT104 (Route Plan) - DXBE59823" at bounding box center [123, 132] width 81 height 5
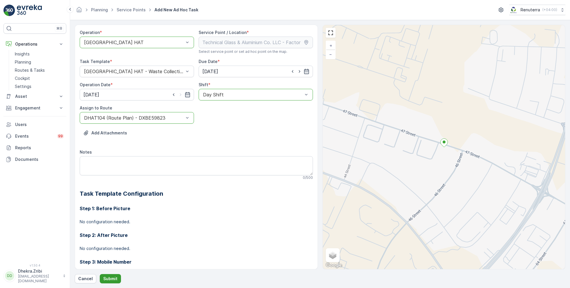
click at [107, 276] on p "Submit" at bounding box center [110, 279] width 14 height 6
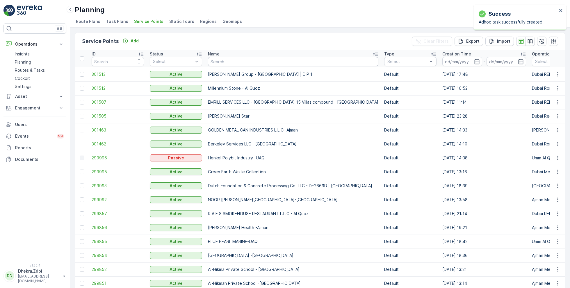
click at [249, 61] on input "text" at bounding box center [293, 61] width 170 height 9
paste input "Deco Waste Service - Masat Al Hurier | [PERSON_NAME]"
type input "Deco Waste Service - Masat Al Hurier | [PERSON_NAME]"
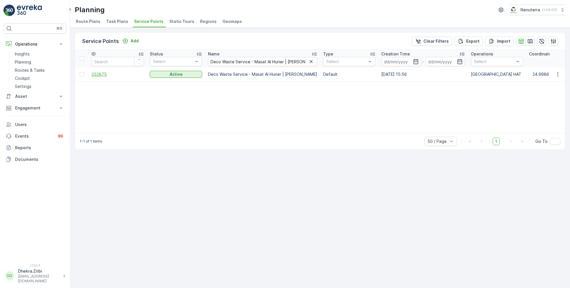
click at [103, 74] on span "252875" at bounding box center [118, 74] width 52 height 6
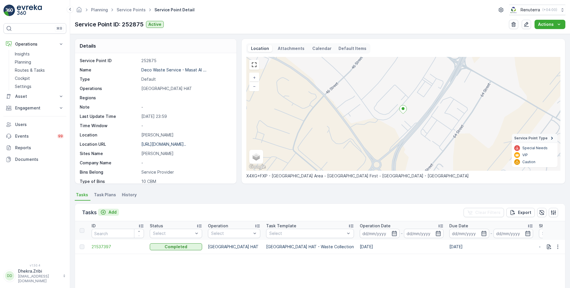
click at [111, 210] on p "Add" at bounding box center [112, 213] width 8 height 6
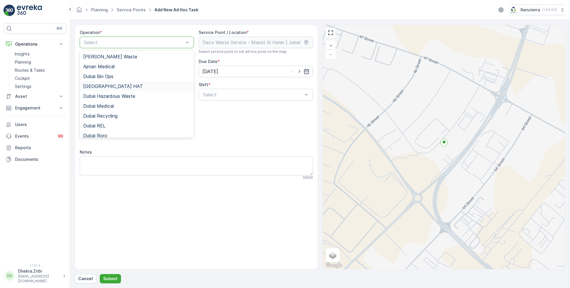
click at [108, 88] on div "[GEOGRAPHIC_DATA] HAT" at bounding box center [136, 86] width 107 height 5
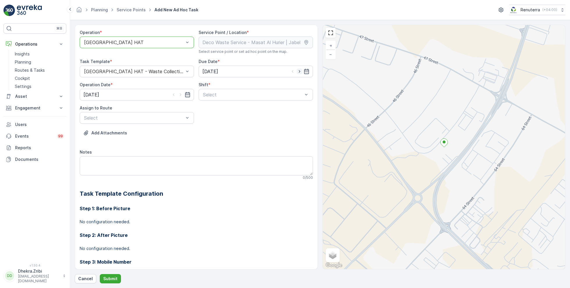
click at [298, 71] on icon "button" at bounding box center [298, 71] width 1 height 3
type input "[DATE]"
click at [180, 95] on icon "button" at bounding box center [180, 95] width 1 height 3
type input "[DATE]"
click at [209, 108] on span "Day Shift" at bounding box center [212, 108] width 21 height 5
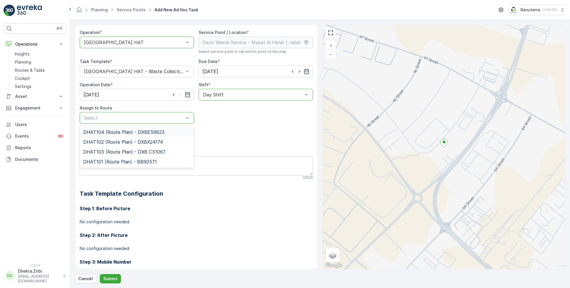
click at [112, 133] on span "DHAT104 (Route Plan) - DXBE59823" at bounding box center [123, 132] width 81 height 5
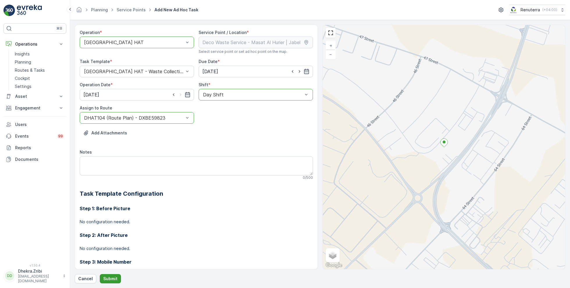
click at [112, 278] on p "Submit" at bounding box center [110, 279] width 14 height 6
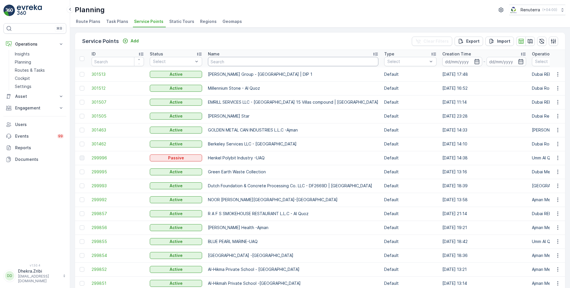
click at [226, 60] on input "text" at bounding box center [293, 61] width 170 height 9
type input "ta"
click at [239, 60] on input "text" at bounding box center [293, 61] width 170 height 9
type input "italian"
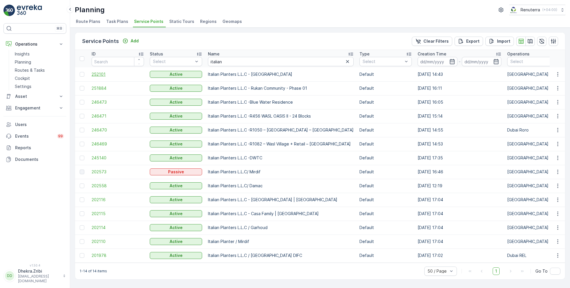
click at [102, 75] on span "252101" at bounding box center [118, 74] width 52 height 6
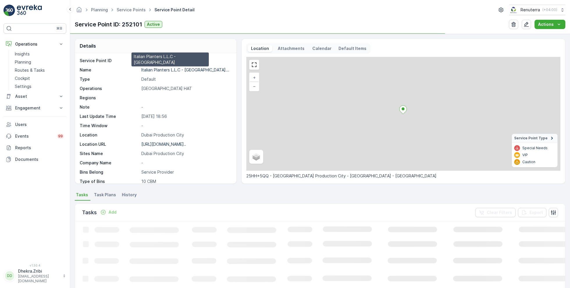
click at [165, 69] on p "Italian Planters L.L.C - Dubai..." at bounding box center [185, 69] width 88 height 5
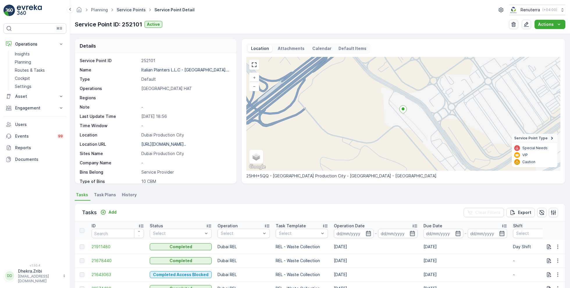
click at [135, 10] on link "Service Points" at bounding box center [131, 9] width 29 height 5
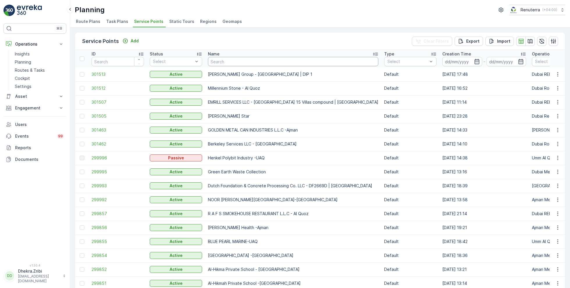
click at [232, 60] on input "text" at bounding box center [293, 61] width 170 height 9
paste input "SOBHA CONSTRUCTIONS LLC - [GEOGRAPHIC_DATA] Module 1 | [GEOGRAPHIC_DATA]"
type input "SOBHA CONSTRUCTIONS LLC - [GEOGRAPHIC_DATA] Module 1 | [GEOGRAPHIC_DATA]"
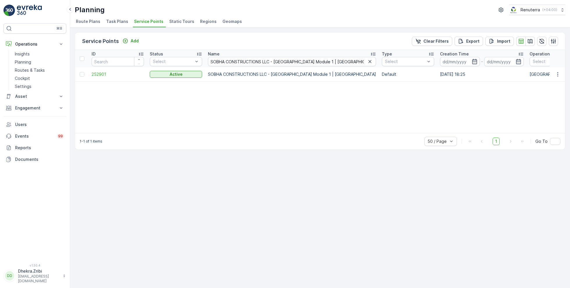
click at [101, 70] on td "252901" at bounding box center [118, 74] width 58 height 14
click at [101, 73] on span "252901" at bounding box center [118, 74] width 52 height 6
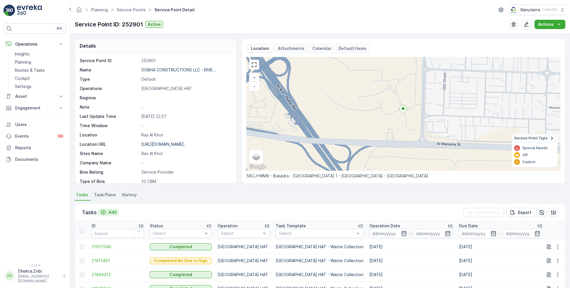
click at [110, 212] on p "Add" at bounding box center [112, 213] width 8 height 6
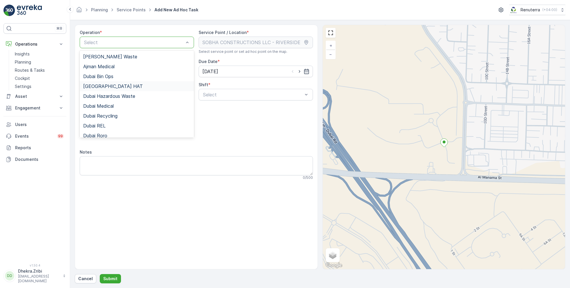
click at [109, 86] on div "[GEOGRAPHIC_DATA] HAT" at bounding box center [136, 86] width 107 height 5
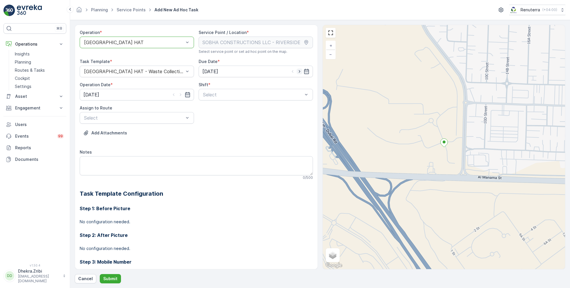
click at [298, 72] on icon "button" at bounding box center [299, 72] width 6 height 6
type input "[DATE]"
click at [180, 94] on icon "button" at bounding box center [181, 95] width 6 height 6
type input "[DATE]"
click at [214, 108] on span "Day Shift" at bounding box center [212, 108] width 21 height 5
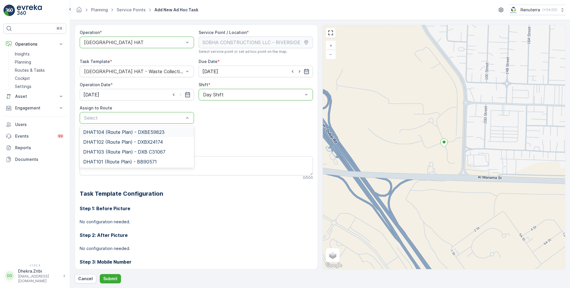
click at [104, 132] on span "DHAT104 (Route Plan) - DXBE59823" at bounding box center [123, 132] width 81 height 5
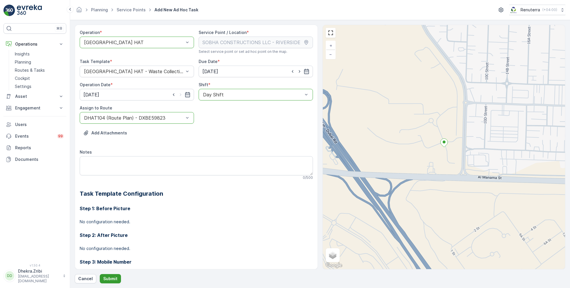
click at [108, 282] on button "Submit" at bounding box center [110, 278] width 21 height 9
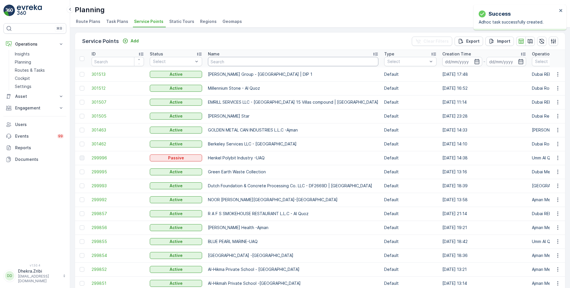
click at [232, 60] on input "text" at bounding box center [293, 61] width 170 height 9
paste input "Italian Planters L.L.C - [GEOGRAPHIC_DATA]"
type input "Italian Planters L.L.C - [GEOGRAPHIC_DATA]"
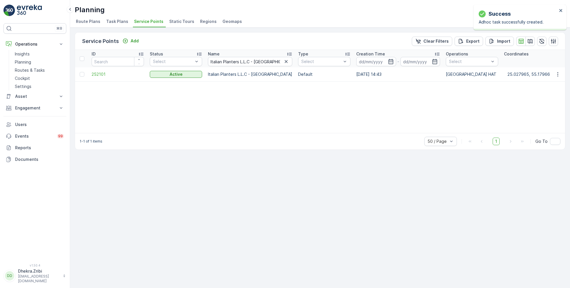
click at [100, 71] on td "252101" at bounding box center [118, 74] width 58 height 14
click at [102, 74] on span "252101" at bounding box center [118, 74] width 52 height 6
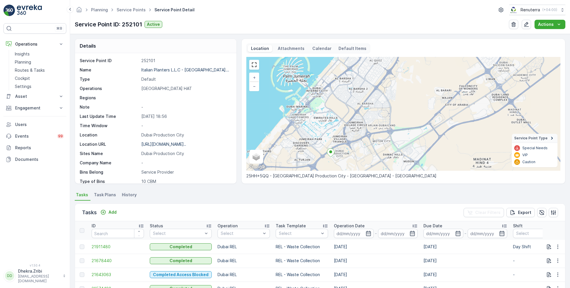
drag, startPoint x: 307, startPoint y: 120, endPoint x: 360, endPoint y: 153, distance: 62.3
click at [360, 153] on div "+ − Satellite Roadmap Terrain Hybrid Leaflet Keyboard shortcuts Map Data Map da…" at bounding box center [403, 114] width 314 height 114
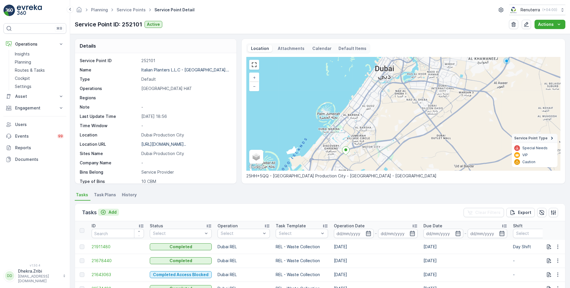
click at [108, 211] on div "Add" at bounding box center [108, 213] width 16 height 6
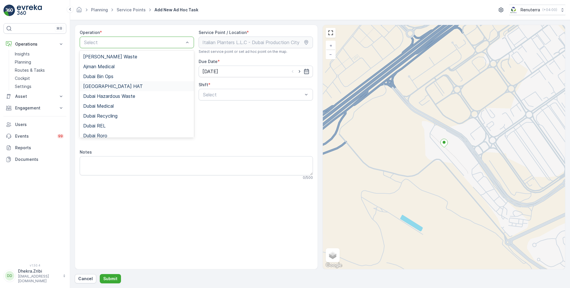
click at [111, 86] on div "[GEOGRAPHIC_DATA] HAT" at bounding box center [136, 86] width 107 height 5
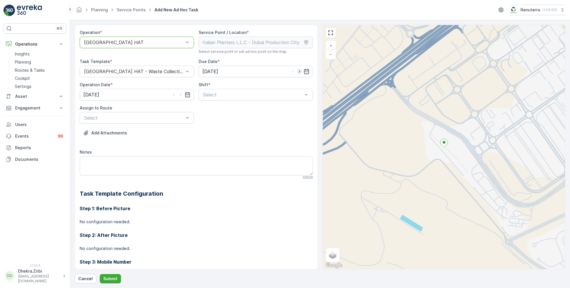
click at [298, 73] on icon "button" at bounding box center [299, 72] width 6 height 6
type input "[DATE]"
click at [181, 94] on icon "button" at bounding box center [181, 95] width 6 height 6
type input "[DATE]"
click at [226, 108] on div "Day Shift" at bounding box center [255, 108] width 107 height 5
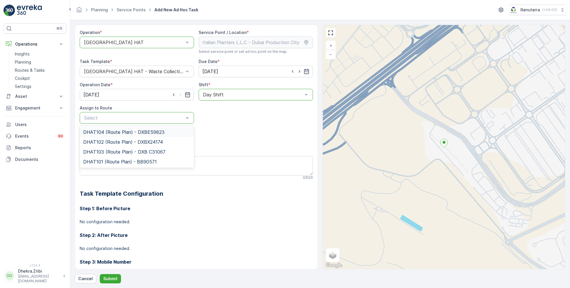
click at [113, 130] on span "DHAT104 (Route Plan) - DXBE59823" at bounding box center [123, 132] width 81 height 5
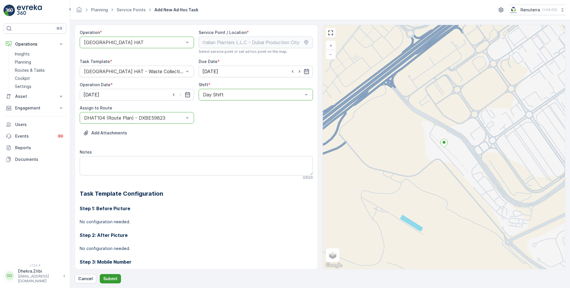
click at [110, 278] on p "Submit" at bounding box center [110, 279] width 14 height 6
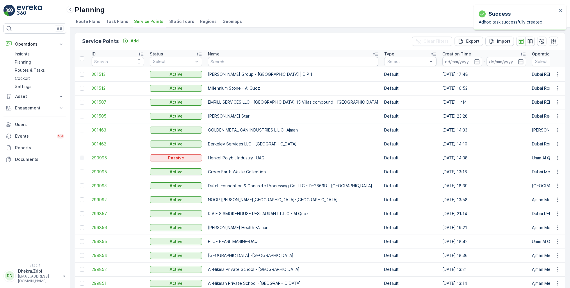
click at [231, 63] on input "text" at bounding box center [293, 61] width 170 height 9
paste input "NABC Building Contracting - [PERSON_NAME]"
type input "NABC Building Contracting - [PERSON_NAME]"
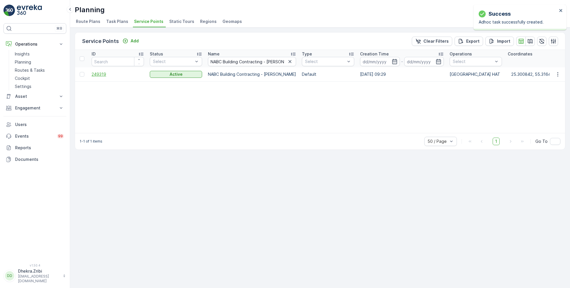
click at [103, 73] on span "249319" at bounding box center [118, 74] width 52 height 6
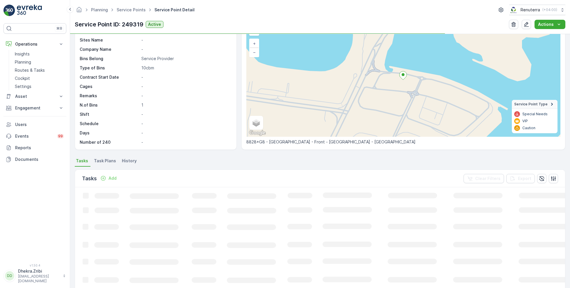
scroll to position [35, 0]
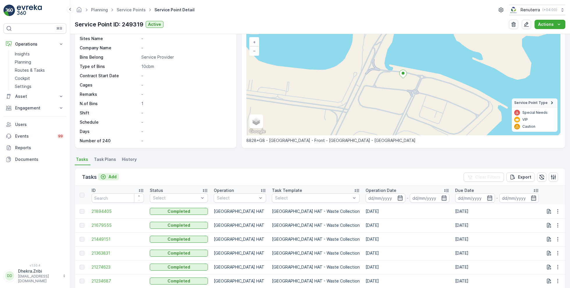
click at [114, 175] on p "Add" at bounding box center [112, 177] width 8 height 6
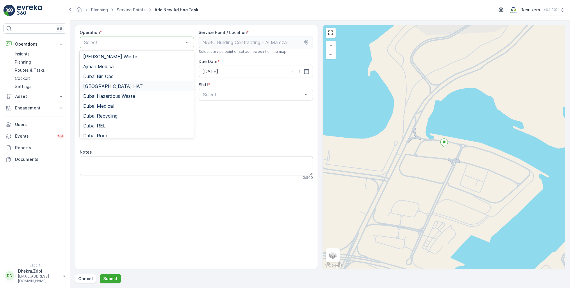
click at [105, 86] on span "[GEOGRAPHIC_DATA] HAT" at bounding box center [113, 86] width 60 height 5
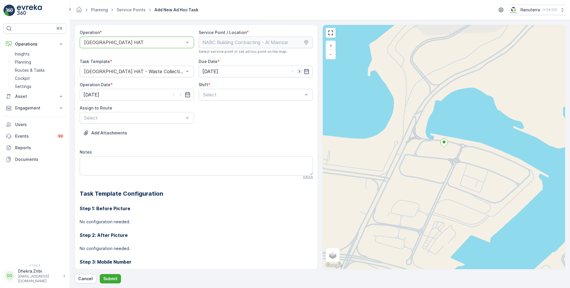
click at [299, 73] on icon "button" at bounding box center [299, 72] width 6 height 6
type input "[DATE]"
click at [178, 94] on icon "button" at bounding box center [181, 95] width 6 height 6
type input "[DATE]"
click at [215, 109] on span "Day Shift" at bounding box center [212, 108] width 21 height 5
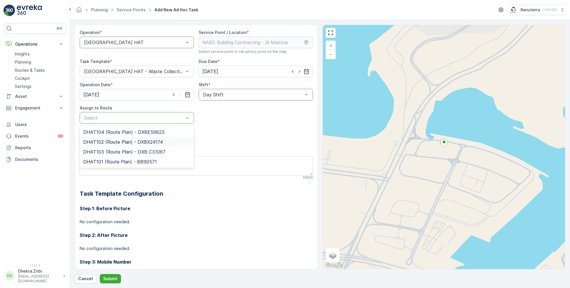
click at [126, 141] on span "DHAT102 (Route Plan) - DXBX24174" at bounding box center [123, 141] width 80 height 5
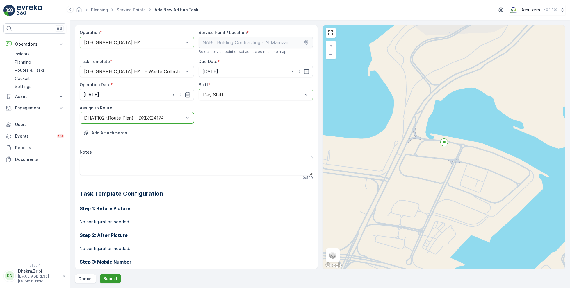
click at [110, 275] on button "Submit" at bounding box center [110, 278] width 21 height 9
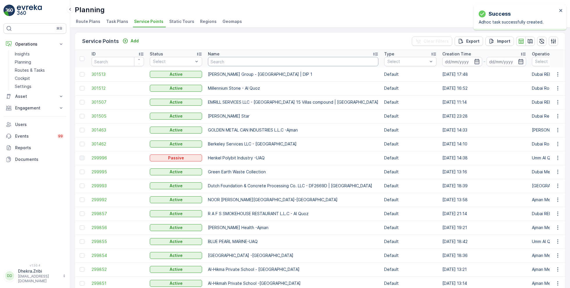
click at [245, 62] on input "text" at bounding box center [293, 61] width 170 height 9
paste input "NABC Building Contracting - DWC"
type input "NABC Building Contracting - DWC"
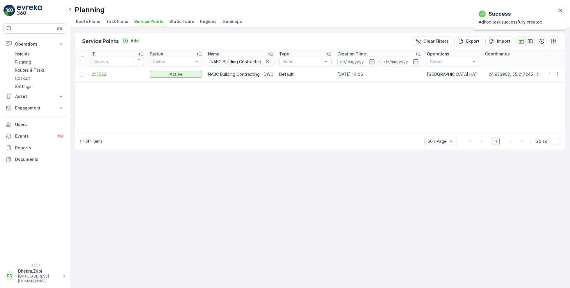
click at [102, 75] on span "251552" at bounding box center [118, 74] width 52 height 6
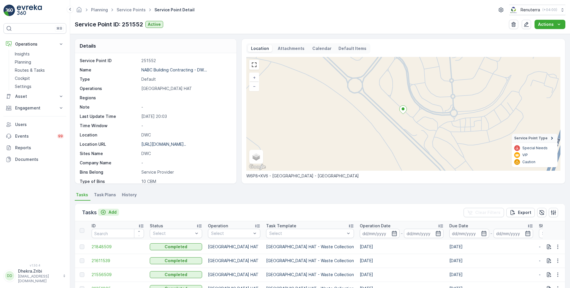
click at [110, 211] on p "Add" at bounding box center [112, 213] width 8 height 6
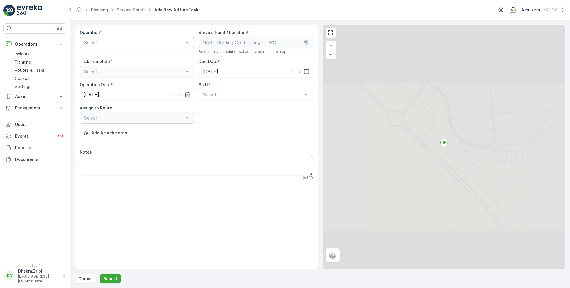
click at [148, 46] on div "Select" at bounding box center [137, 43] width 114 height 12
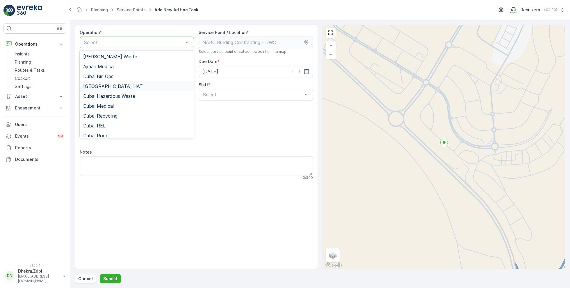
click at [110, 87] on div "[GEOGRAPHIC_DATA] HAT" at bounding box center [136, 86] width 107 height 5
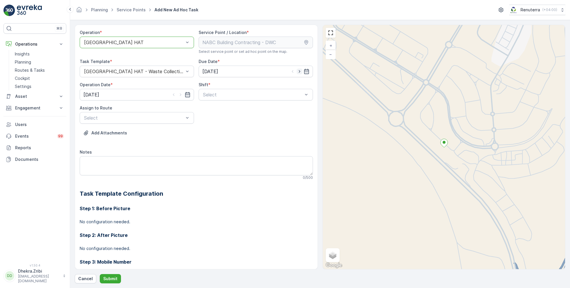
click at [298, 73] on icon "button" at bounding box center [299, 72] width 6 height 6
type input "[DATE]"
click at [180, 95] on icon "button" at bounding box center [181, 95] width 6 height 6
type input "[DATE]"
click at [210, 107] on span "Day Shift" at bounding box center [212, 108] width 21 height 5
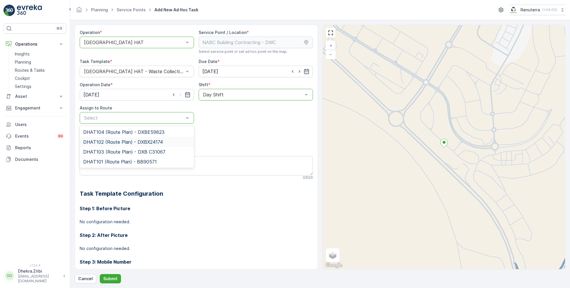
click at [107, 141] on span "DHAT102 (Route Plan) - DXBX24174" at bounding box center [123, 141] width 80 height 5
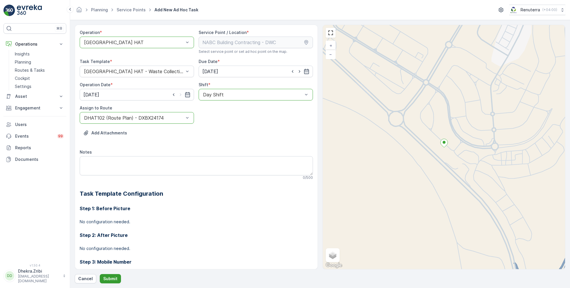
click at [109, 275] on button "Submit" at bounding box center [110, 278] width 21 height 9
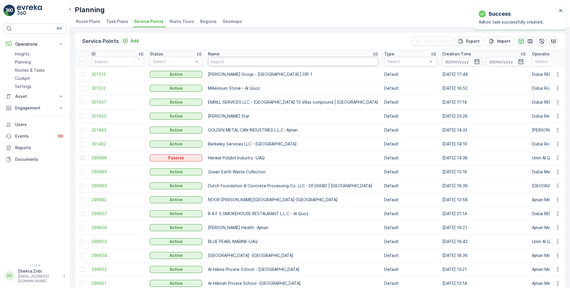
click at [254, 62] on input "text" at bounding box center [293, 61] width 170 height 9
paste input "Bombay Contracting - [GEOGRAPHIC_DATA] - MV51"
type input "Bombay Contracting - [GEOGRAPHIC_DATA] - MV51"
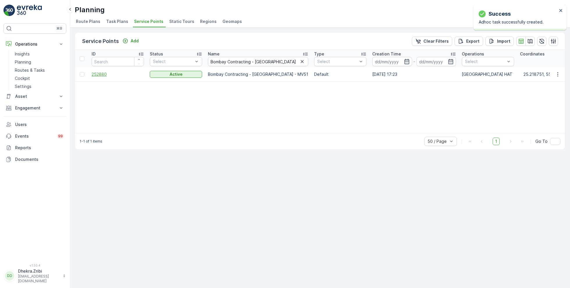
click at [101, 74] on span "252880" at bounding box center [118, 74] width 52 height 6
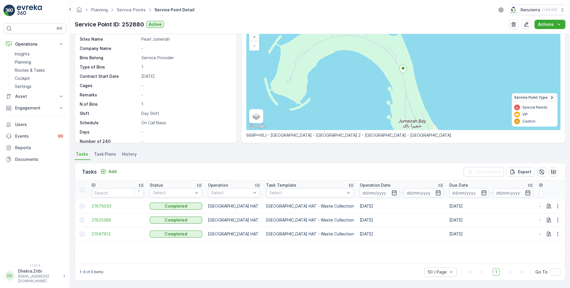
scroll to position [40, 0]
click at [111, 170] on p "Add" at bounding box center [112, 172] width 8 height 6
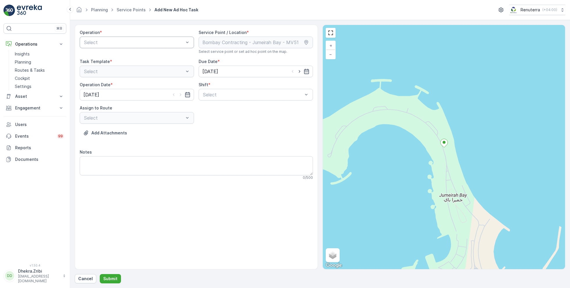
click at [152, 38] on div "Select" at bounding box center [137, 43] width 114 height 12
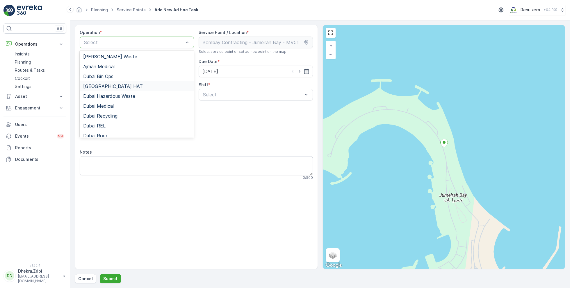
click at [100, 86] on span "[GEOGRAPHIC_DATA] HAT" at bounding box center [113, 86] width 60 height 5
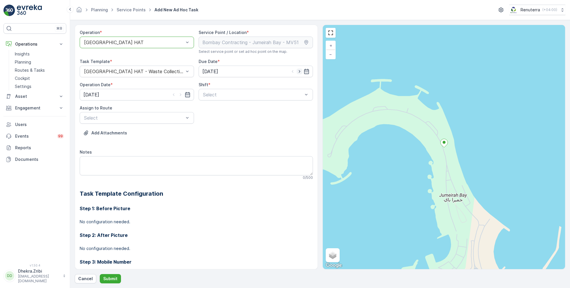
click at [299, 72] on icon "button" at bounding box center [299, 72] width 6 height 6
type input "[DATE]"
click at [180, 95] on icon "button" at bounding box center [181, 95] width 6 height 6
type input "[DATE]"
click at [220, 109] on span "Day Shift" at bounding box center [212, 108] width 21 height 5
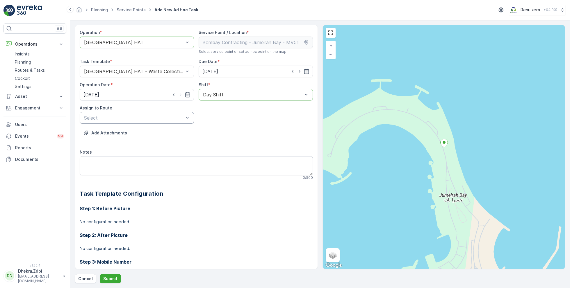
click at [160, 123] on div "Select" at bounding box center [137, 118] width 114 height 12
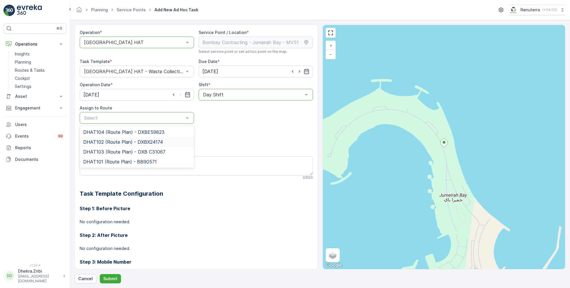
click at [103, 141] on span "DHAT102 (Route Plan) - DXBX24174" at bounding box center [123, 141] width 80 height 5
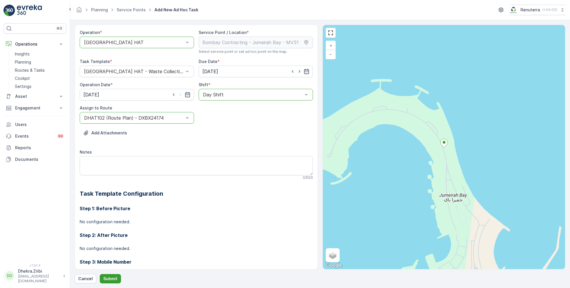
click at [108, 281] on p "Submit" at bounding box center [110, 279] width 14 height 6
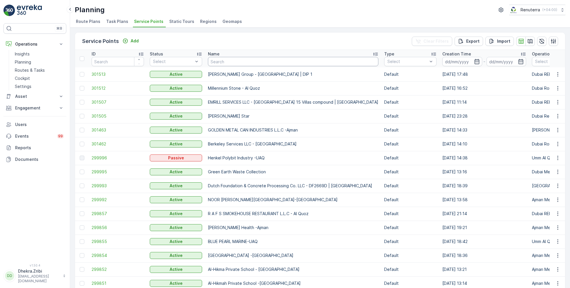
click at [227, 60] on input "text" at bounding box center [293, 61] width 170 height 9
paste input "SOBHA CONSTRUCTIONS LLC-SeaHaven"
type input "SOBHA CONSTRUCTIONS LLC-SeaHaven"
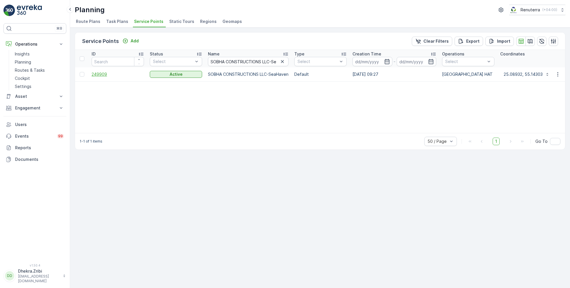
click at [104, 74] on span "249909" at bounding box center [118, 74] width 52 height 6
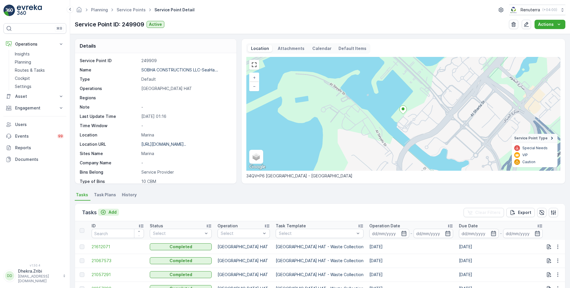
click at [110, 212] on p "Add" at bounding box center [112, 213] width 8 height 6
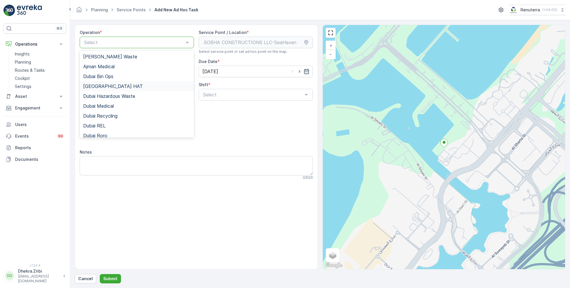
click at [103, 88] on span "[GEOGRAPHIC_DATA] HAT" at bounding box center [113, 86] width 60 height 5
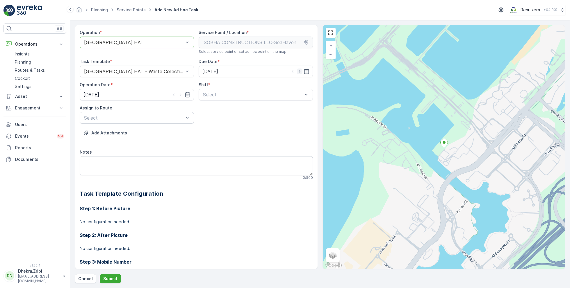
click at [298, 72] on icon "button" at bounding box center [299, 72] width 6 height 6
type input "[DATE]"
click at [178, 96] on icon "button" at bounding box center [181, 95] width 6 height 6
type input "[DATE]"
click at [210, 107] on span "Day Shift" at bounding box center [212, 108] width 21 height 5
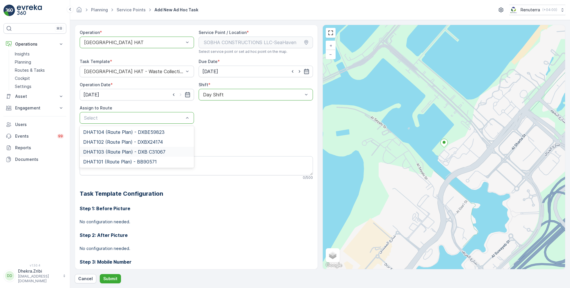
click at [111, 151] on span "DHAT103 (Route Plan) - DXB C31067" at bounding box center [124, 151] width 82 height 5
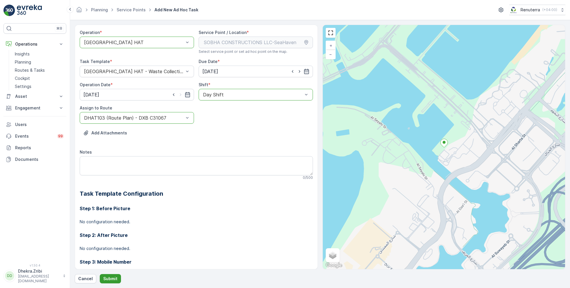
click at [106, 277] on p "Submit" at bounding box center [110, 279] width 14 height 6
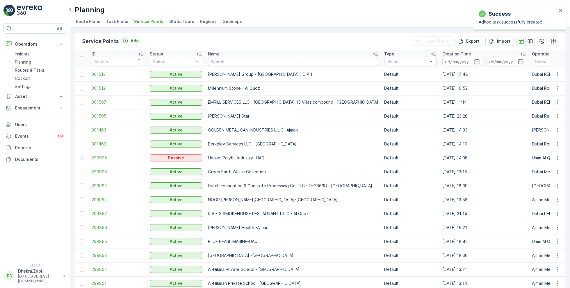
click at [236, 62] on input "text" at bounding box center [293, 61] width 170 height 9
paste input "ARABIAN CONSTRUCTION COMPANY L.L.C. - OMNIYAT | Business Bay"
type input "ARABIAN CONSTRUCTION COMPANY L.L.C. - OMNIYAT | Business Bay"
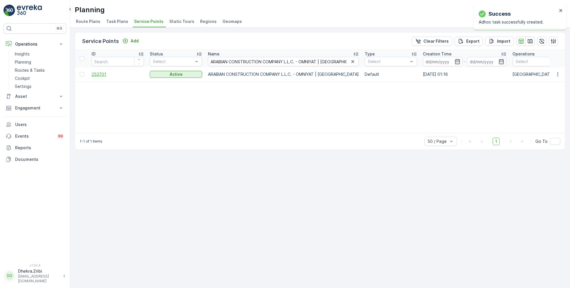
click at [96, 73] on span "253701" at bounding box center [118, 74] width 52 height 6
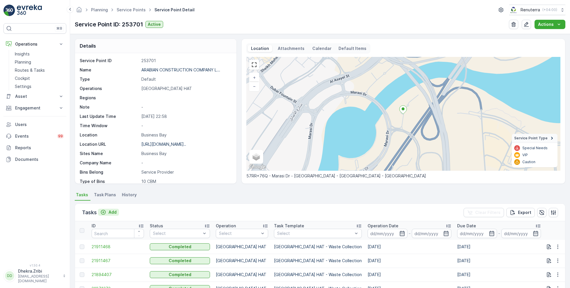
click at [113, 210] on p "Add" at bounding box center [112, 213] width 8 height 6
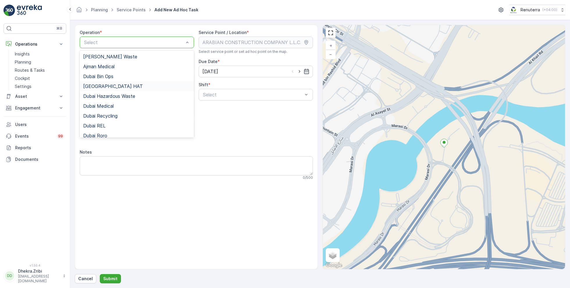
click at [106, 87] on span "[GEOGRAPHIC_DATA] HAT" at bounding box center [113, 86] width 60 height 5
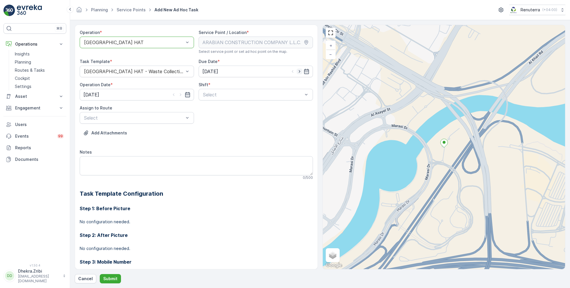
click at [297, 71] on icon "button" at bounding box center [299, 72] width 6 height 6
type input "[DATE]"
click at [181, 95] on icon "button" at bounding box center [181, 95] width 6 height 6
type input "[DATE]"
click at [213, 106] on span "Day Shift" at bounding box center [212, 108] width 21 height 5
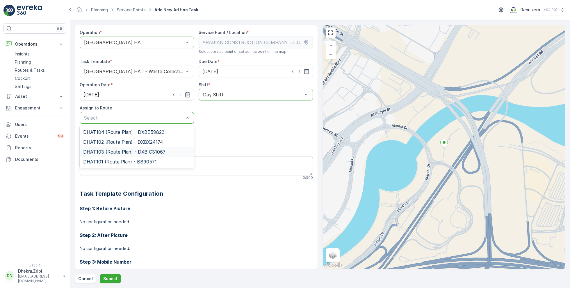
click at [105, 153] on span "DHAT103 (Route Plan) - DXB C31067" at bounding box center [124, 151] width 82 height 5
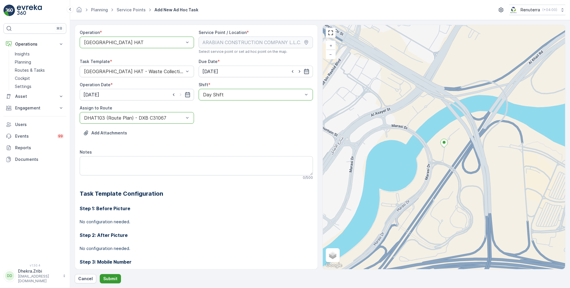
click at [109, 275] on button "Submit" at bounding box center [110, 278] width 21 height 9
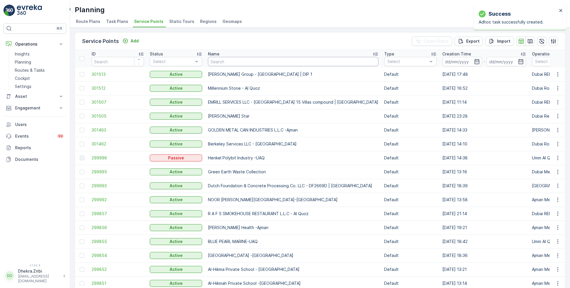
click at [229, 61] on input "text" at bounding box center [293, 61] width 170 height 9
paste input "Dupod Industires LLC"
type input "Dupod Industires LLC"
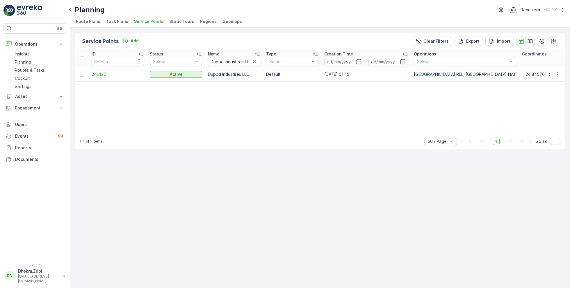
click at [99, 75] on span "246125" at bounding box center [118, 74] width 52 height 6
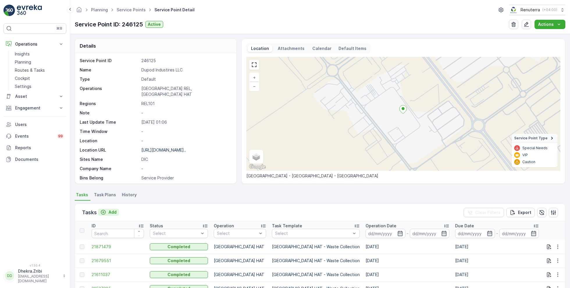
click at [113, 212] on p "Add" at bounding box center [112, 213] width 8 height 6
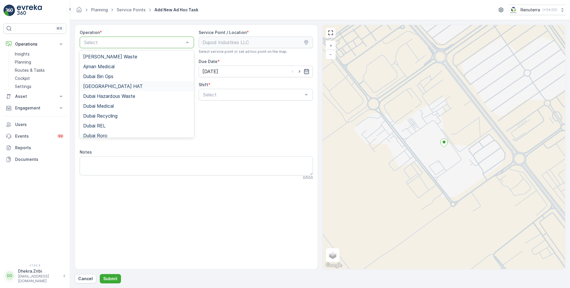
click at [106, 84] on span "[GEOGRAPHIC_DATA] HAT" at bounding box center [113, 86] width 60 height 5
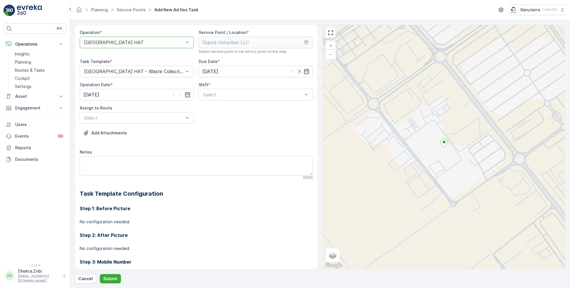
click at [296, 71] on icon "button" at bounding box center [299, 72] width 6 height 6
type input "[DATE]"
click at [180, 93] on icon "button" at bounding box center [181, 95] width 6 height 6
type input "[DATE]"
click at [216, 108] on span "Day Shift" at bounding box center [212, 108] width 21 height 5
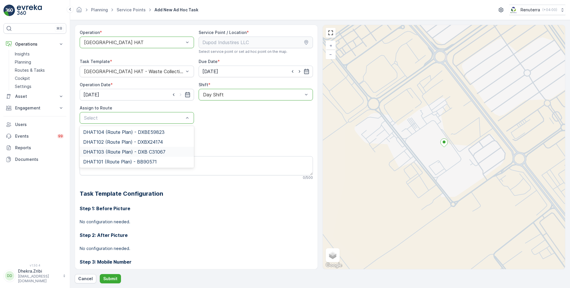
click at [109, 151] on span "DHAT103 (Route Plan) - DXB C31067" at bounding box center [124, 151] width 82 height 5
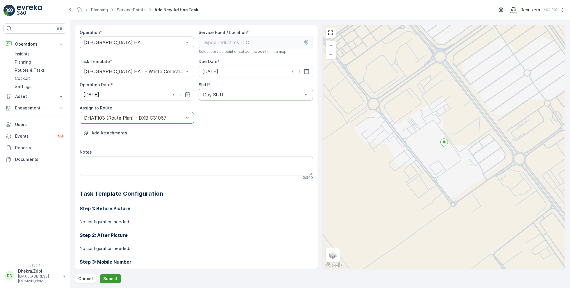
click at [109, 280] on p "Submit" at bounding box center [110, 279] width 14 height 6
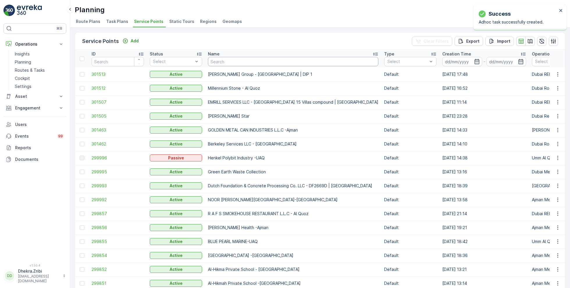
click at [231, 63] on input "text" at bounding box center [293, 61] width 170 height 9
paste input "Modern Building Contracting LLC"
type input "Modern Building Contracting LLC"
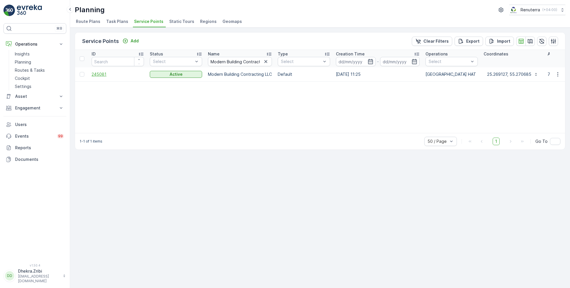
click at [104, 73] on span "245081" at bounding box center [118, 74] width 52 height 6
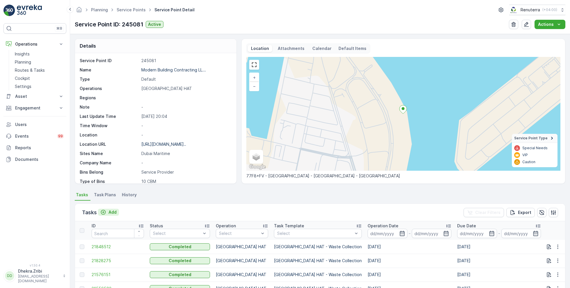
click at [113, 212] on p "Add" at bounding box center [112, 213] width 8 height 6
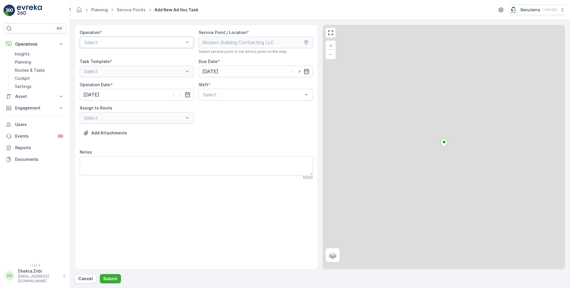
click at [143, 46] on div "Select" at bounding box center [137, 43] width 114 height 12
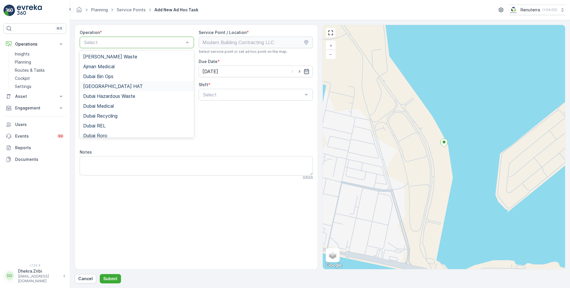
click at [108, 88] on div "[GEOGRAPHIC_DATA] HAT" at bounding box center [136, 86] width 107 height 5
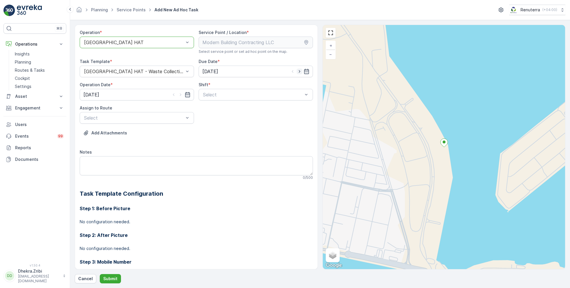
click at [298, 73] on icon "button" at bounding box center [299, 72] width 6 height 6
type input "[DATE]"
click at [178, 93] on icon "button" at bounding box center [181, 95] width 6 height 6
type input "[DATE]"
click at [209, 110] on span "Day Shift" at bounding box center [212, 108] width 21 height 5
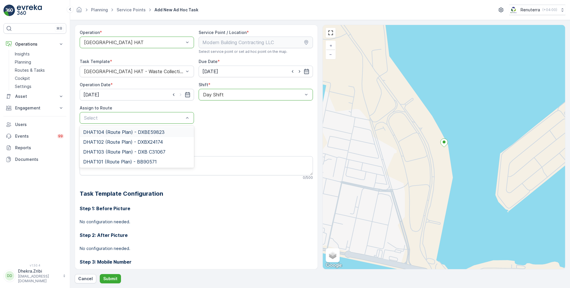
click at [110, 132] on span "DHAT104 (Route Plan) - DXBE59823" at bounding box center [123, 132] width 81 height 5
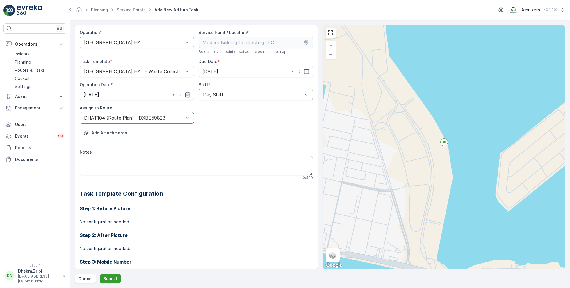
click at [110, 275] on button "Submit" at bounding box center [110, 278] width 21 height 9
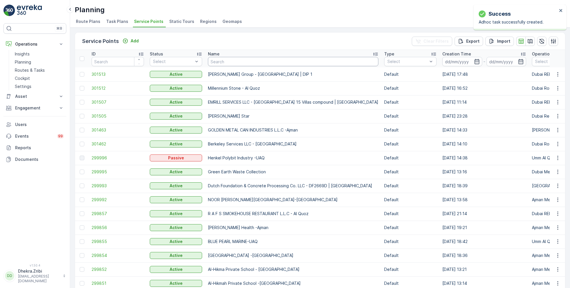
click at [247, 62] on input "text" at bounding box center [293, 61] width 170 height 9
paste input "DELTA AL WADI CONTRACTING (L.L.C)"
type input "DELTA AL WADI CONTRACTING (L.L.C)"
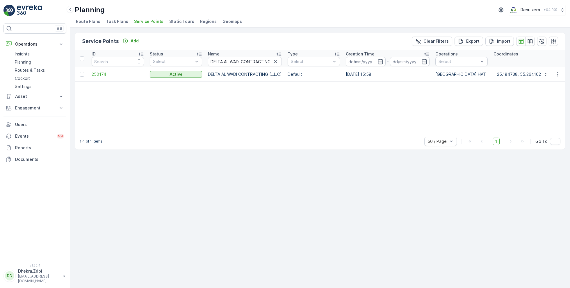
click at [98, 75] on span "250174" at bounding box center [118, 74] width 52 height 6
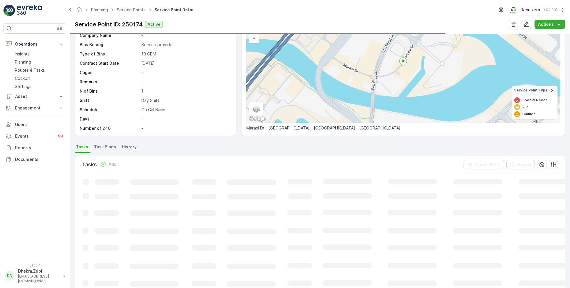
scroll to position [54, 0]
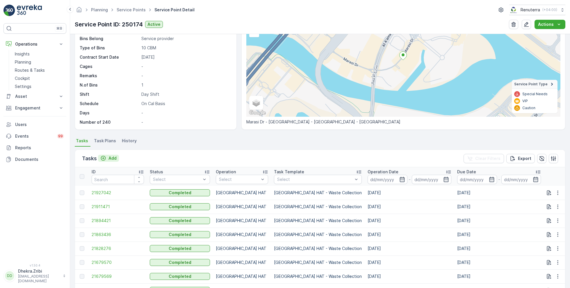
click at [109, 156] on p "Add" at bounding box center [112, 158] width 8 height 6
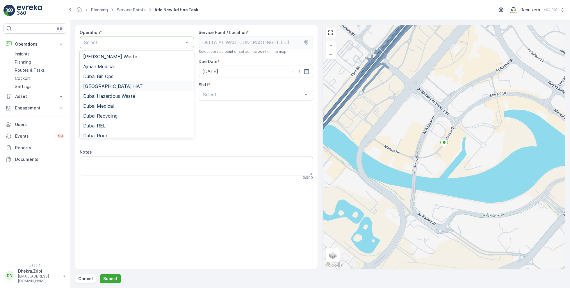
click at [106, 87] on div "[GEOGRAPHIC_DATA] HAT" at bounding box center [136, 86] width 107 height 5
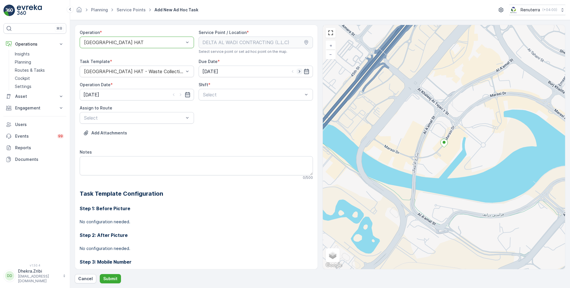
click at [299, 72] on icon "button" at bounding box center [299, 72] width 6 height 6
type input "[DATE]"
click at [178, 95] on icon "button" at bounding box center [181, 95] width 6 height 6
type input "[DATE]"
click at [208, 98] on div "Select" at bounding box center [255, 95] width 114 height 12
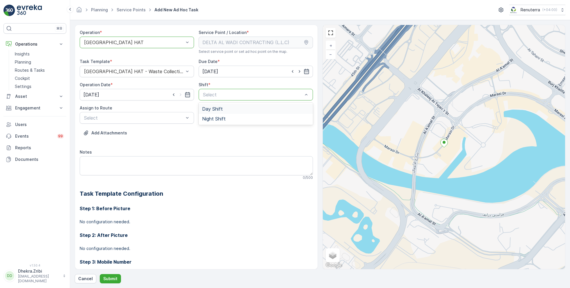
click at [219, 109] on span "Day Shift" at bounding box center [212, 108] width 21 height 5
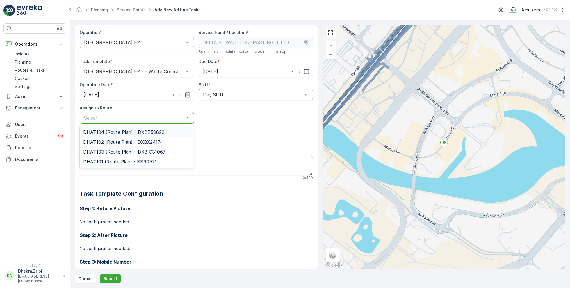
click at [105, 132] on span "DHAT104 (Route Plan) - DXBE59823" at bounding box center [123, 132] width 81 height 5
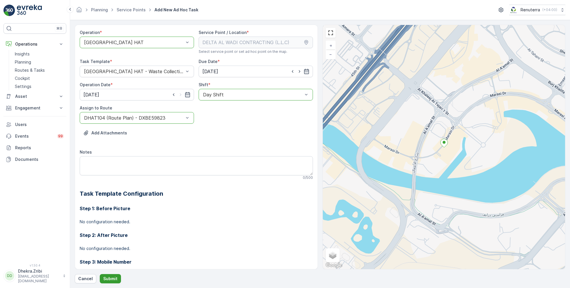
click at [105, 277] on p "Submit" at bounding box center [110, 279] width 14 height 6
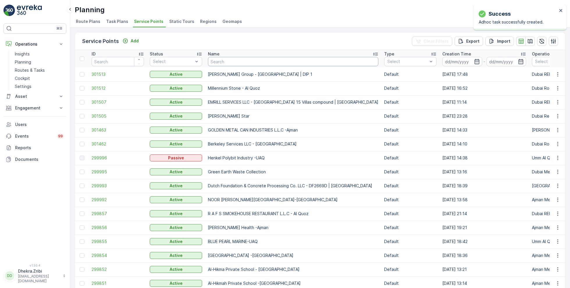
click at [236, 58] on input "text" at bounding box center [293, 61] width 170 height 9
paste input "ARABIAN CONSTRUCTION COMPANY L.L.C. - Baccarat Hotel & Residences"
type input "ARABIAN CONSTRUCTION COMPANY L.L.C. - Baccarat Hotel & Residences"
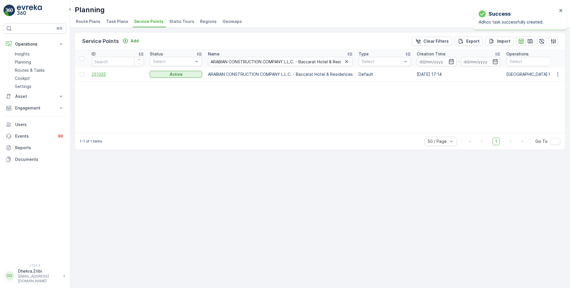
click at [102, 75] on span "251335" at bounding box center [118, 74] width 52 height 6
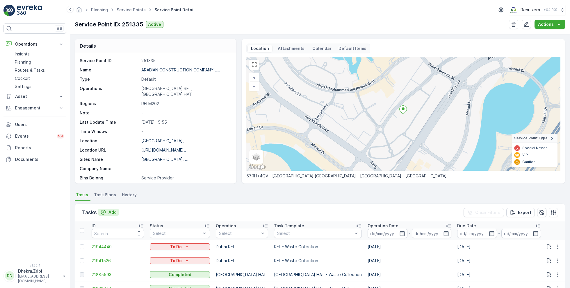
click at [110, 210] on p "Add" at bounding box center [112, 213] width 8 height 6
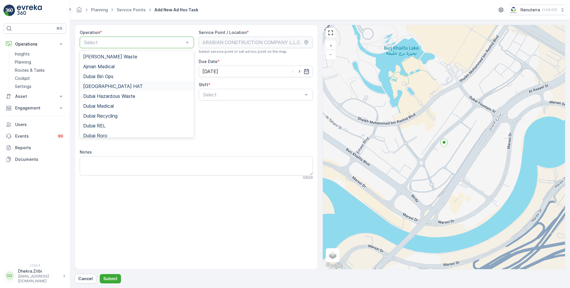
click at [96, 85] on span "[GEOGRAPHIC_DATA] HAT" at bounding box center [113, 86] width 60 height 5
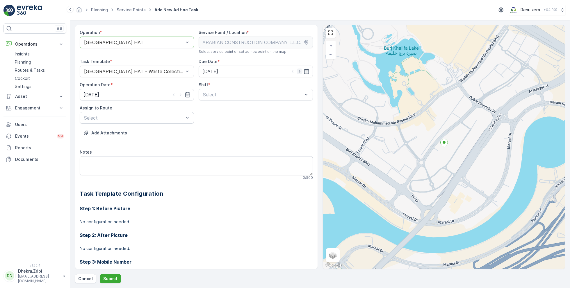
click at [298, 71] on icon "button" at bounding box center [298, 71] width 1 height 3
type input "[DATE]"
click at [181, 94] on icon "button" at bounding box center [181, 95] width 6 height 6
type input "[DATE]"
click at [217, 107] on span "Day Shift" at bounding box center [212, 108] width 21 height 5
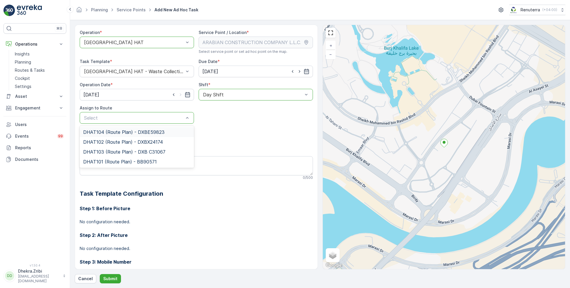
click at [135, 133] on span "DHAT104 (Route Plan) - DXBE59823" at bounding box center [123, 132] width 81 height 5
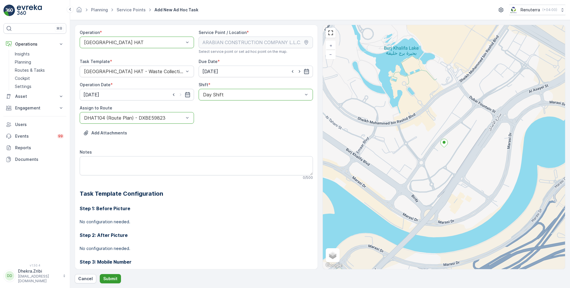
click at [110, 275] on button "Submit" at bounding box center [110, 278] width 21 height 9
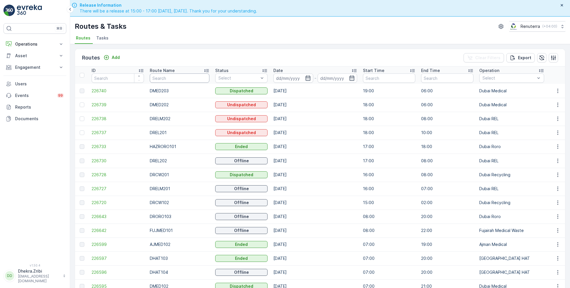
click at [191, 81] on input "text" at bounding box center [180, 78] width 60 height 9
type input "DREL"
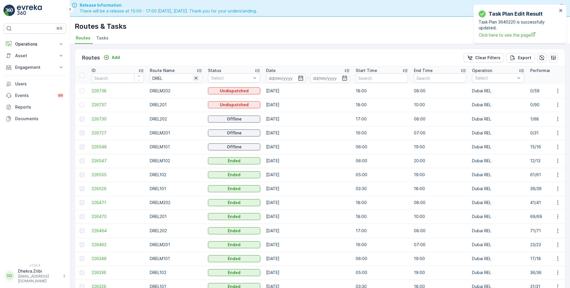
click at [197, 78] on icon "button" at bounding box center [196, 78] width 6 height 6
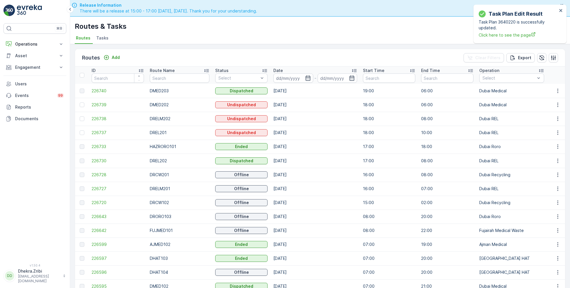
click at [255, 140] on td "Ended" at bounding box center [241, 147] width 58 height 14
click at [290, 80] on input at bounding box center [293, 78] width 40 height 9
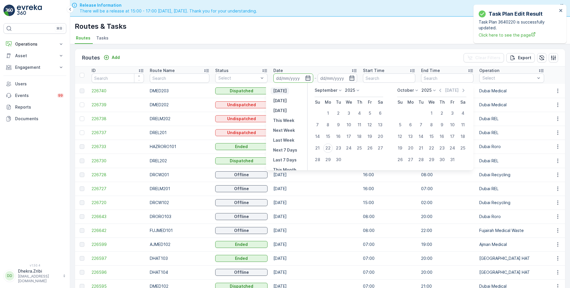
scroll to position [0, 0]
click at [257, 60] on div "Routes Add Clear Filters Export" at bounding box center [320, 57] width 490 height 17
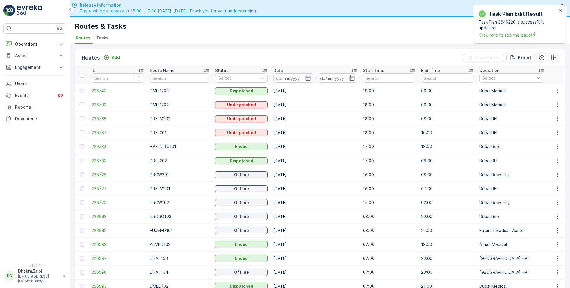
click at [100, 39] on span "Tasks" at bounding box center [102, 38] width 12 height 6
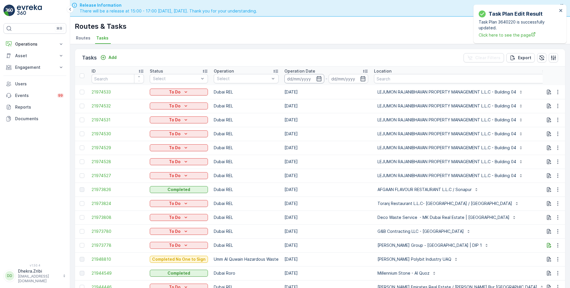
click at [289, 78] on input at bounding box center [304, 78] width 40 height 9
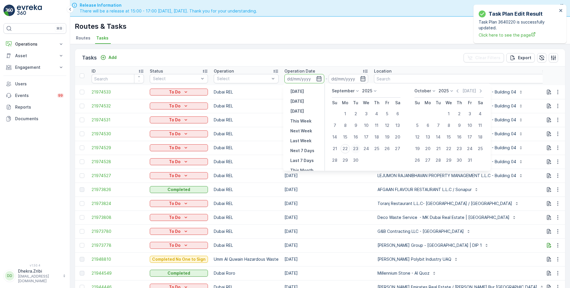
click at [353, 148] on div "23" at bounding box center [355, 148] width 9 height 9
type input "[DATE]"
click at [353, 148] on div "23" at bounding box center [355, 148] width 9 height 9
type input "[DATE]"
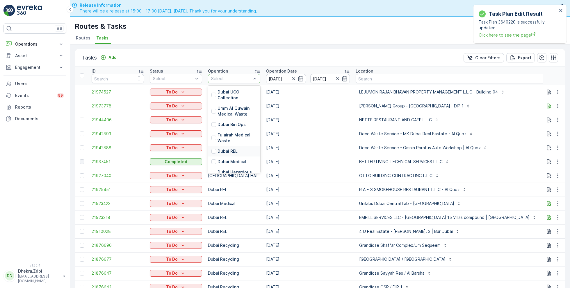
click at [236, 153] on p "Dubai REL" at bounding box center [227, 151] width 20 height 6
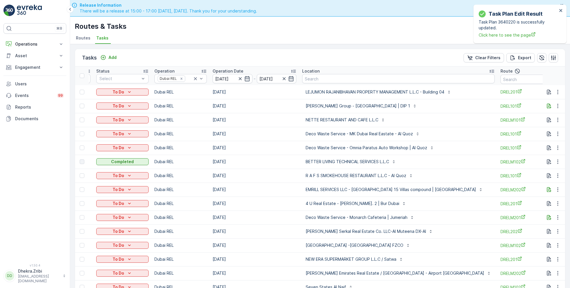
scroll to position [0, 95]
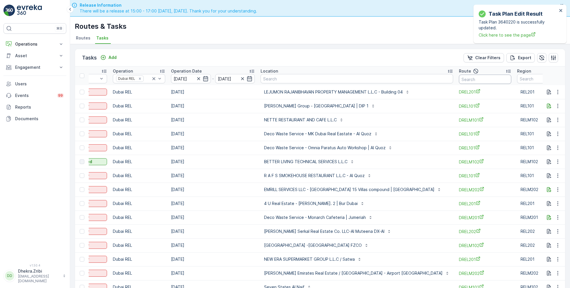
click at [467, 79] on input "text" at bounding box center [485, 79] width 52 height 9
type input "DRel1"
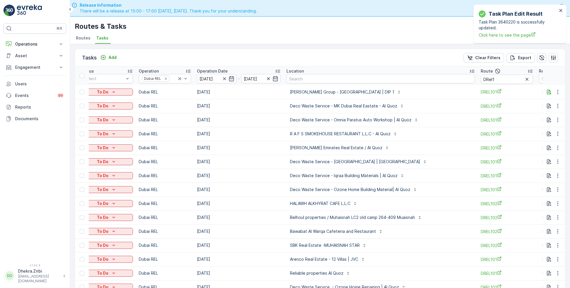
scroll to position [19, 0]
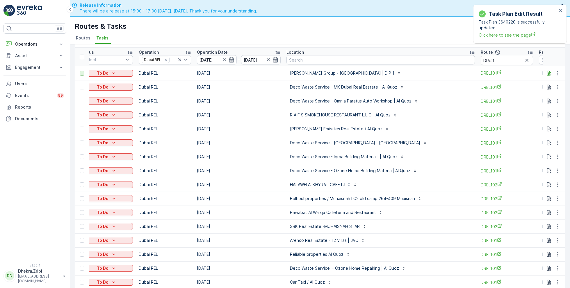
click at [82, 72] on div at bounding box center [82, 73] width 5 height 5
click at [80, 71] on input "checkbox" at bounding box center [80, 71] width 0 height 0
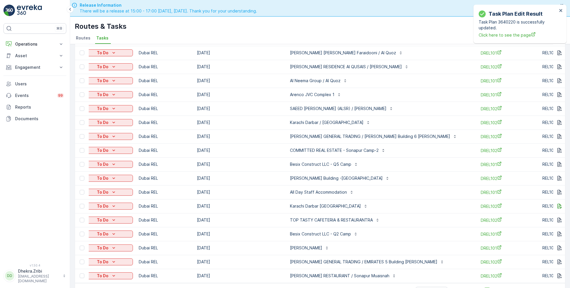
scroll to position [16, 0]
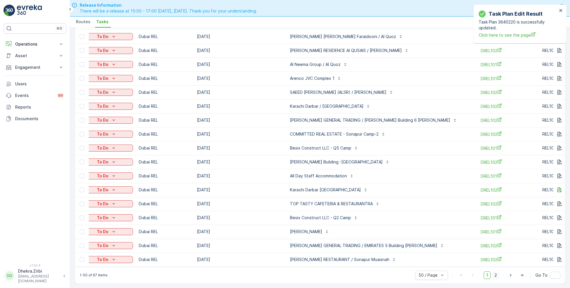
click at [495, 275] on span "2" at bounding box center [495, 276] width 8 height 8
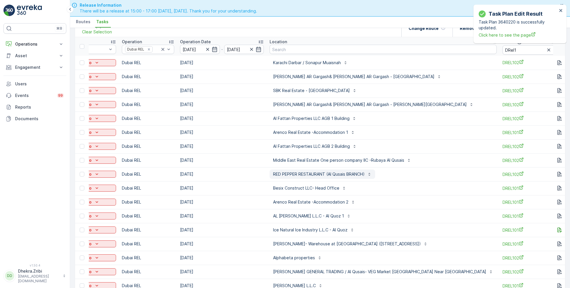
scroll to position [0, 103]
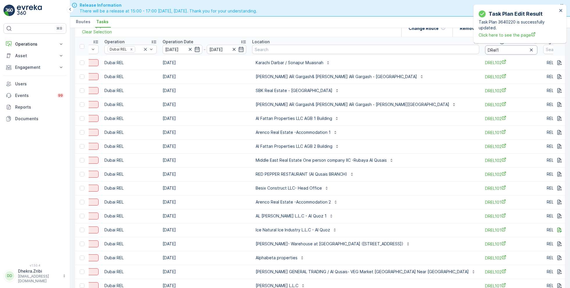
click at [486, 51] on input "DRel1" at bounding box center [511, 49] width 52 height 9
click at [504, 52] on input "DRel1" at bounding box center [511, 49] width 52 height 9
type input "DREL101"
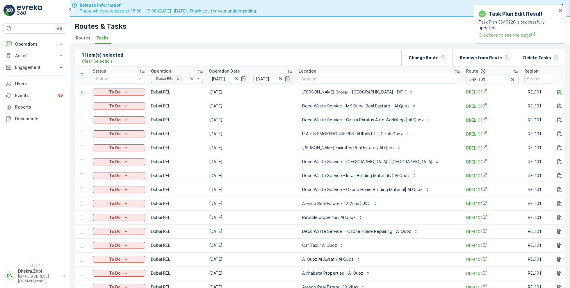
click at [178, 78] on icon "Remove Dubai REL" at bounding box center [178, 79] width 4 height 4
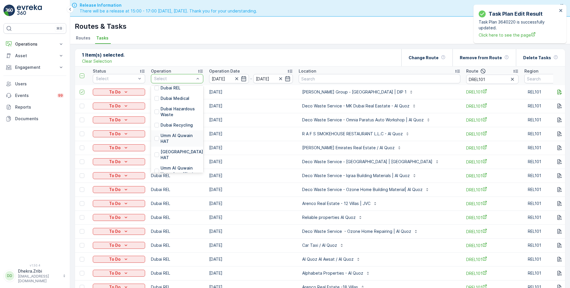
scroll to position [65, 0]
click at [171, 150] on p "[GEOGRAPHIC_DATA] HAT" at bounding box center [182, 154] width 44 height 12
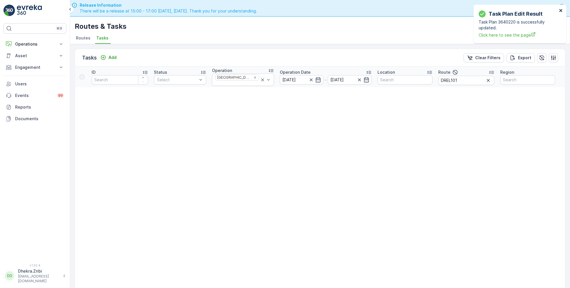
click at [561, 12] on icon "close" at bounding box center [560, 10] width 3 height 3
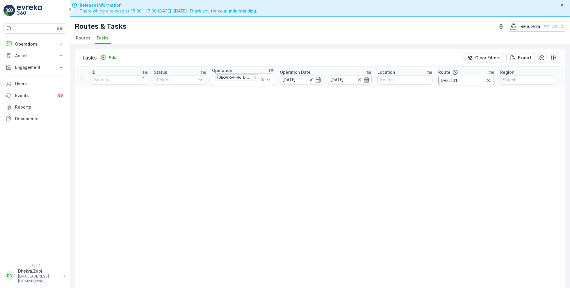
drag, startPoint x: 466, startPoint y: 75, endPoint x: 429, endPoint y: 83, distance: 37.9
click at [430, 83] on tr "ID Status Select Operation Dubai HAT Operation Date [DATE] - [DATE] Location Ro…" at bounding box center [320, 77] width 490 height 21
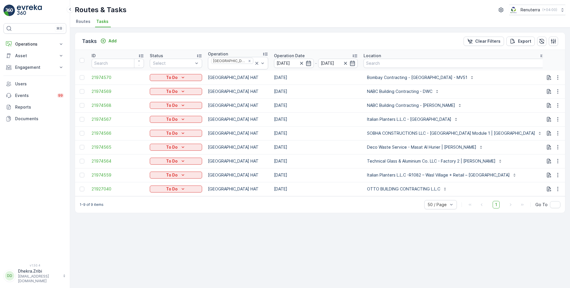
click at [551, 62] on input "text" at bounding box center [577, 63] width 52 height 9
type input "102"
